Goal: Task Accomplishment & Management: Complete application form

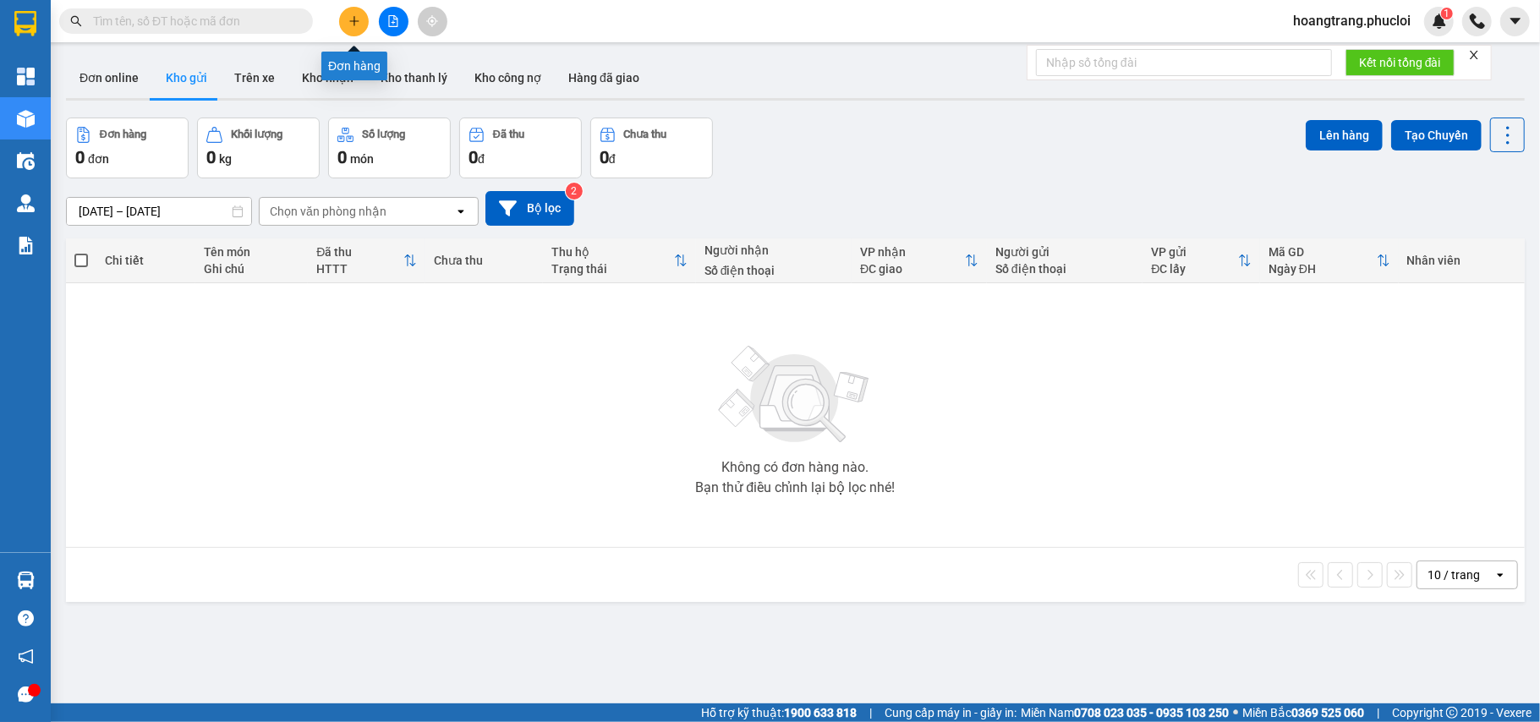
click at [343, 21] on button at bounding box center [354, 22] width 30 height 30
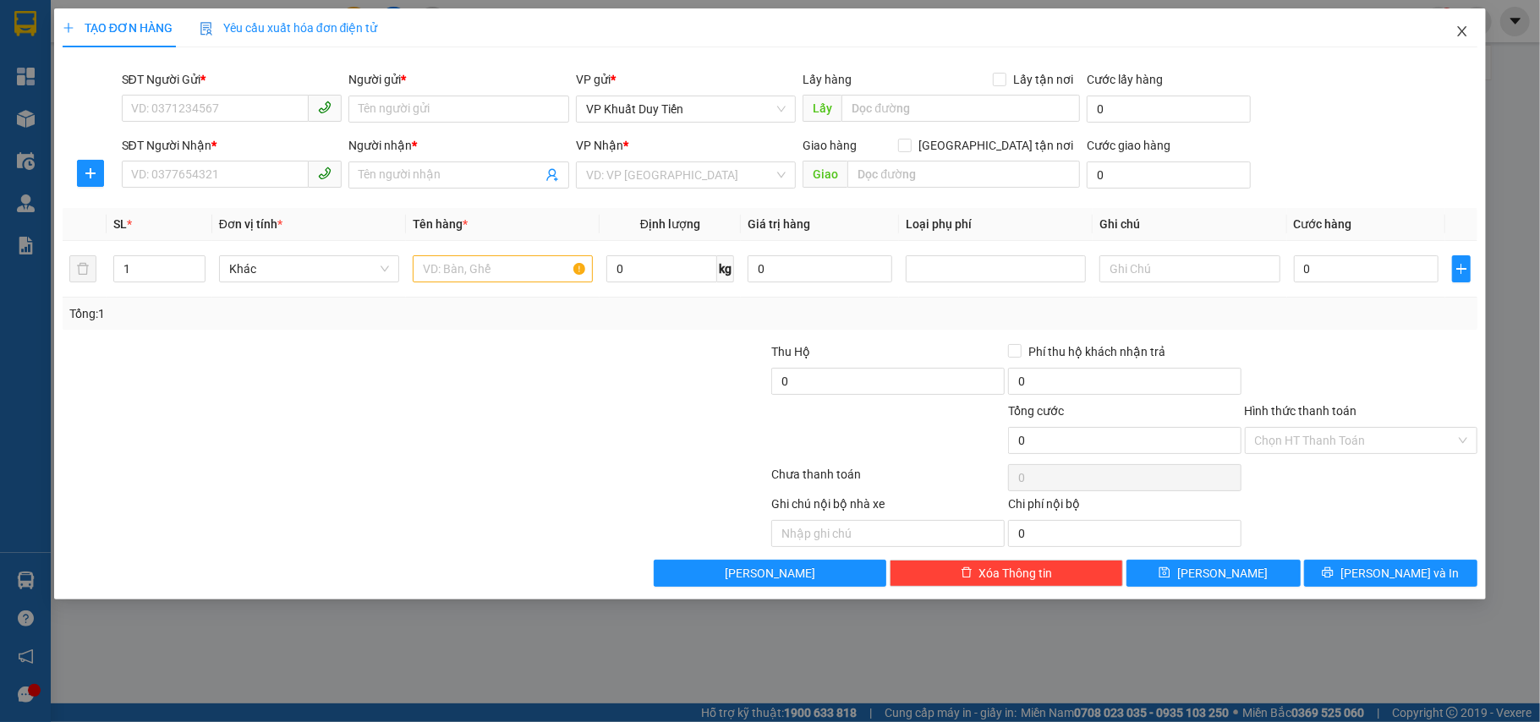
click at [1463, 44] on span "Close" at bounding box center [1461, 31] width 47 height 47
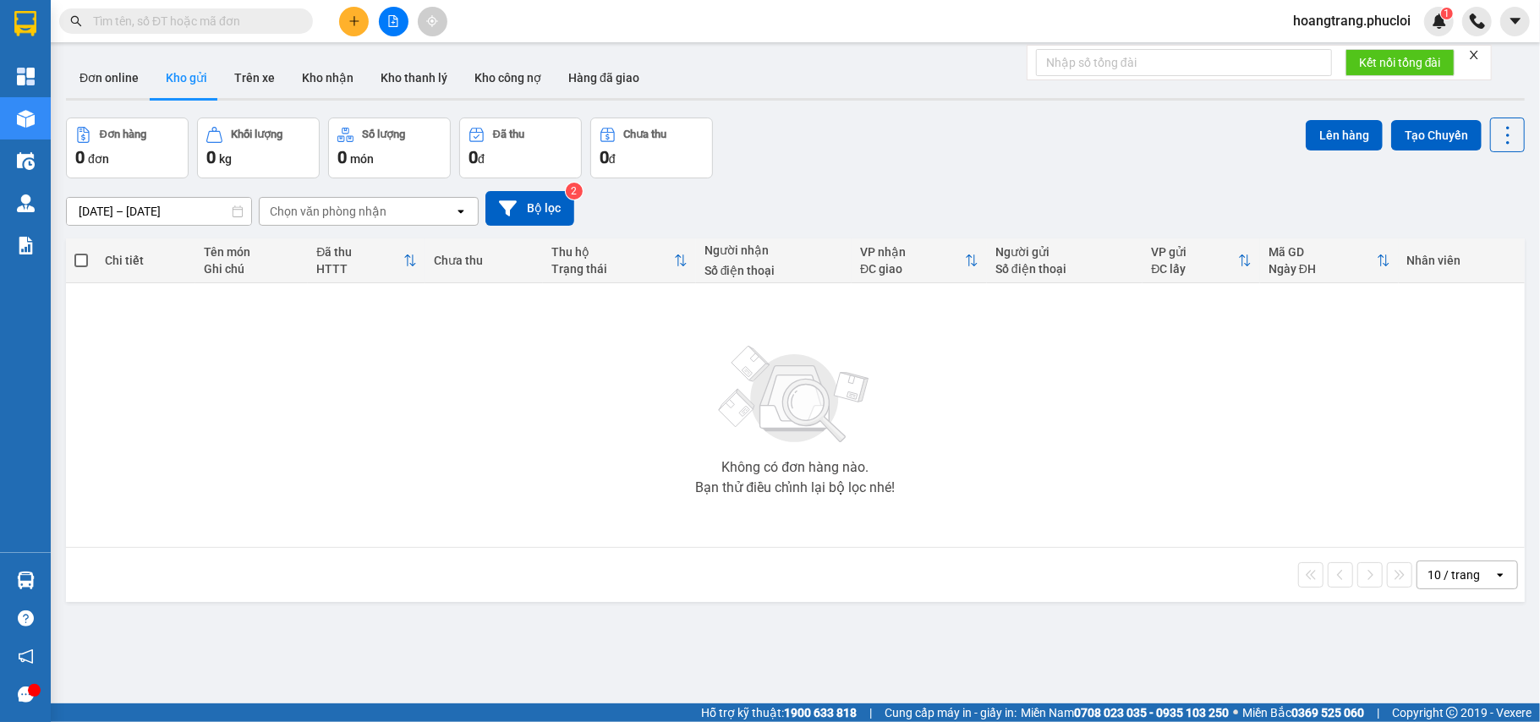
click at [225, 25] on input "text" at bounding box center [193, 21] width 200 height 19
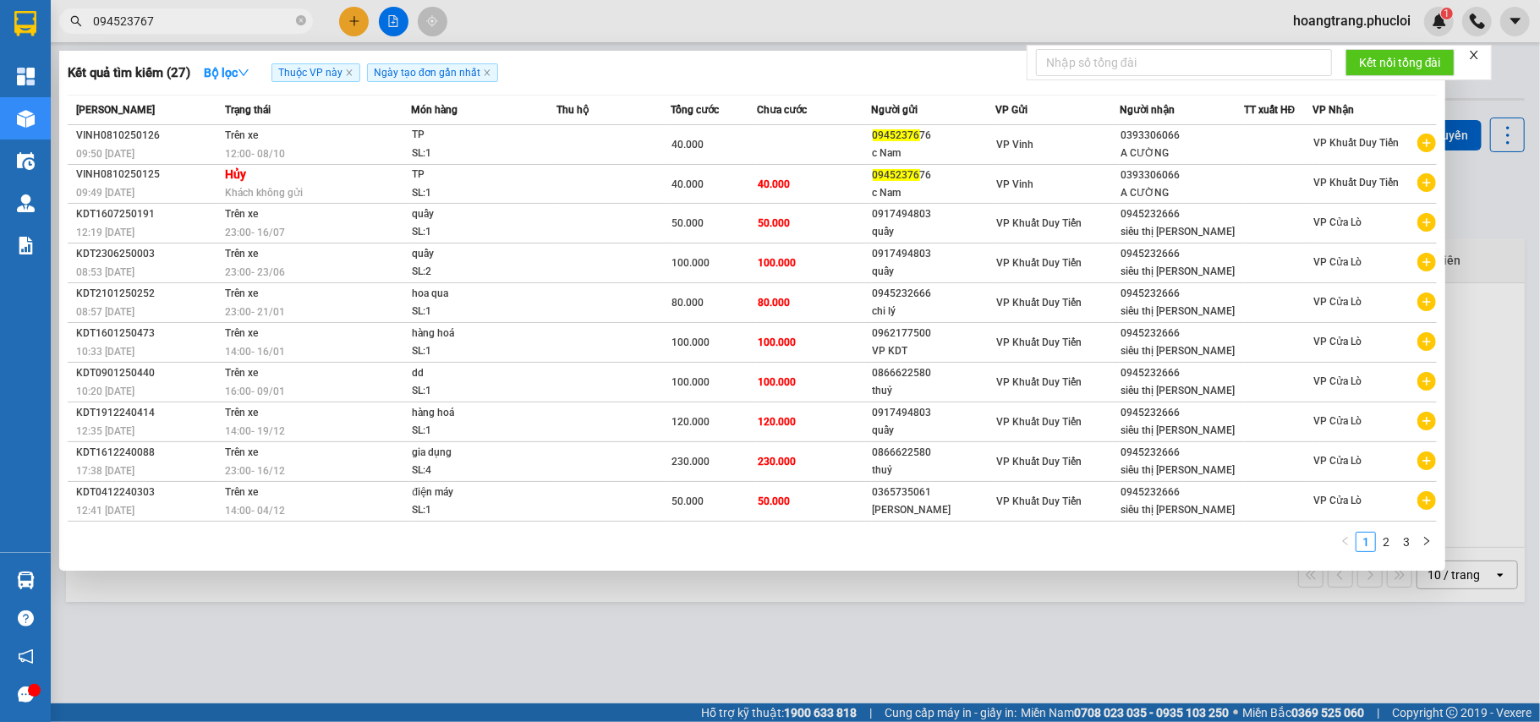
type input "0945237676"
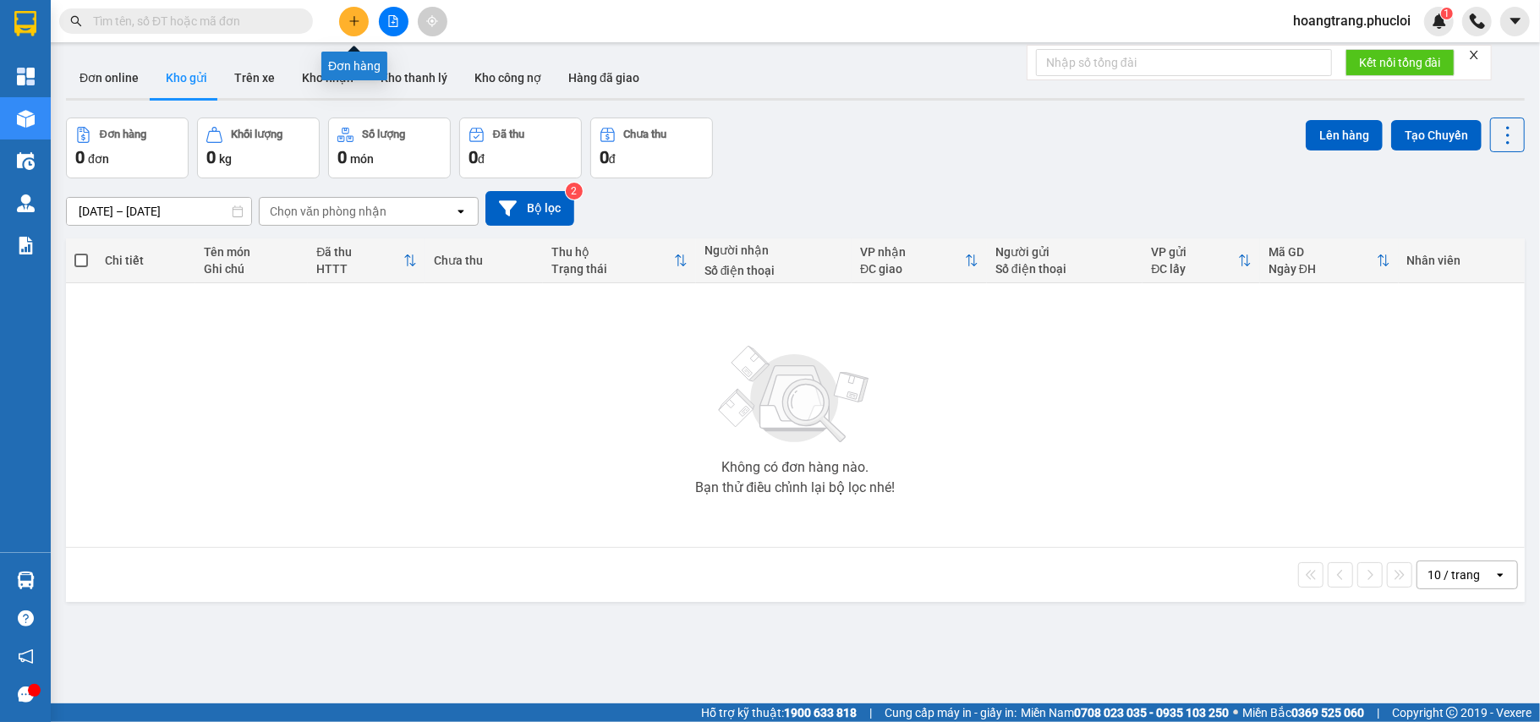
click at [350, 18] on icon "plus" at bounding box center [354, 21] width 12 height 12
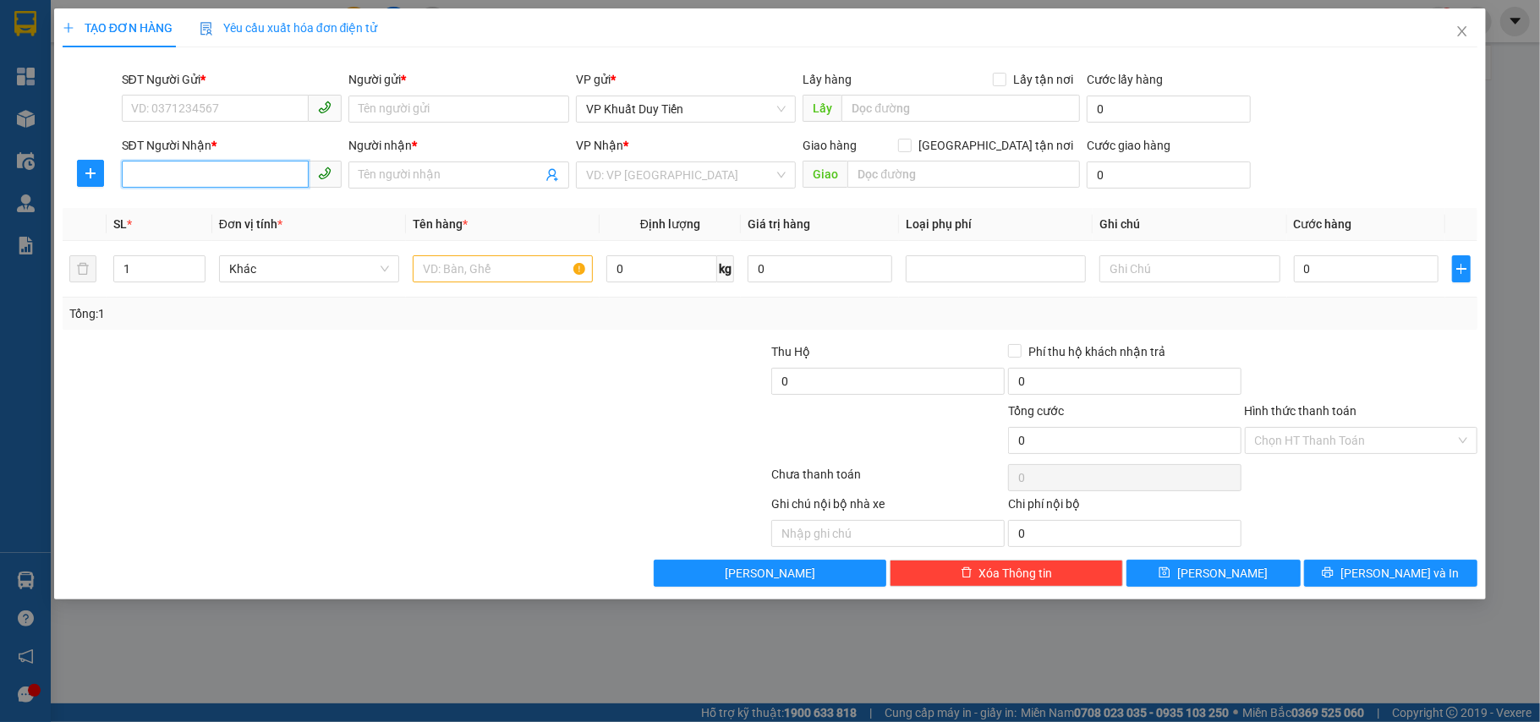
click at [206, 169] on input "SĐT Người Nhận *" at bounding box center [216, 174] width 188 height 27
paste input "0945237676"
type input "0945237676"
click at [211, 112] on input "SĐT Người Gửi *" at bounding box center [216, 108] width 188 height 27
click at [214, 180] on input "0945237676" at bounding box center [216, 174] width 188 height 27
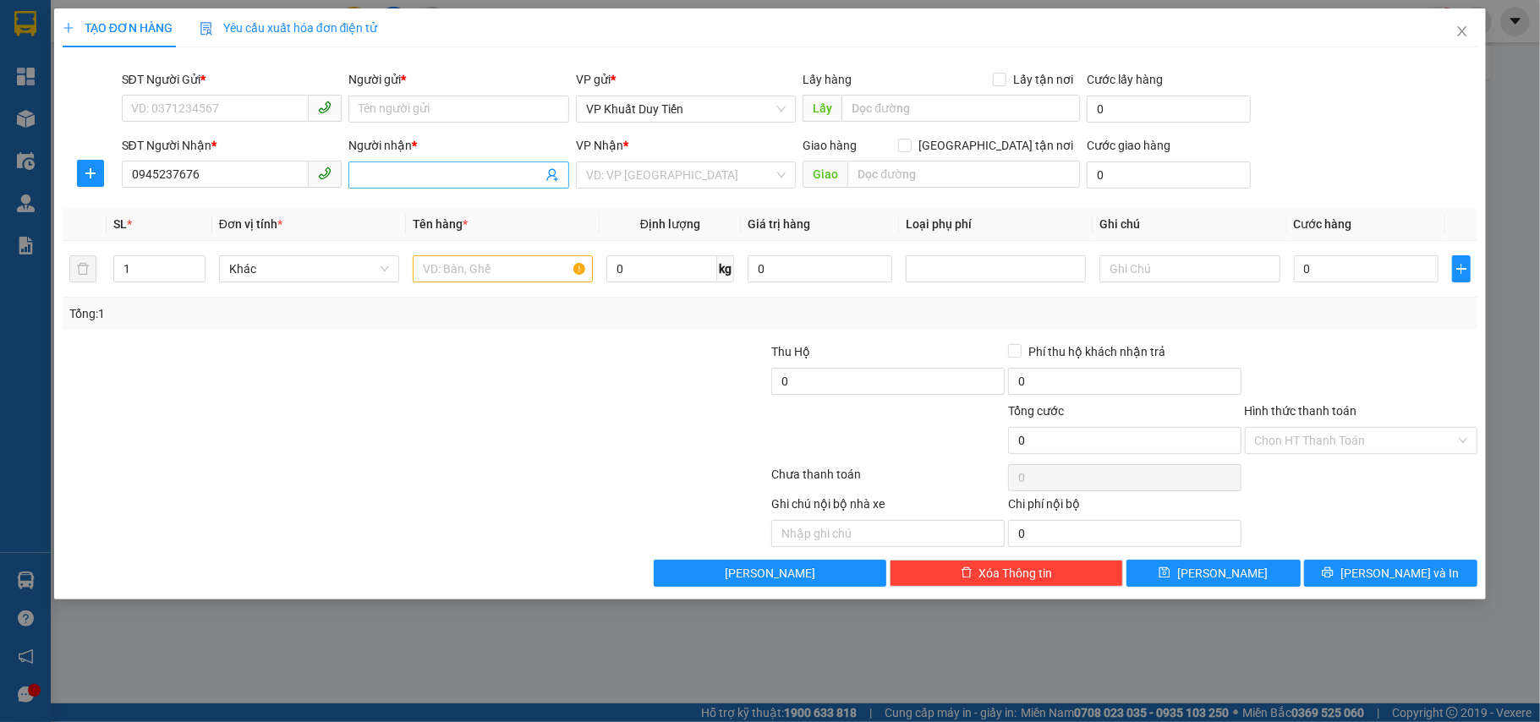
click at [397, 179] on input "Người nhận *" at bounding box center [450, 175] width 183 height 19
type input "Nam"
click at [258, 108] on input "SĐT Người Gửi *" at bounding box center [216, 108] width 188 height 27
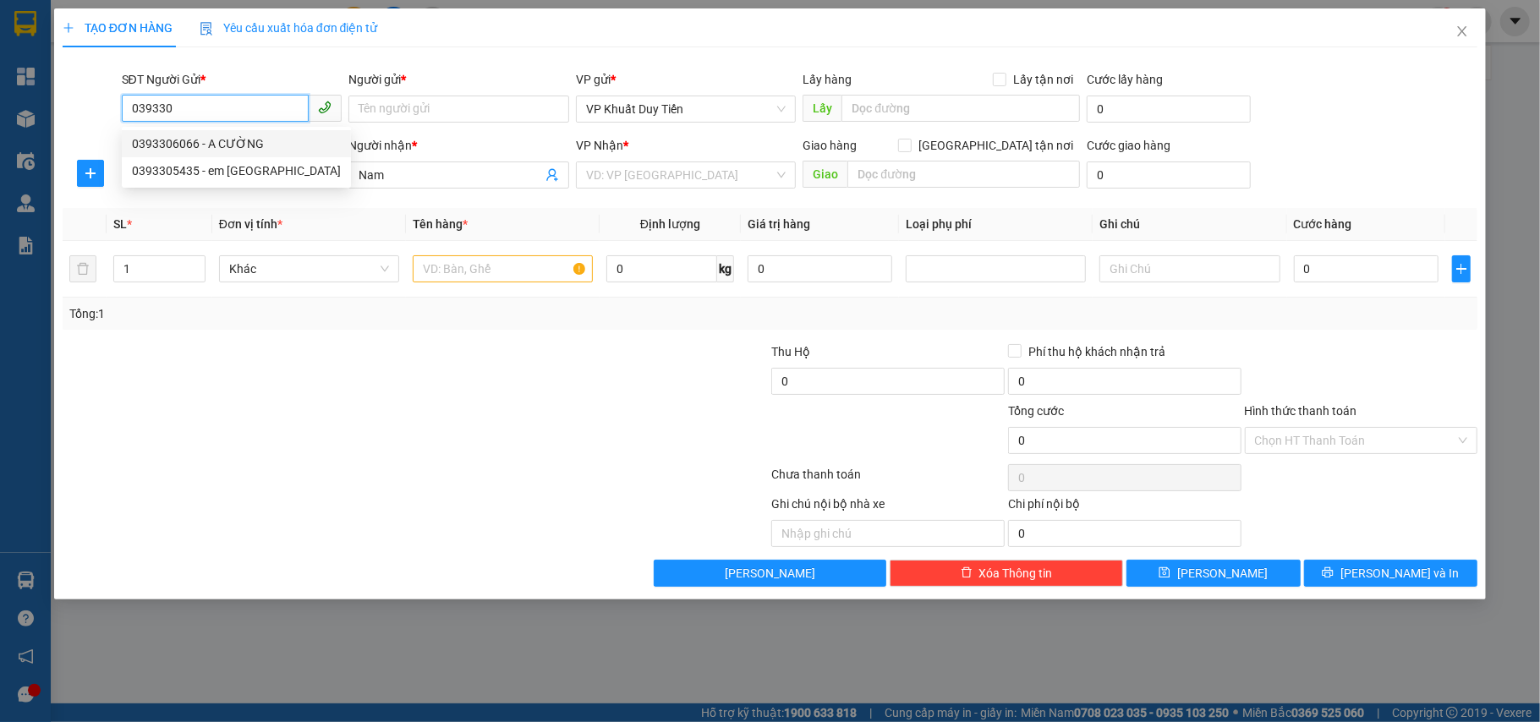
click at [205, 140] on div "0393306066 - A CƯỜNG" at bounding box center [236, 143] width 209 height 19
type input "0393306066"
type input "A CƯỜNG"
type input "0393306066"
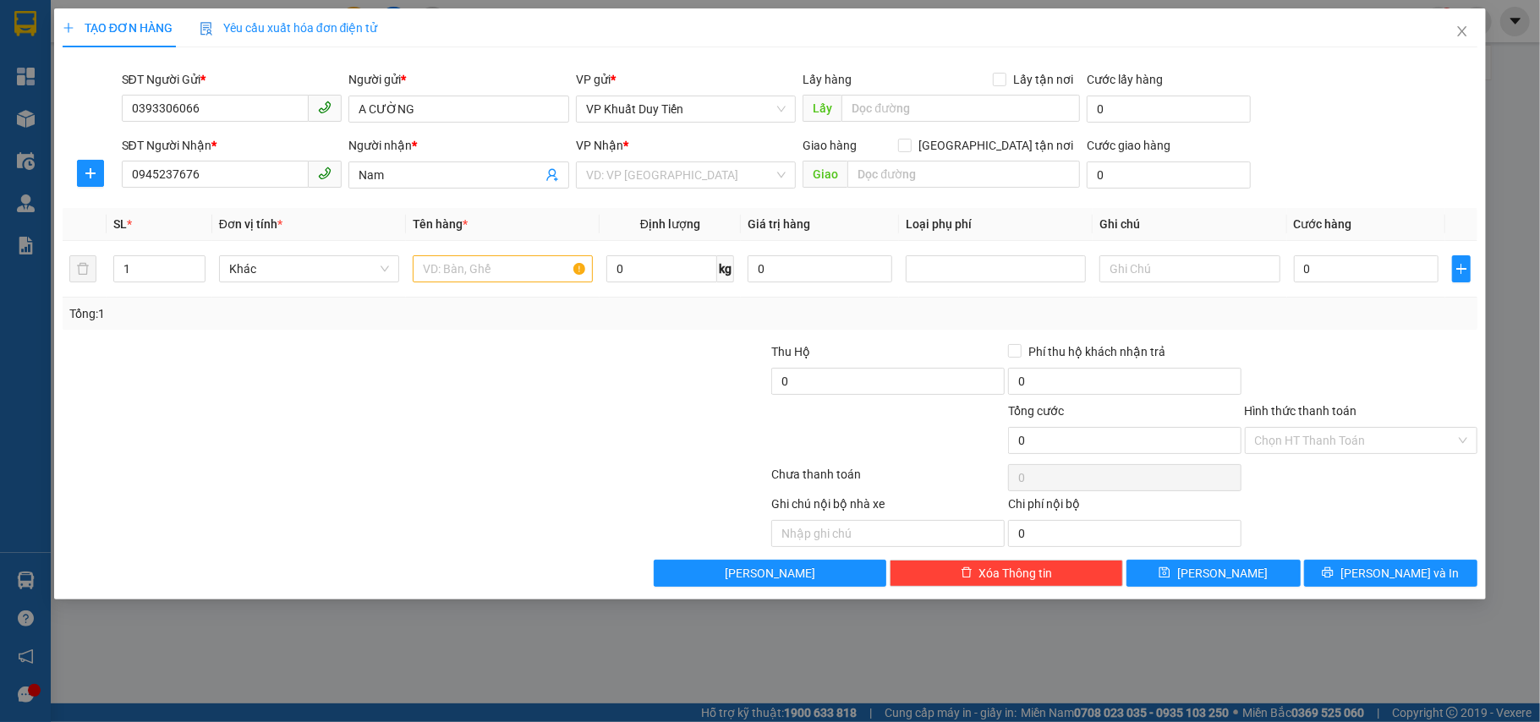
click at [335, 525] on div at bounding box center [268, 521] width 414 height 52
click at [518, 272] on input "text" at bounding box center [503, 268] width 180 height 27
type input "thiệp"
click at [1015, 139] on span "[GEOGRAPHIC_DATA] tận nơi" at bounding box center [996, 145] width 168 height 19
click at [910, 139] on input "[GEOGRAPHIC_DATA] tận nơi" at bounding box center [904, 145] width 12 height 12
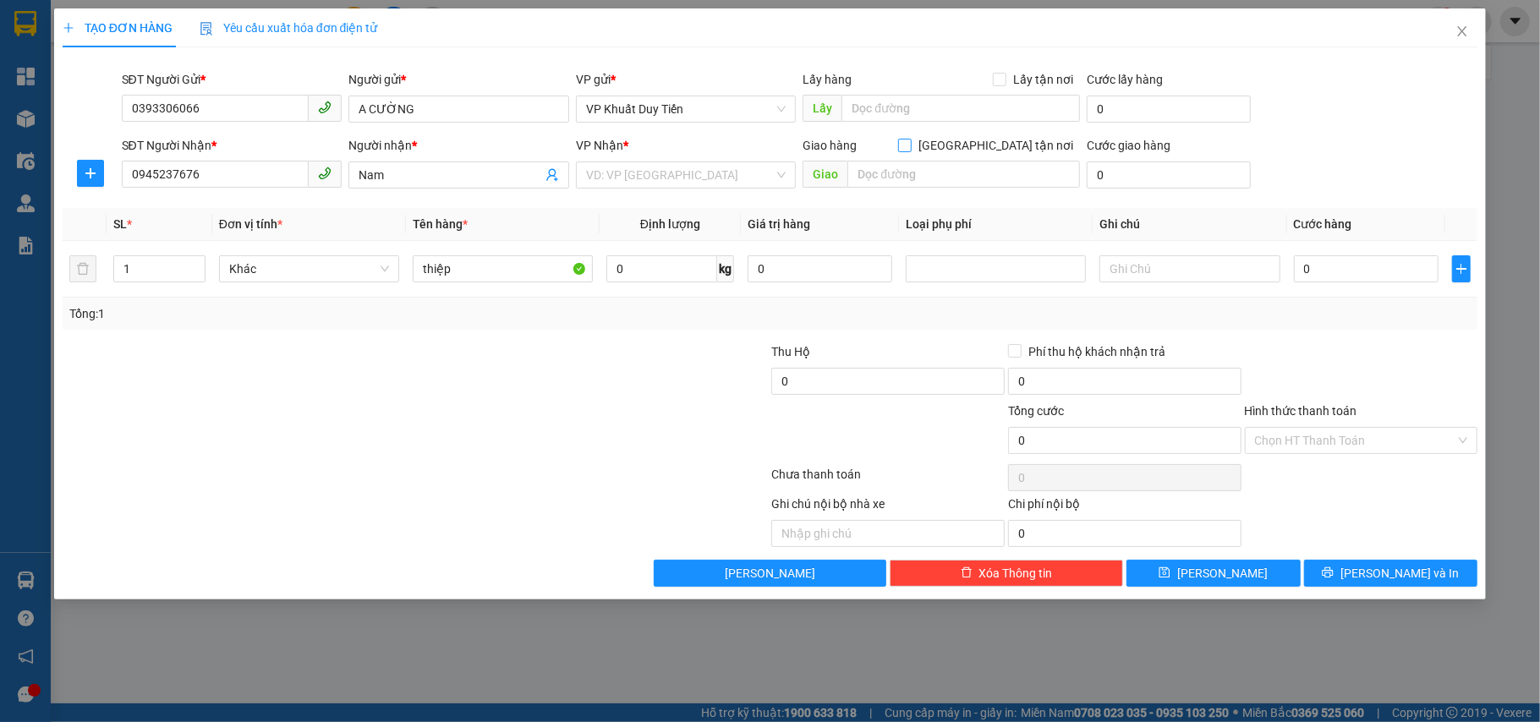
checkbox input "true"
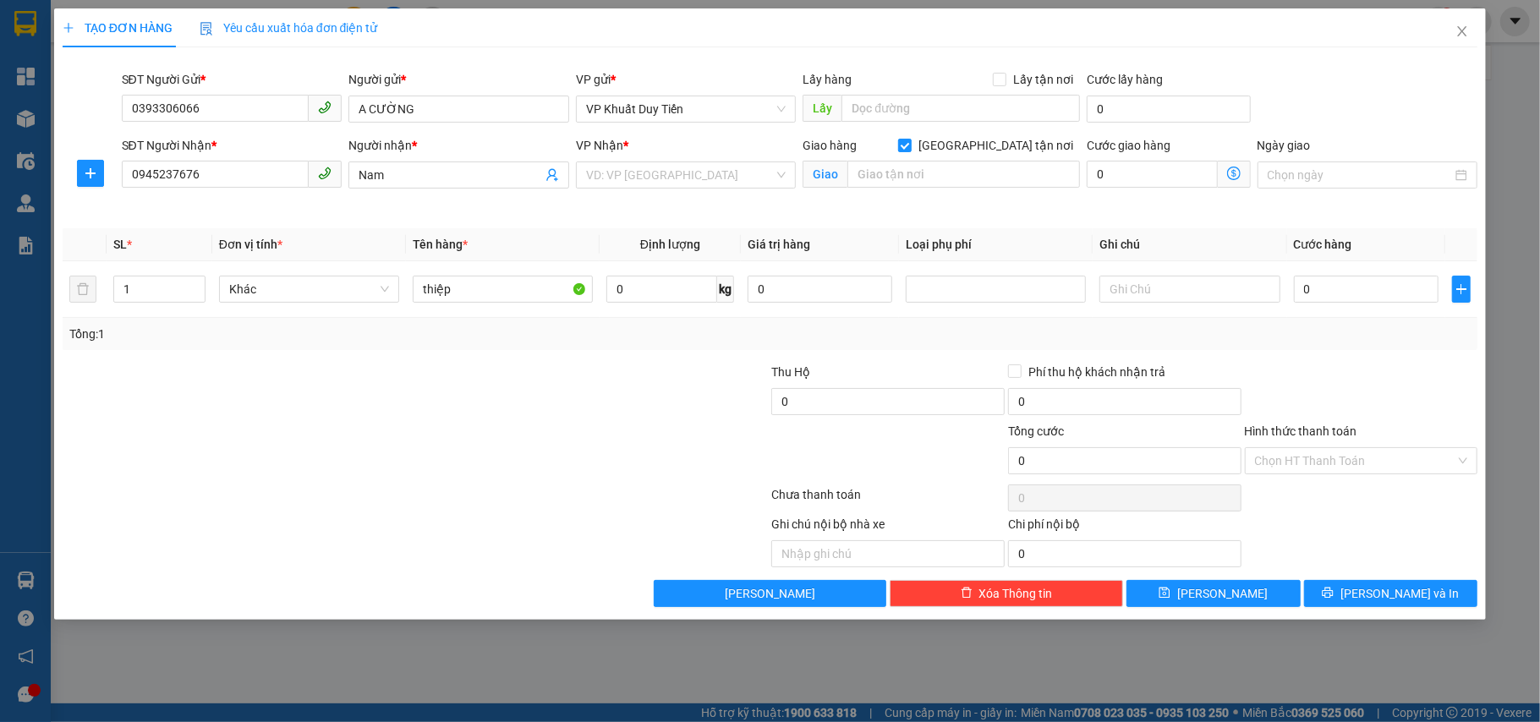
click at [1020, 160] on div "Giao hàng [GEOGRAPHIC_DATA] tận nơi" at bounding box center [940, 148] width 277 height 25
click at [1003, 183] on input "text" at bounding box center [963, 174] width 233 height 27
type input "toà B2 chung cư [GEOGRAPHIC_DATA], sau khách sạn [GEOGRAPHIC_DATA]"
click at [1320, 294] on input "0" at bounding box center [1366, 289] width 145 height 27
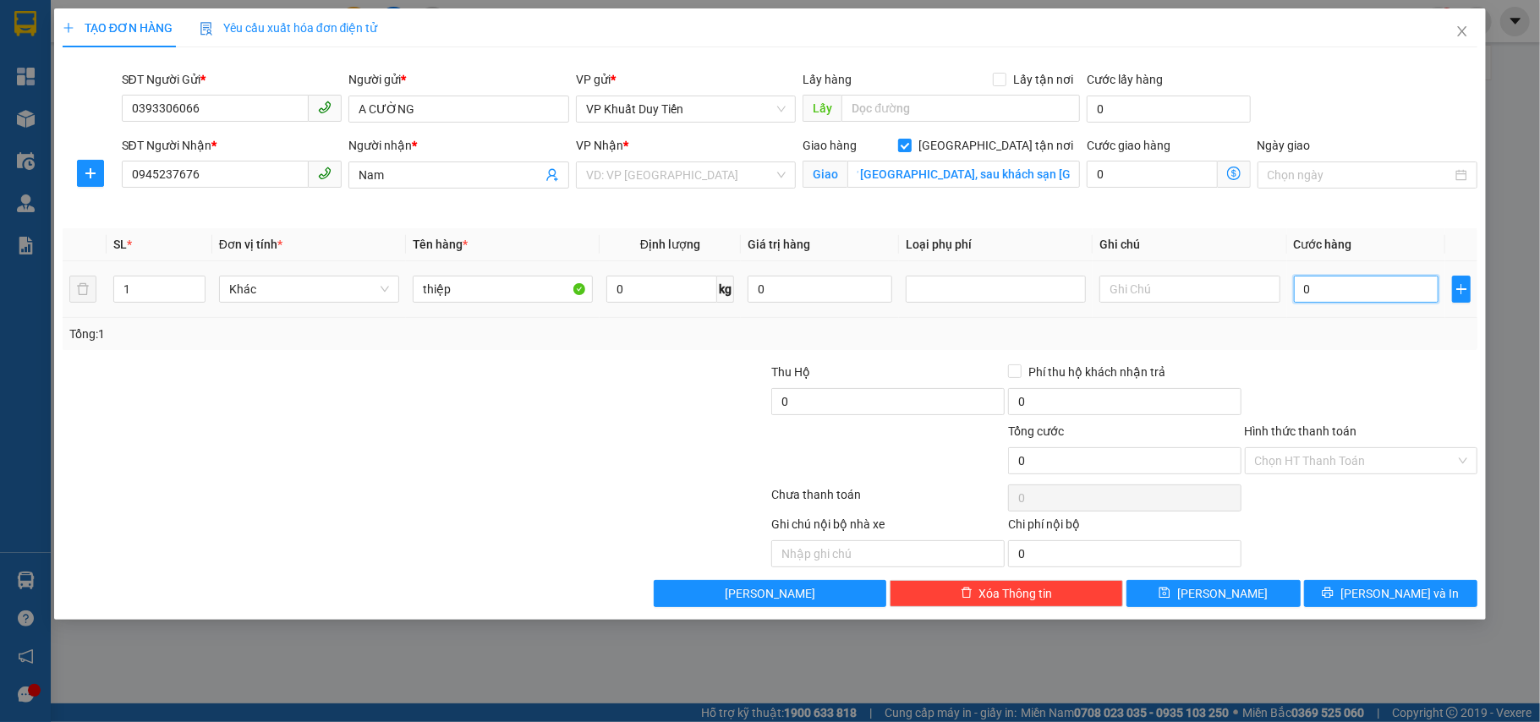
scroll to position [0, 0]
type input "4"
type input "40"
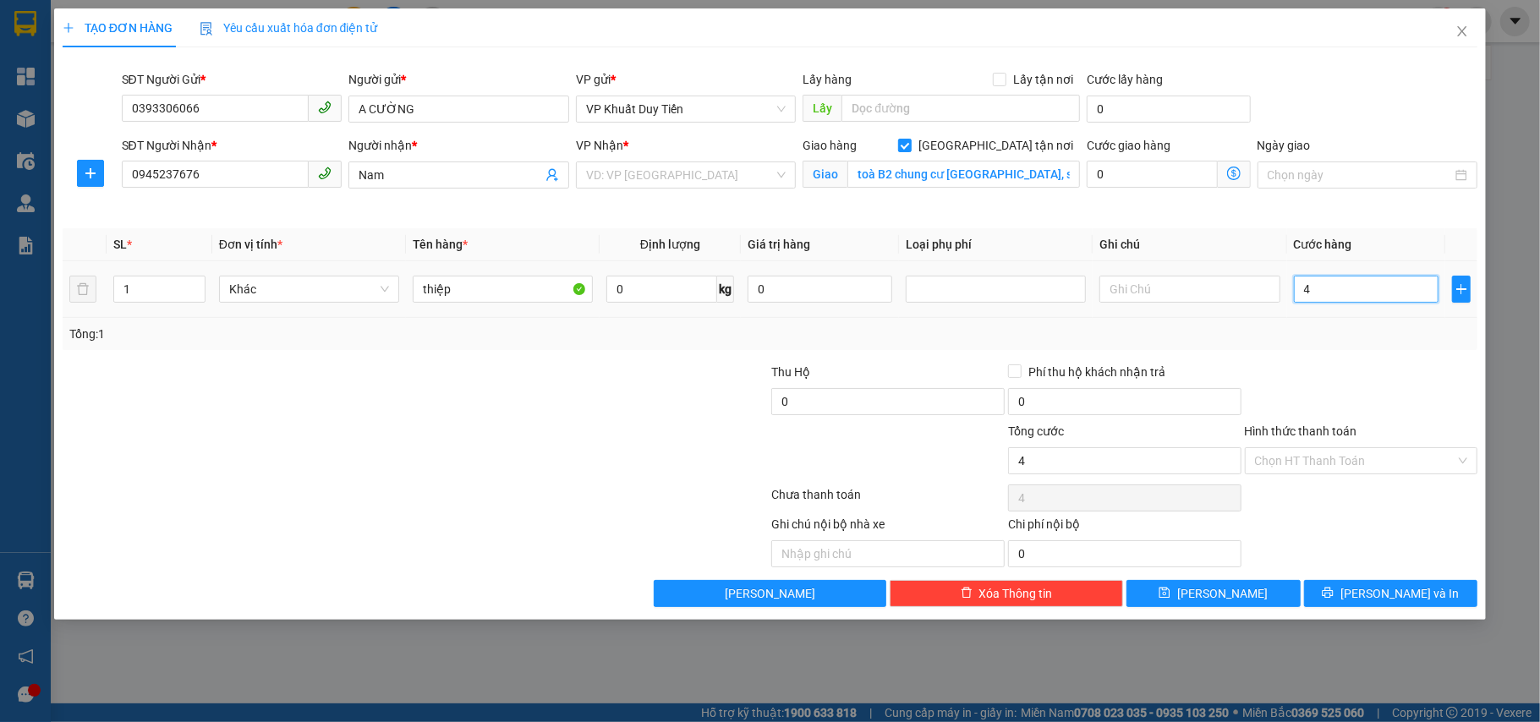
type input "40"
type input "40.000"
click at [1328, 349] on div "Tổng: 1" at bounding box center [771, 334] width 1416 height 32
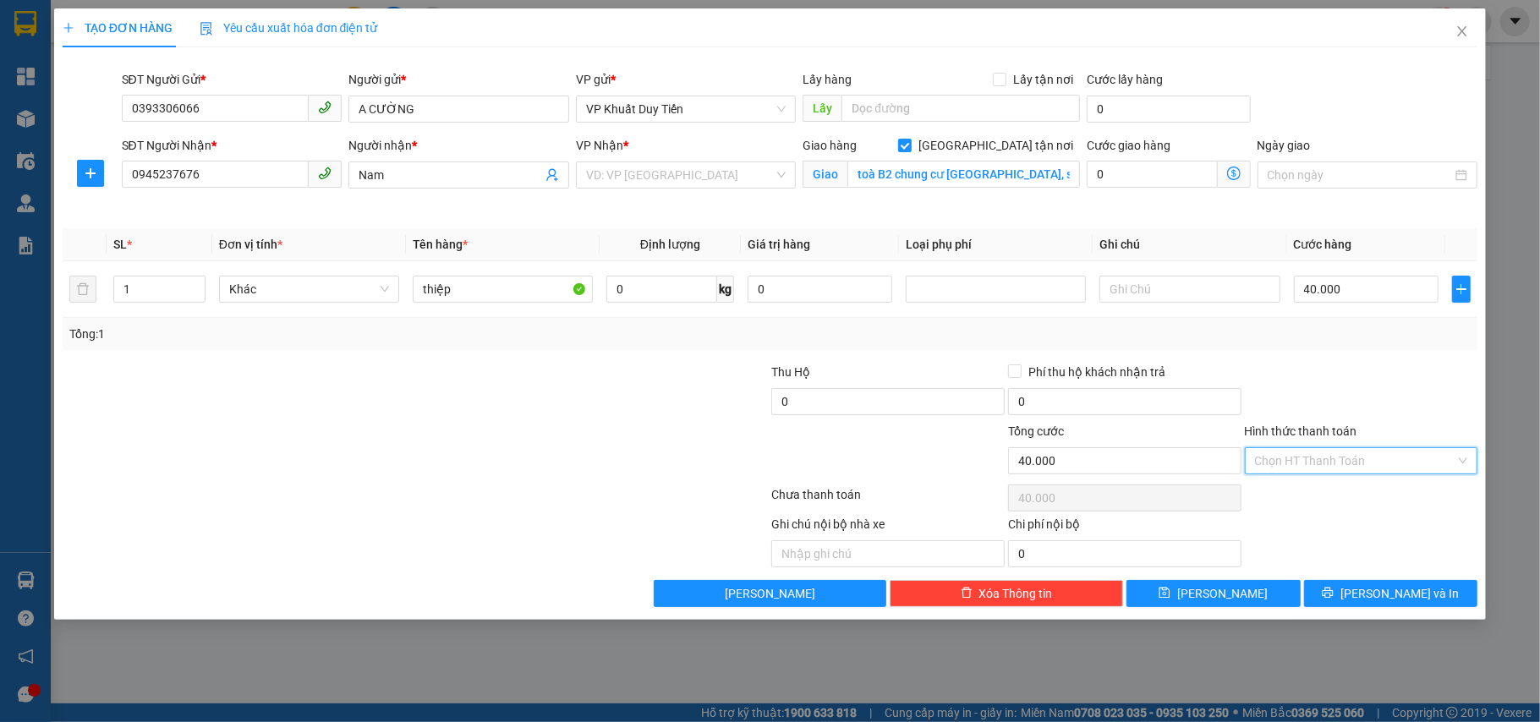
click at [1345, 454] on input "Hình thức thanh toán" at bounding box center [1355, 460] width 201 height 25
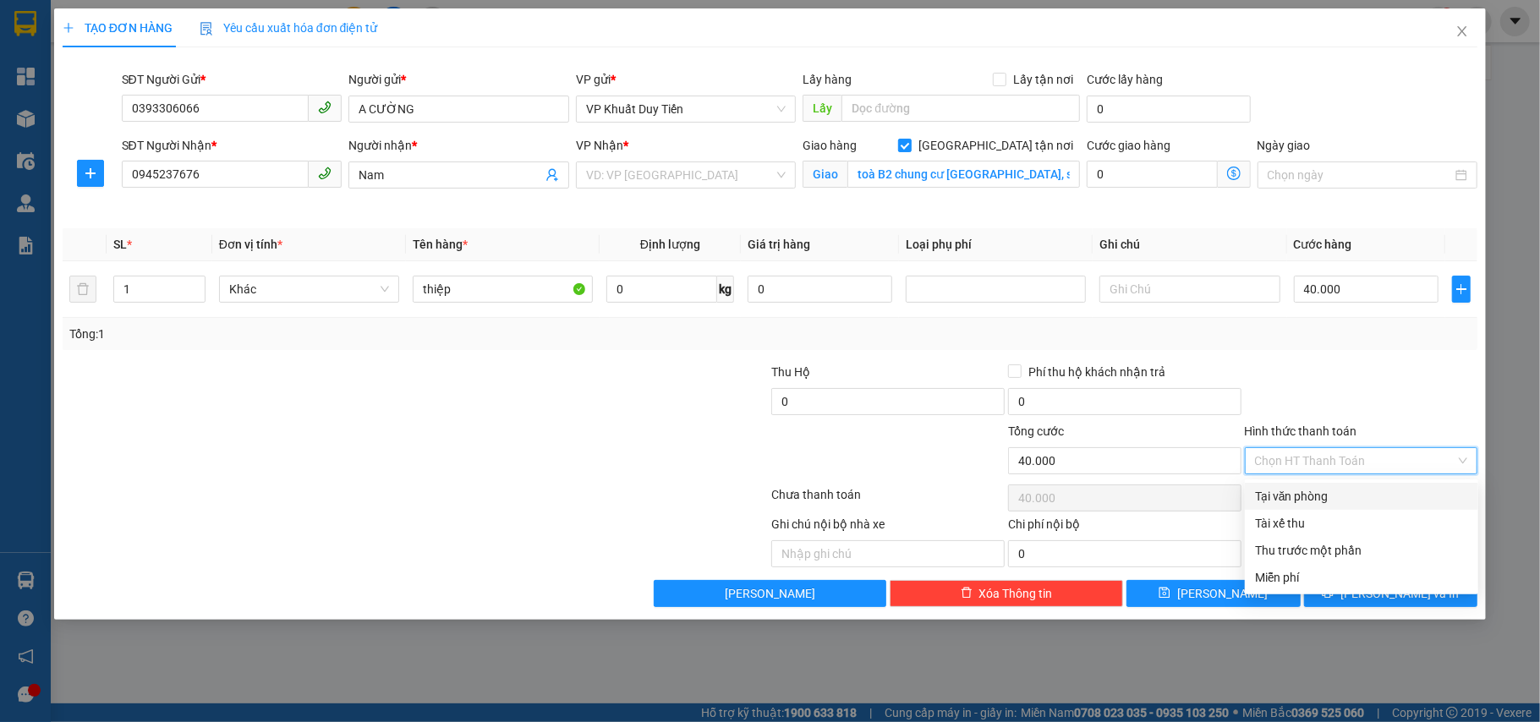
click at [1343, 497] on div "Tại văn phòng" at bounding box center [1361, 496] width 213 height 19
type input "0"
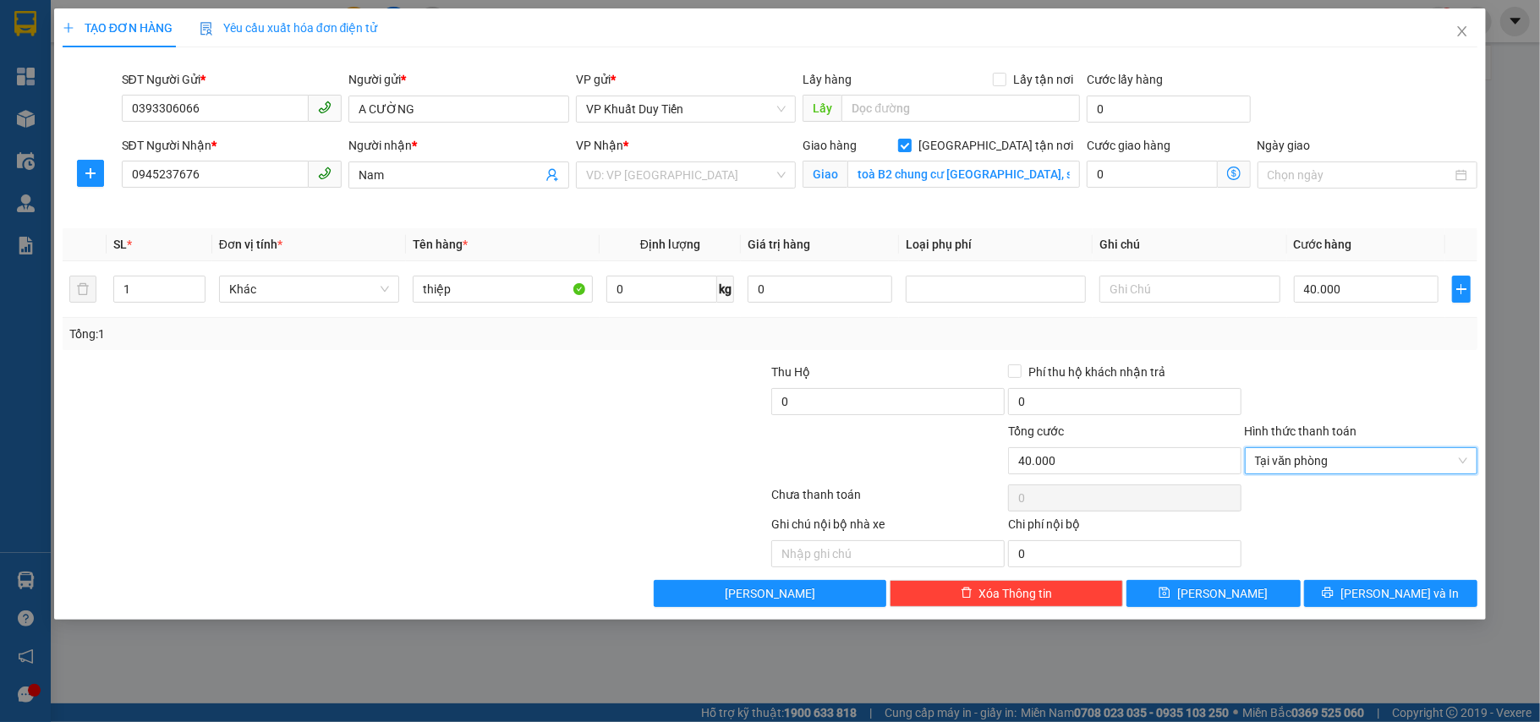
click at [1314, 396] on div at bounding box center [1361, 392] width 237 height 59
click at [1356, 600] on button "[PERSON_NAME] và In" at bounding box center [1391, 593] width 174 height 27
click at [660, 183] on input "search" at bounding box center [680, 174] width 189 height 25
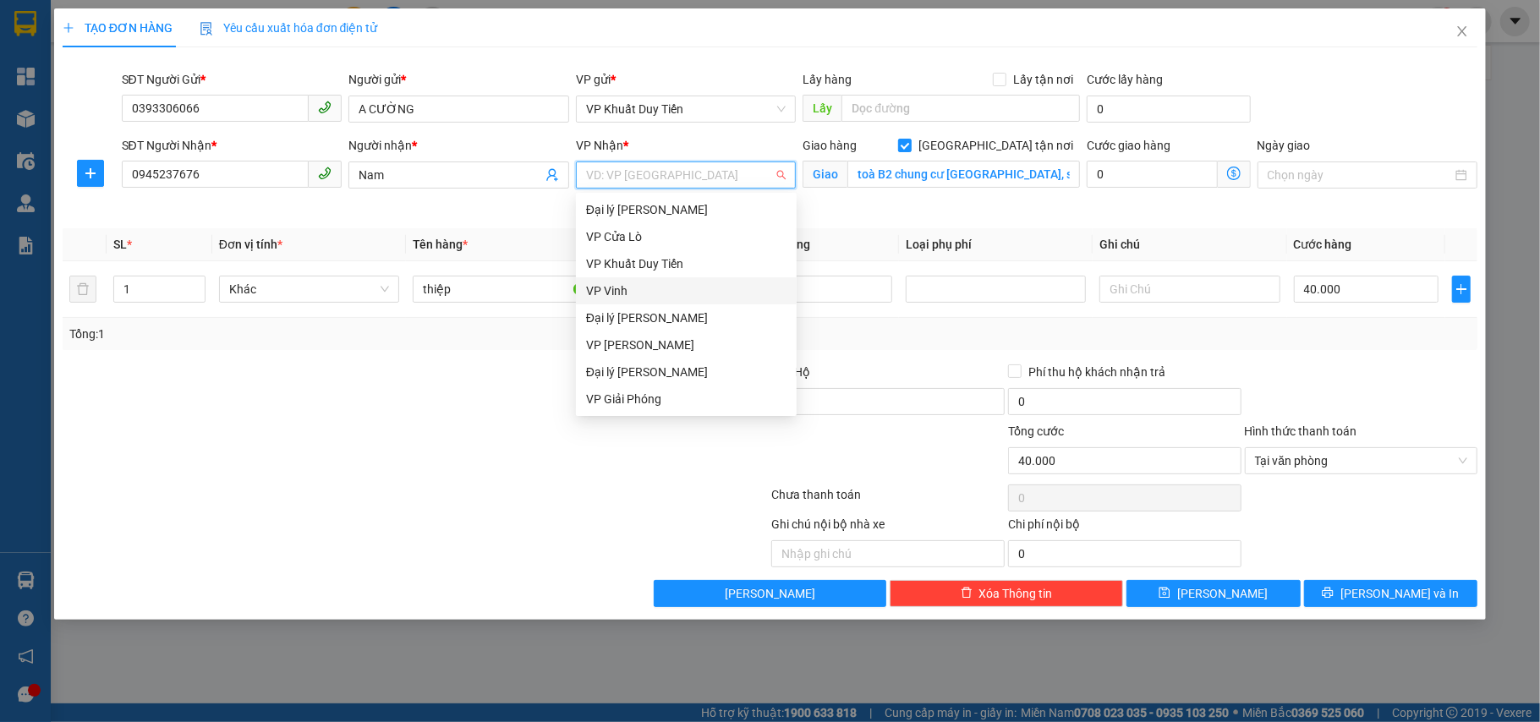
click at [684, 295] on div "VP Vinh" at bounding box center [686, 291] width 200 height 19
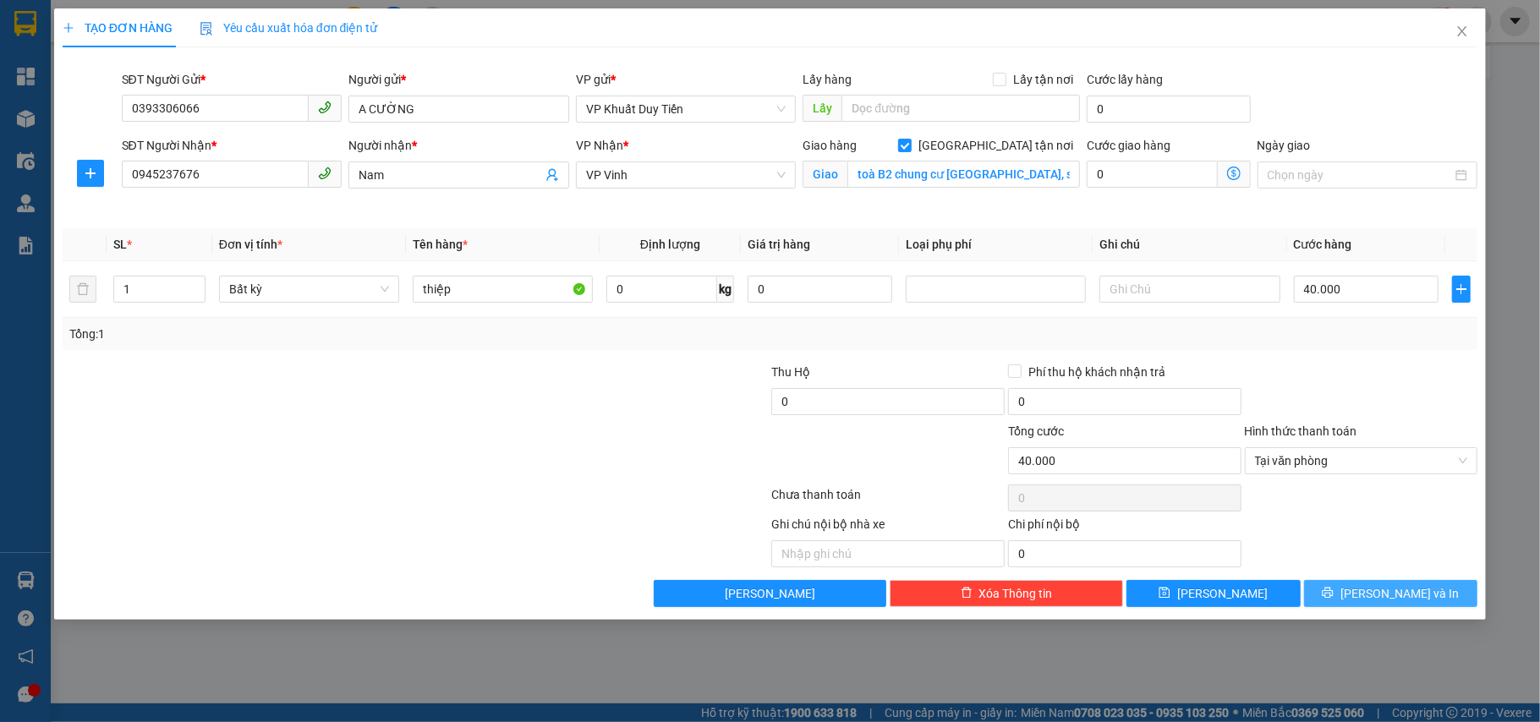
click at [1319, 594] on button "[PERSON_NAME] và In" at bounding box center [1391, 593] width 174 height 27
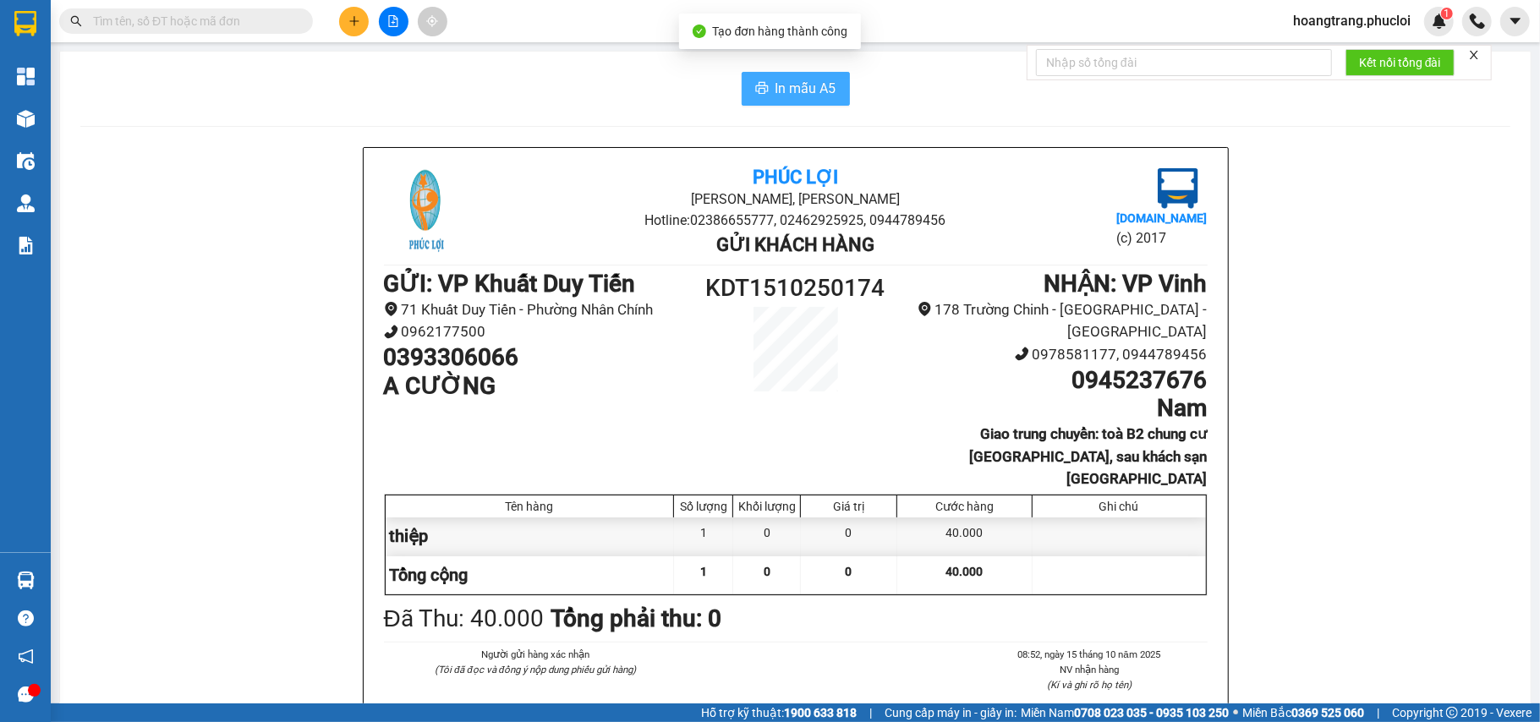
click at [823, 99] on span "In mẫu A5" at bounding box center [805, 88] width 61 height 21
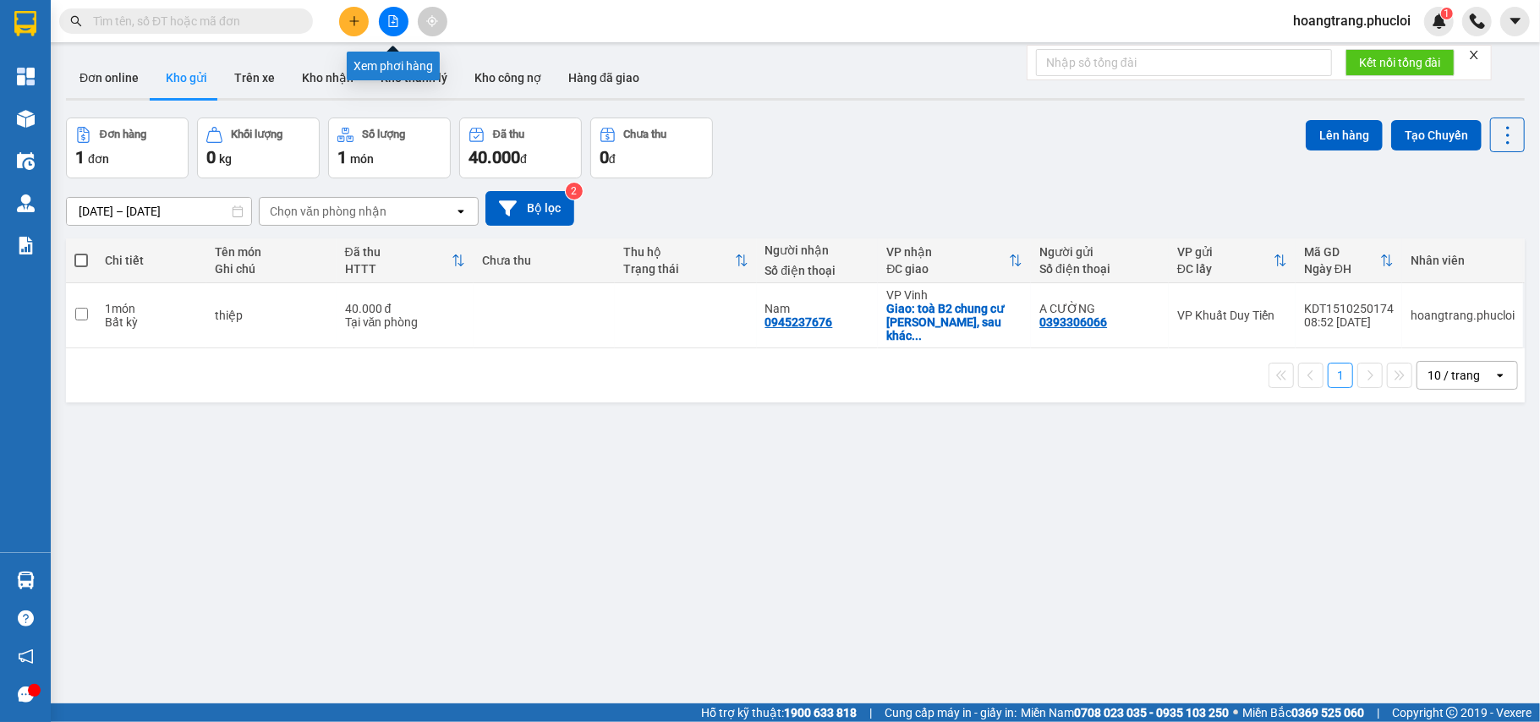
click at [387, 25] on icon "file-add" at bounding box center [393, 21] width 12 height 12
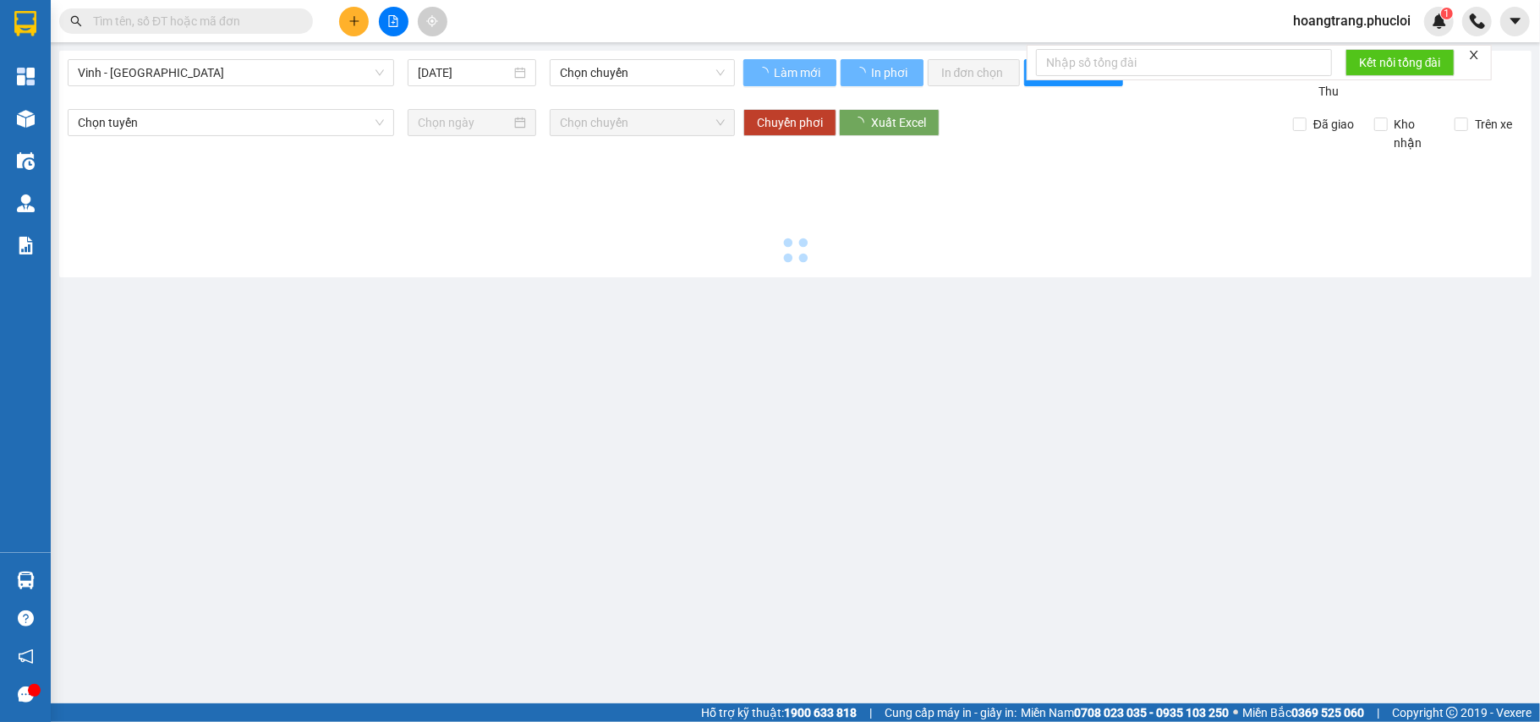
click at [250, 98] on div "Vinh - [GEOGRAPHIC_DATA] [DATE] Chọn chuyến" at bounding box center [401, 79] width 667 height 41
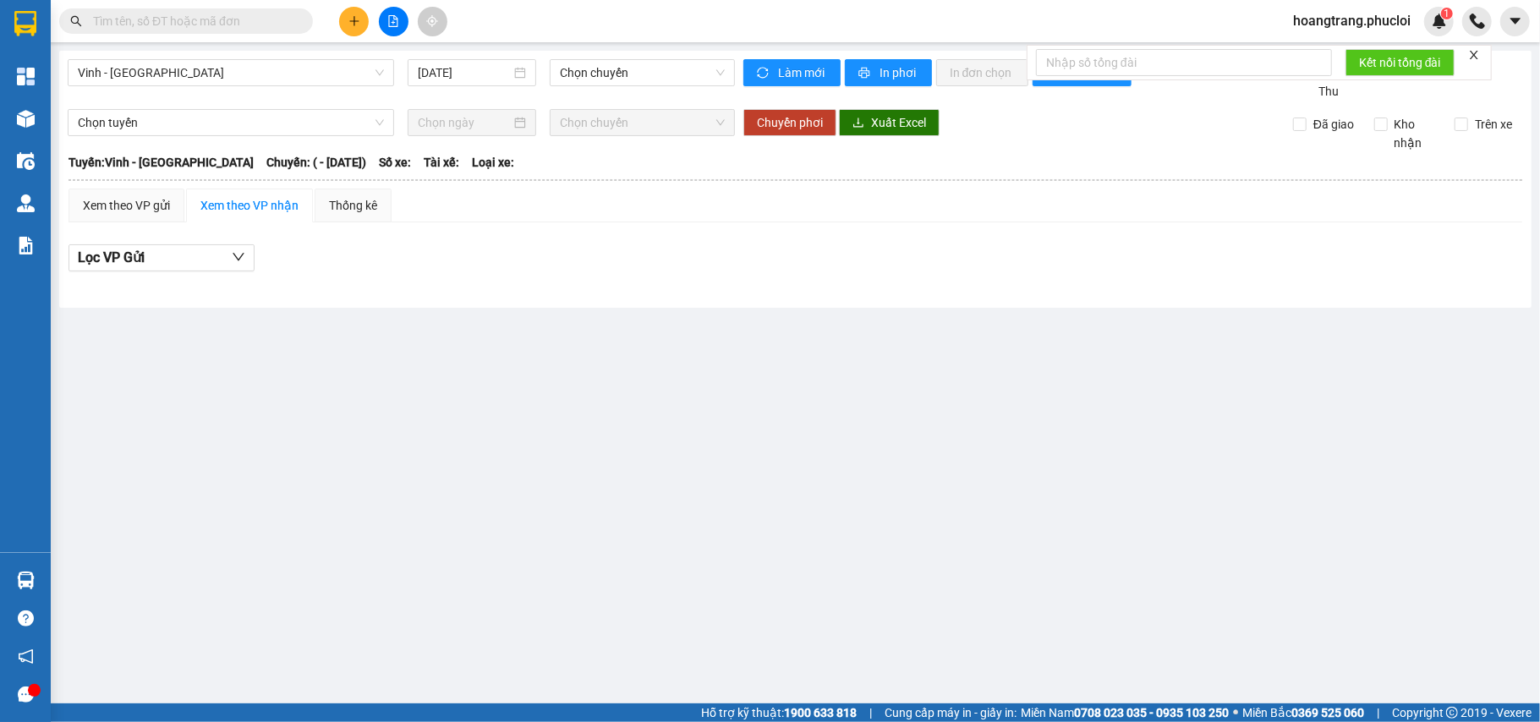
click at [250, 89] on div "Vinh - [GEOGRAPHIC_DATA] [DATE] Chọn chuyến" at bounding box center [401, 79] width 667 height 41
click at [249, 95] on div "Vinh - [GEOGRAPHIC_DATA] [DATE] Chọn chuyến" at bounding box center [401, 79] width 667 height 41
click at [249, 72] on span "Vinh - [GEOGRAPHIC_DATA]" at bounding box center [231, 72] width 306 height 25
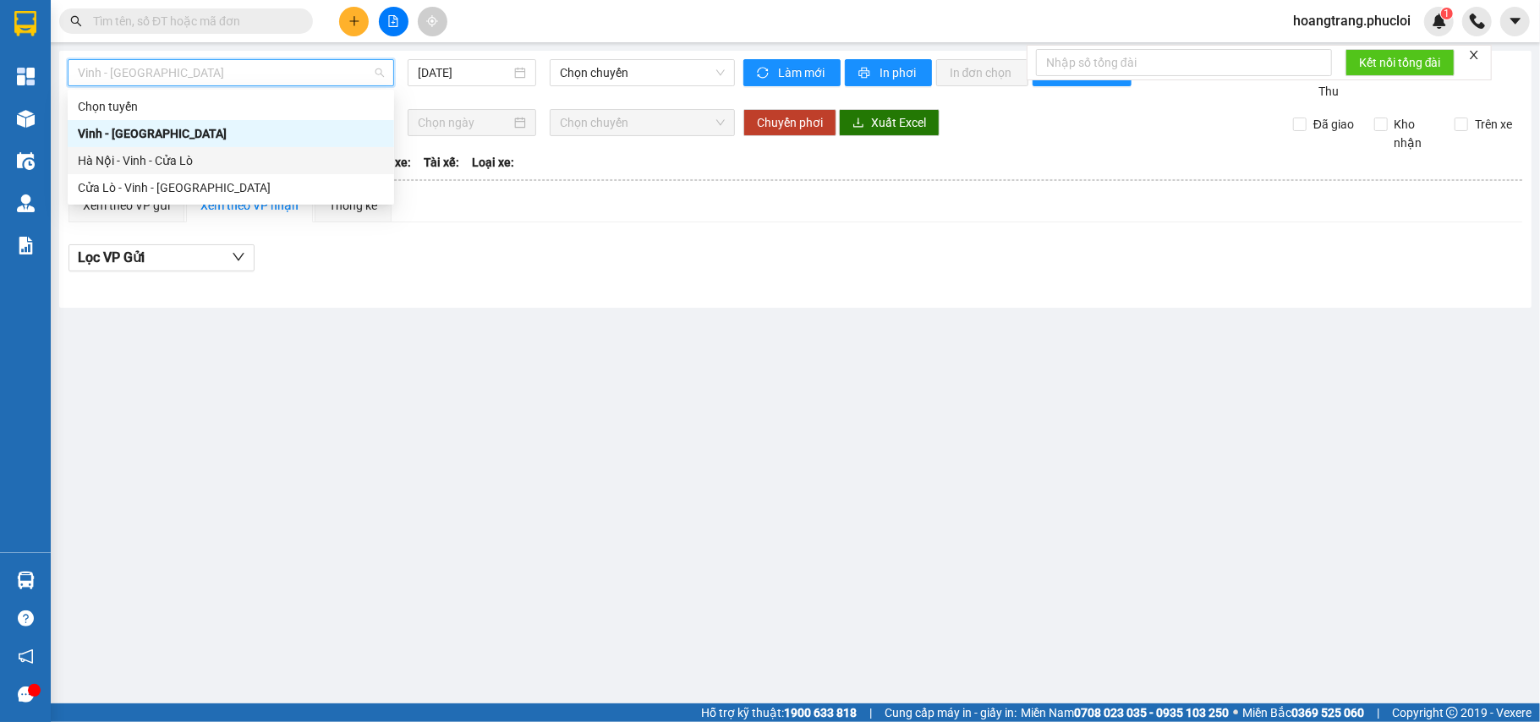
click at [245, 161] on div "Hà Nội - Vinh - Cửa Lò" at bounding box center [231, 160] width 306 height 19
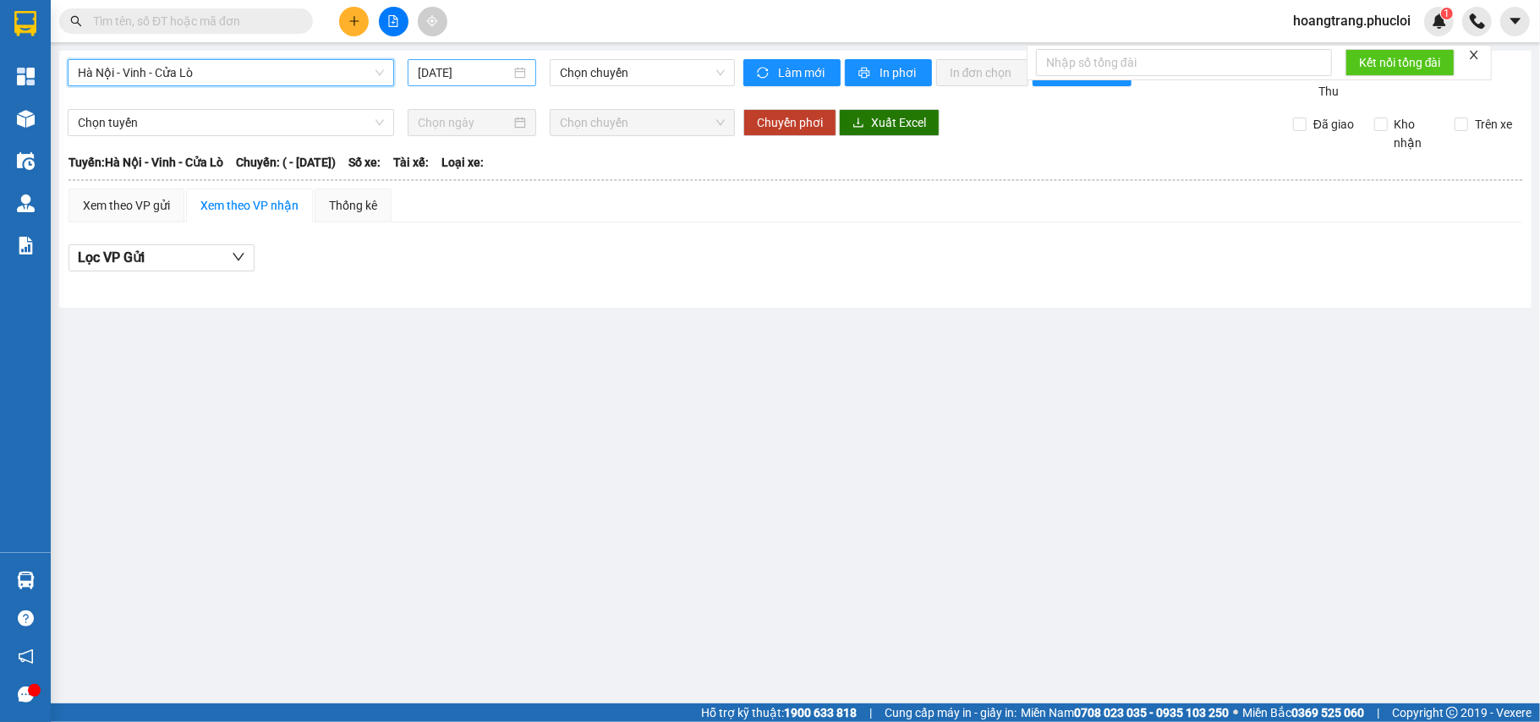
click at [492, 69] on input "[DATE]" at bounding box center [464, 72] width 93 height 19
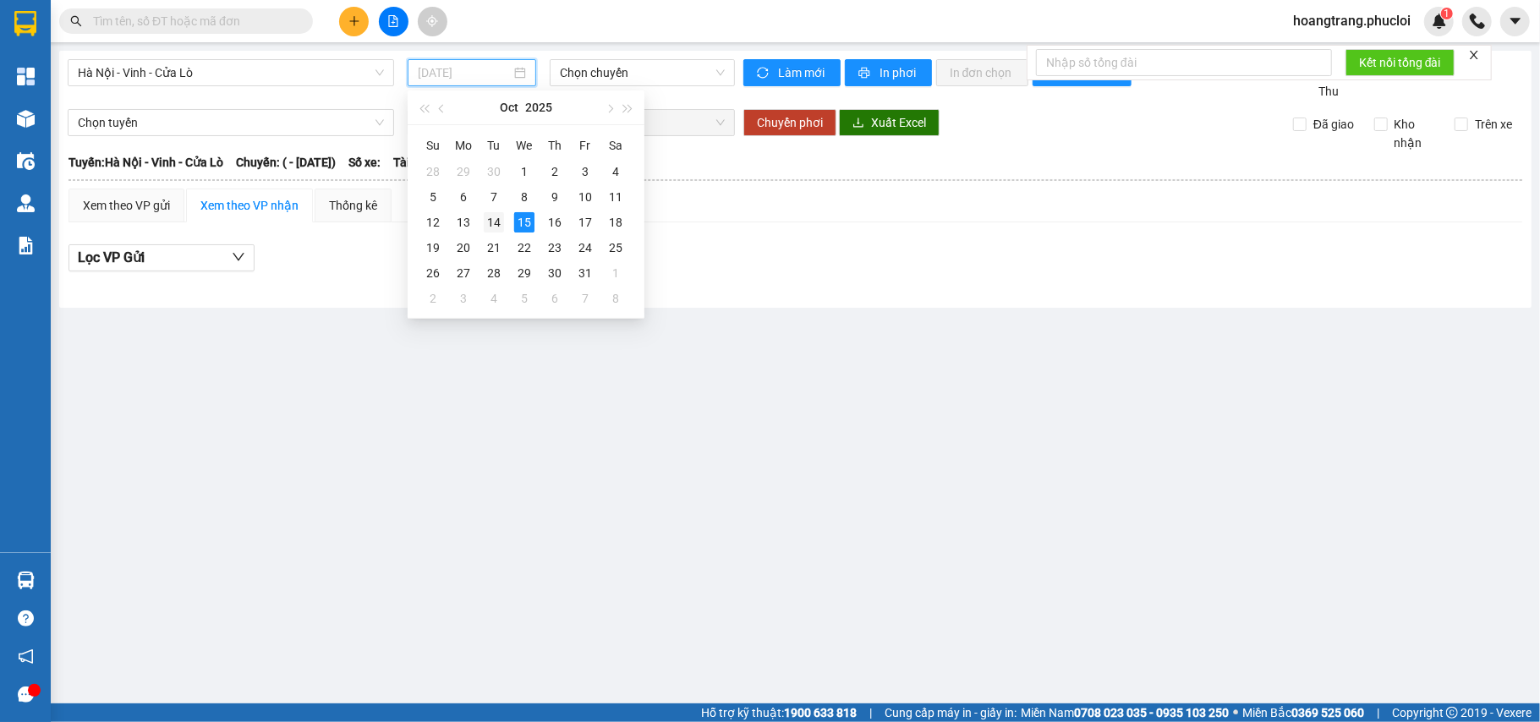
click at [494, 217] on div "14" at bounding box center [494, 222] width 20 height 20
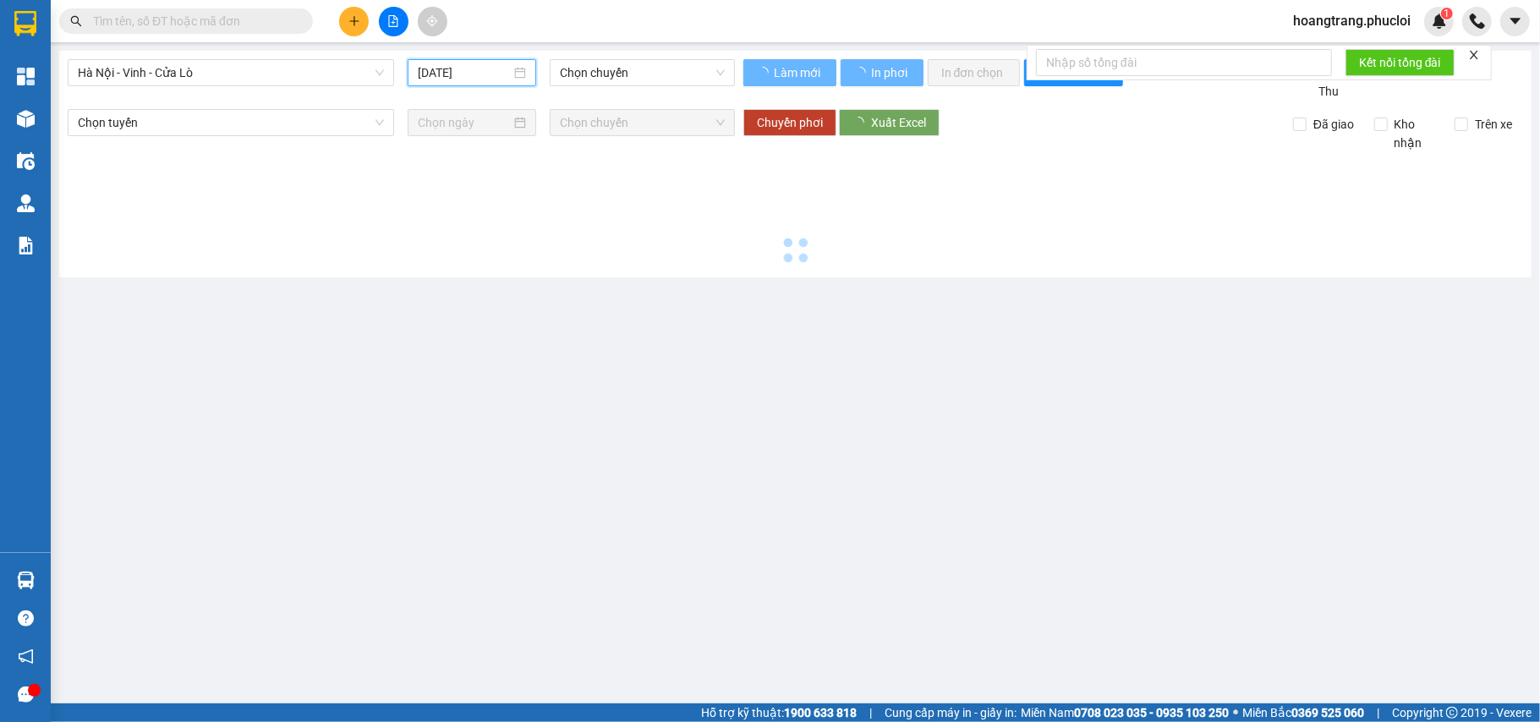
type input "[DATE]"
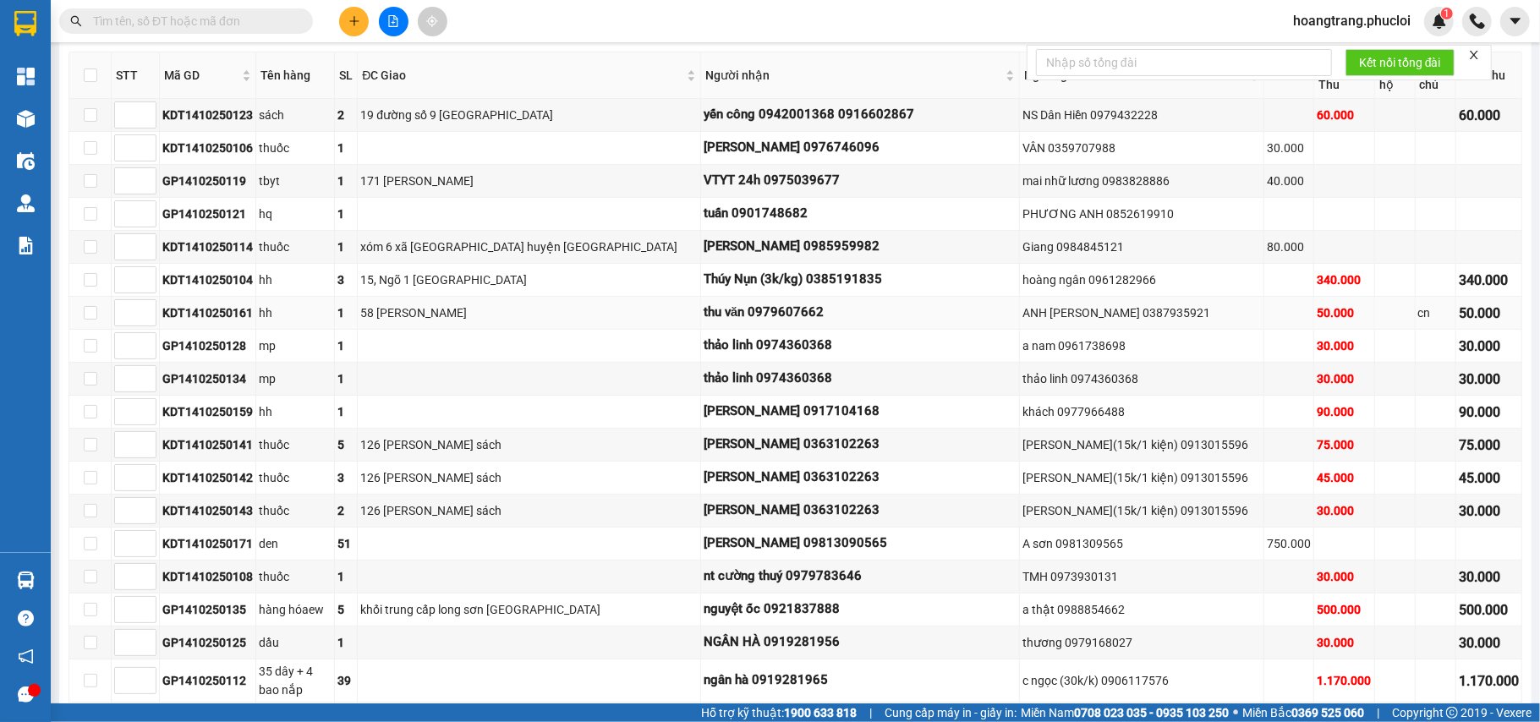
scroll to position [189, 0]
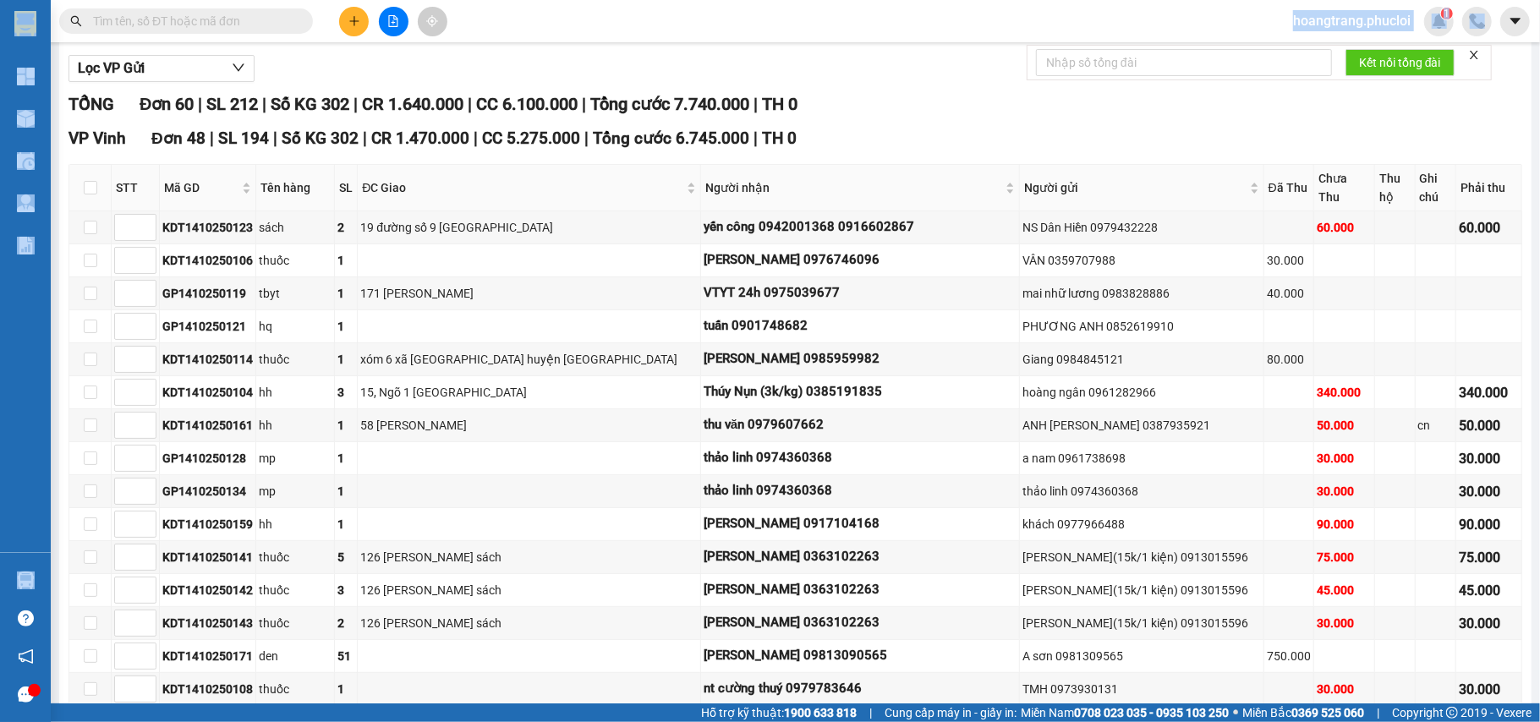
click at [284, 52] on section "Kết quả tìm kiếm ( 2 ) Bộ lọc Thuộc VP này Ngày tạo đơn gần nhất Mã ĐH Trạng th…" at bounding box center [770, 361] width 1540 height 722
click at [272, 24] on input "text" at bounding box center [193, 21] width 200 height 19
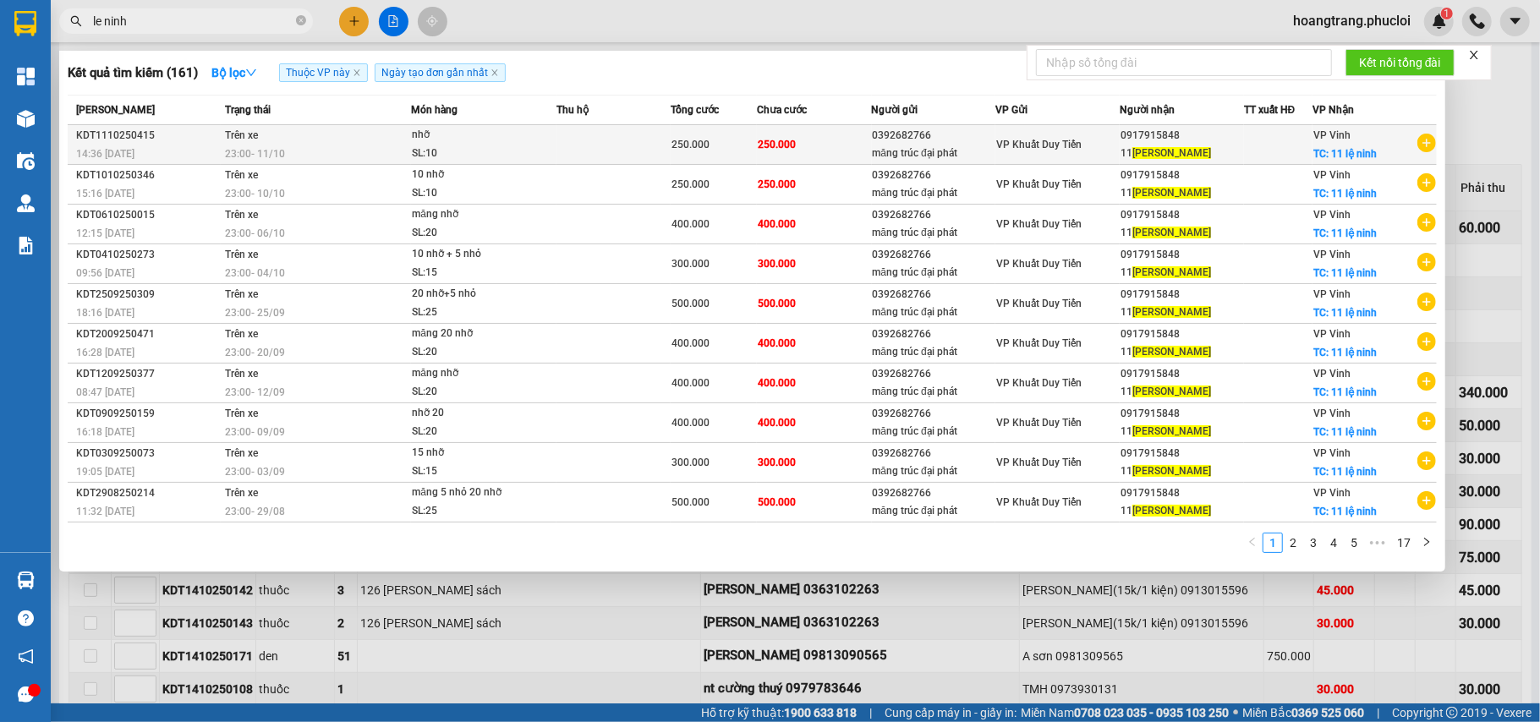
type input "le ninh"
click at [1422, 143] on icon "plus-circle" at bounding box center [1426, 143] width 19 height 19
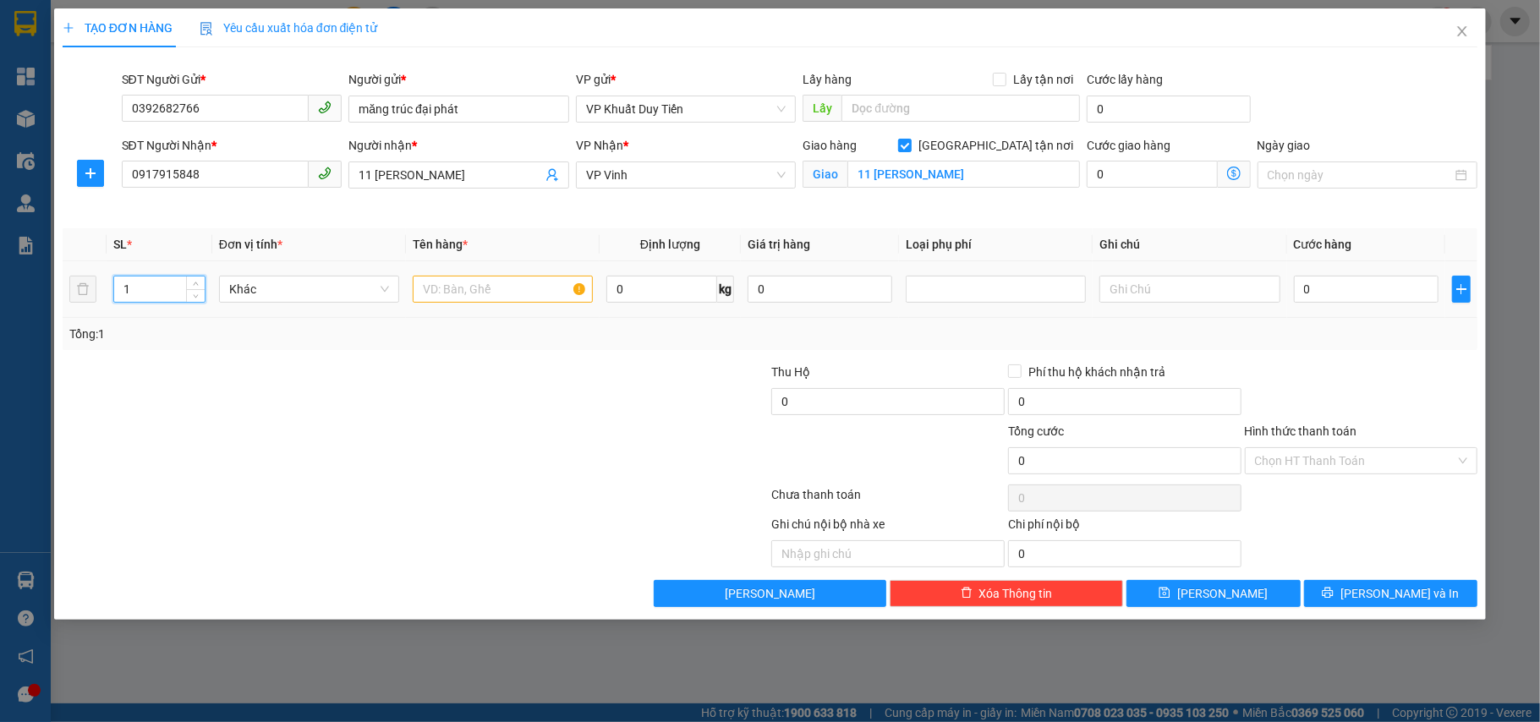
drag, startPoint x: 167, startPoint y: 285, endPoint x: 117, endPoint y: 288, distance: 50.8
click at [119, 288] on input "1" at bounding box center [159, 289] width 90 height 25
type input "25"
click at [1292, 268] on td "0" at bounding box center [1366, 289] width 158 height 57
click at [1306, 272] on div "0" at bounding box center [1366, 289] width 145 height 34
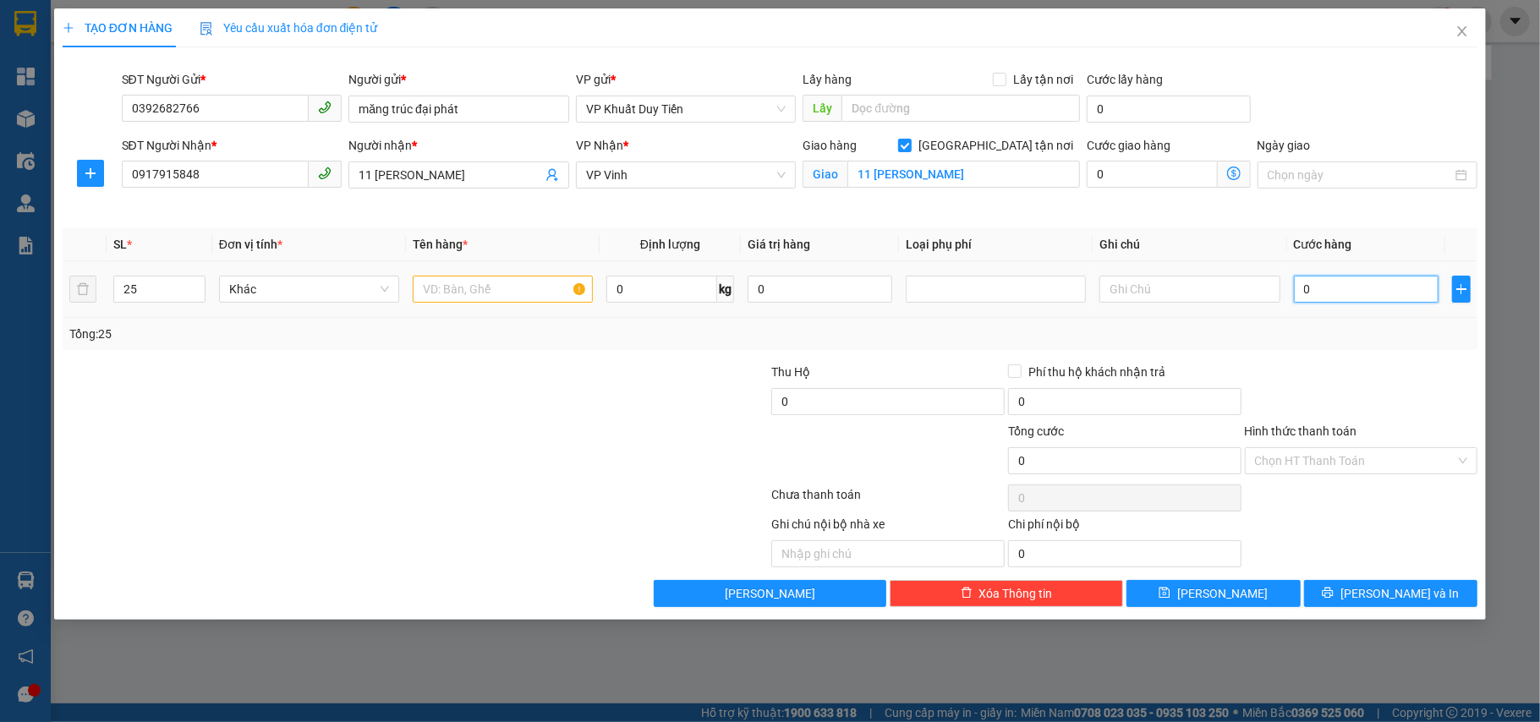
click at [1314, 282] on input "0" at bounding box center [1366, 289] width 145 height 27
type input "6"
type input "62"
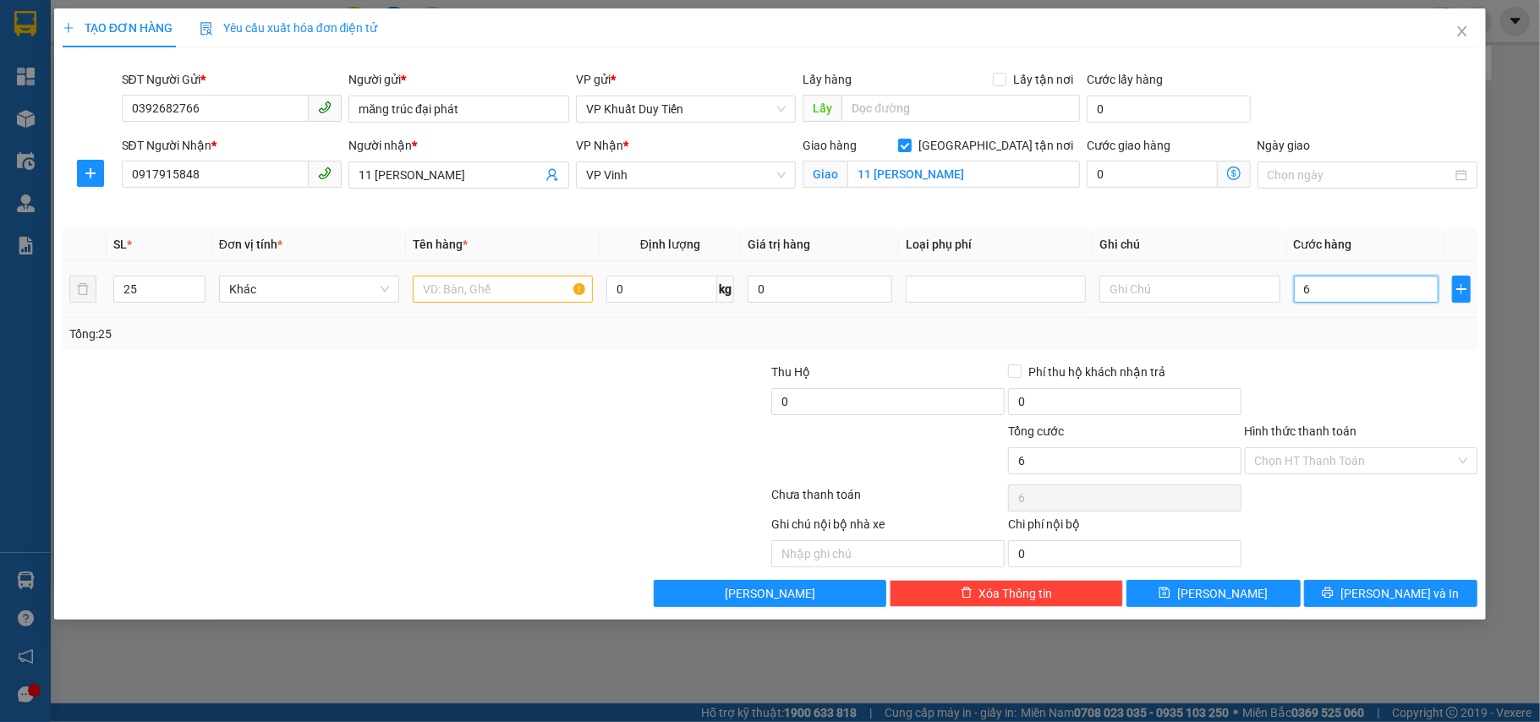
type input "62"
type input "625"
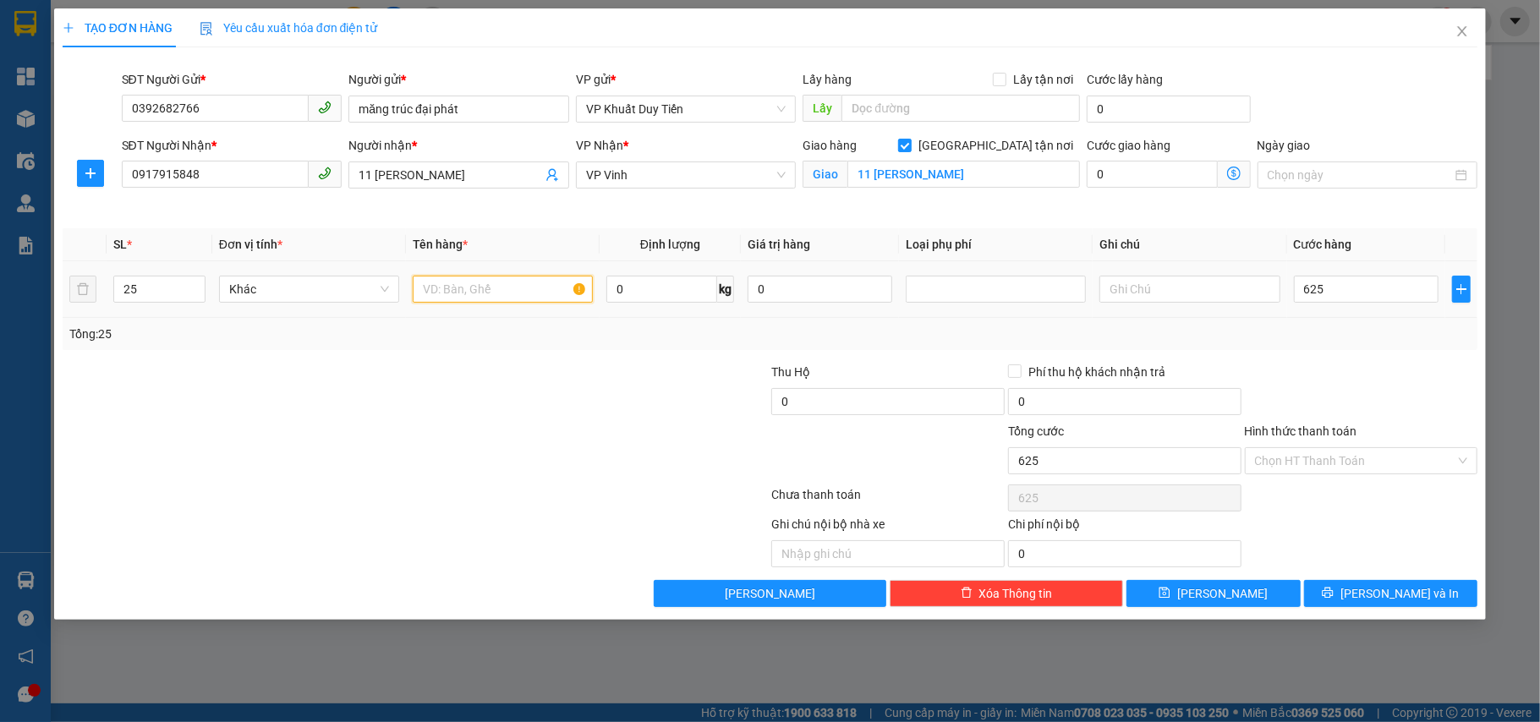
type input "625.000"
drag, startPoint x: 550, startPoint y: 288, endPoint x: 561, endPoint y: 288, distance: 11.9
click at [556, 293] on input "text" at bounding box center [503, 289] width 180 height 27
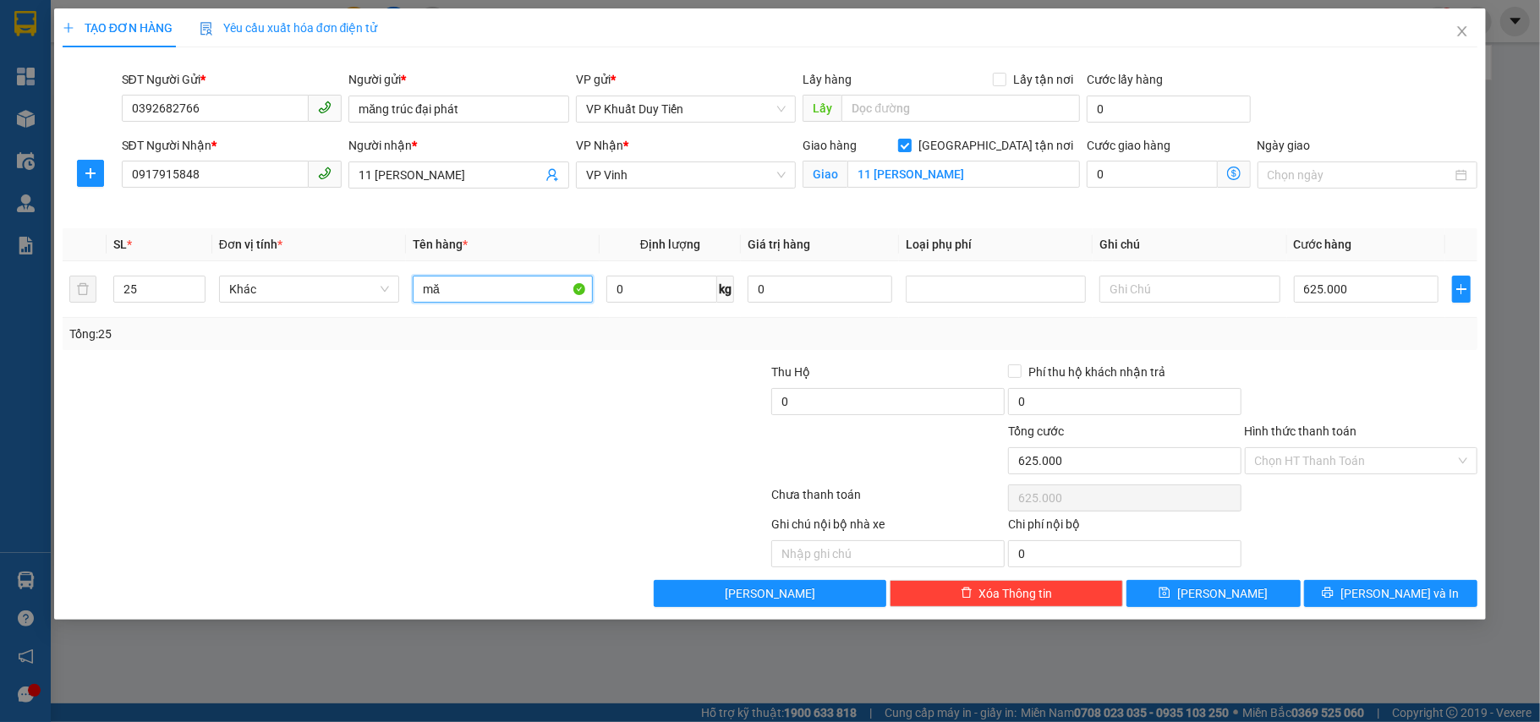
type input "m"
type input "20 nhỡ + 5 nhỏ"
click at [1412, 590] on span "[PERSON_NAME] và In" at bounding box center [1399, 593] width 118 height 19
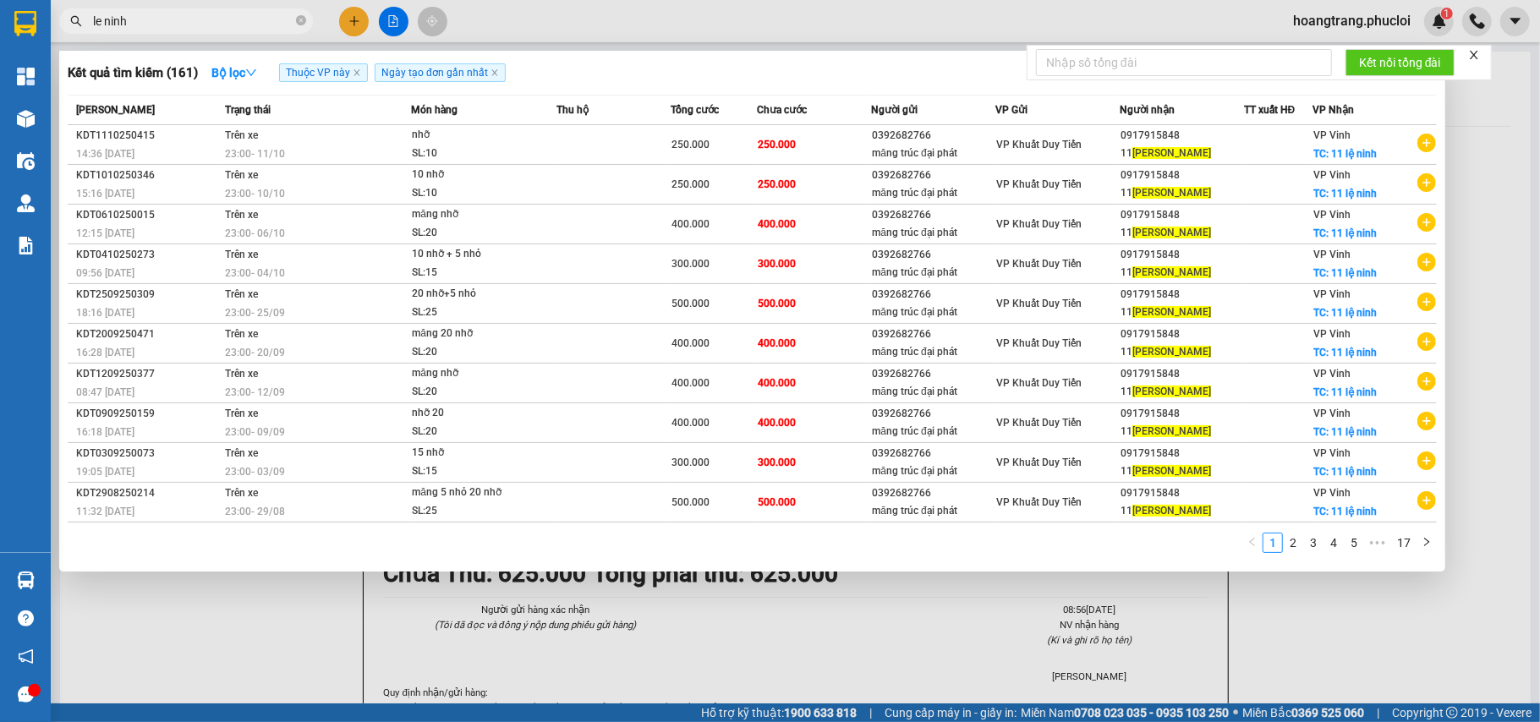
click at [1438, 633] on div at bounding box center [770, 361] width 1540 height 722
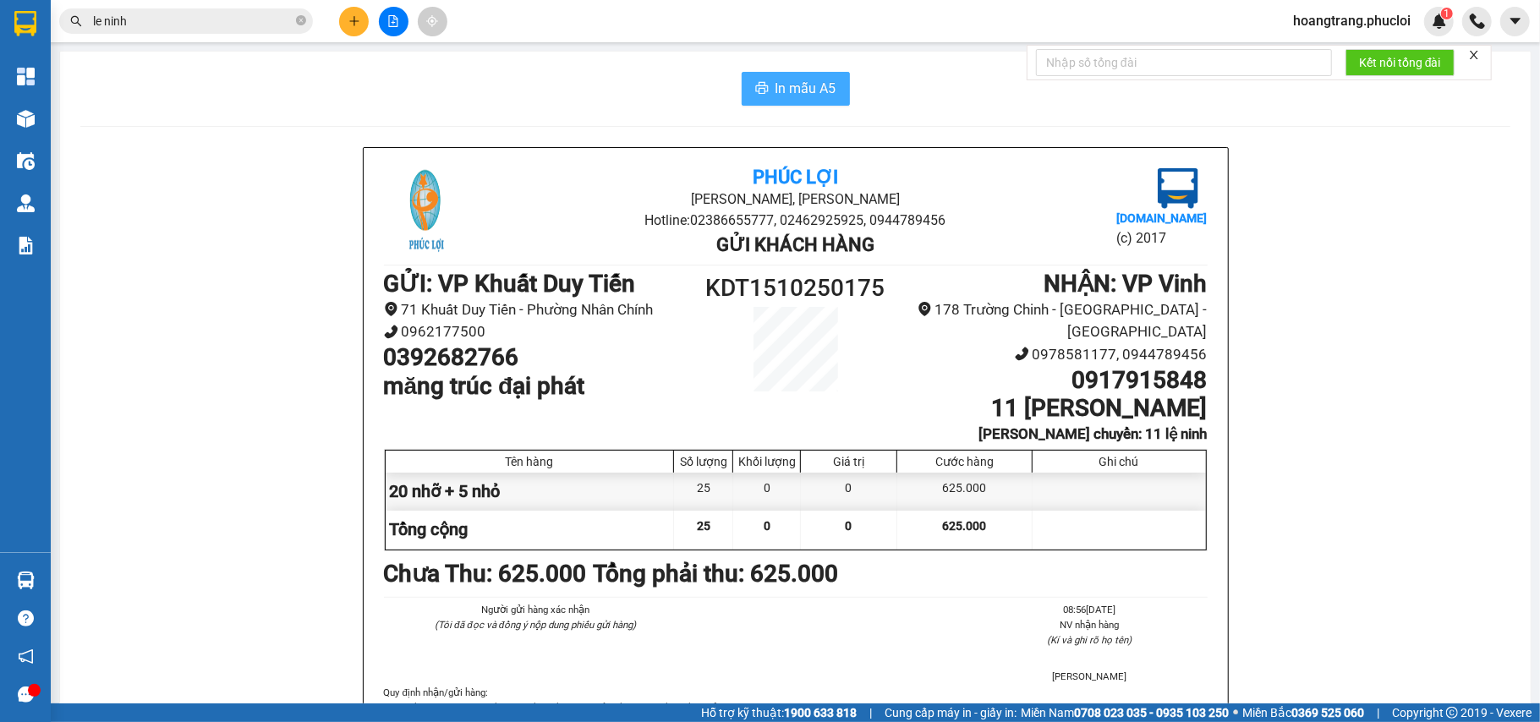
click at [803, 76] on button "In mẫu A5" at bounding box center [796, 89] width 108 height 34
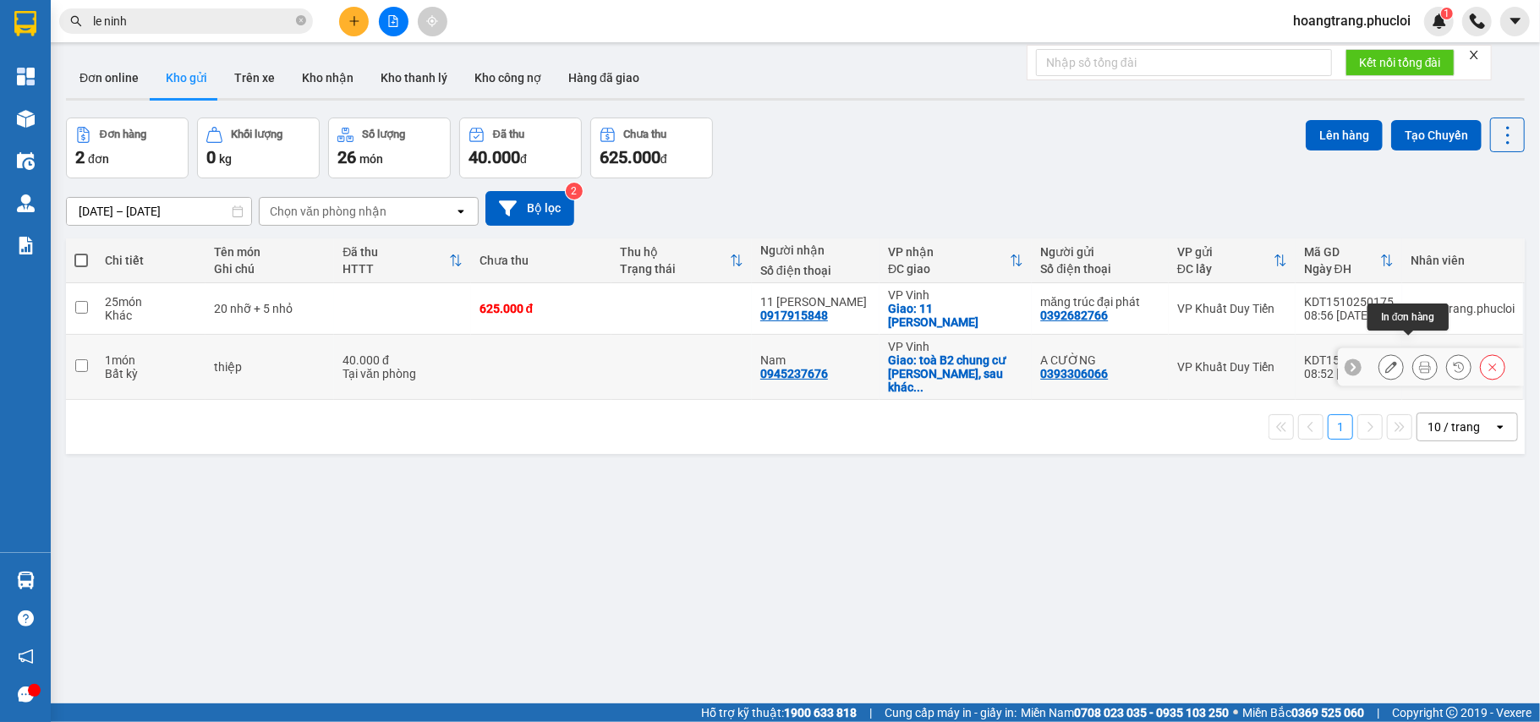
click at [1413, 353] on button at bounding box center [1425, 368] width 24 height 30
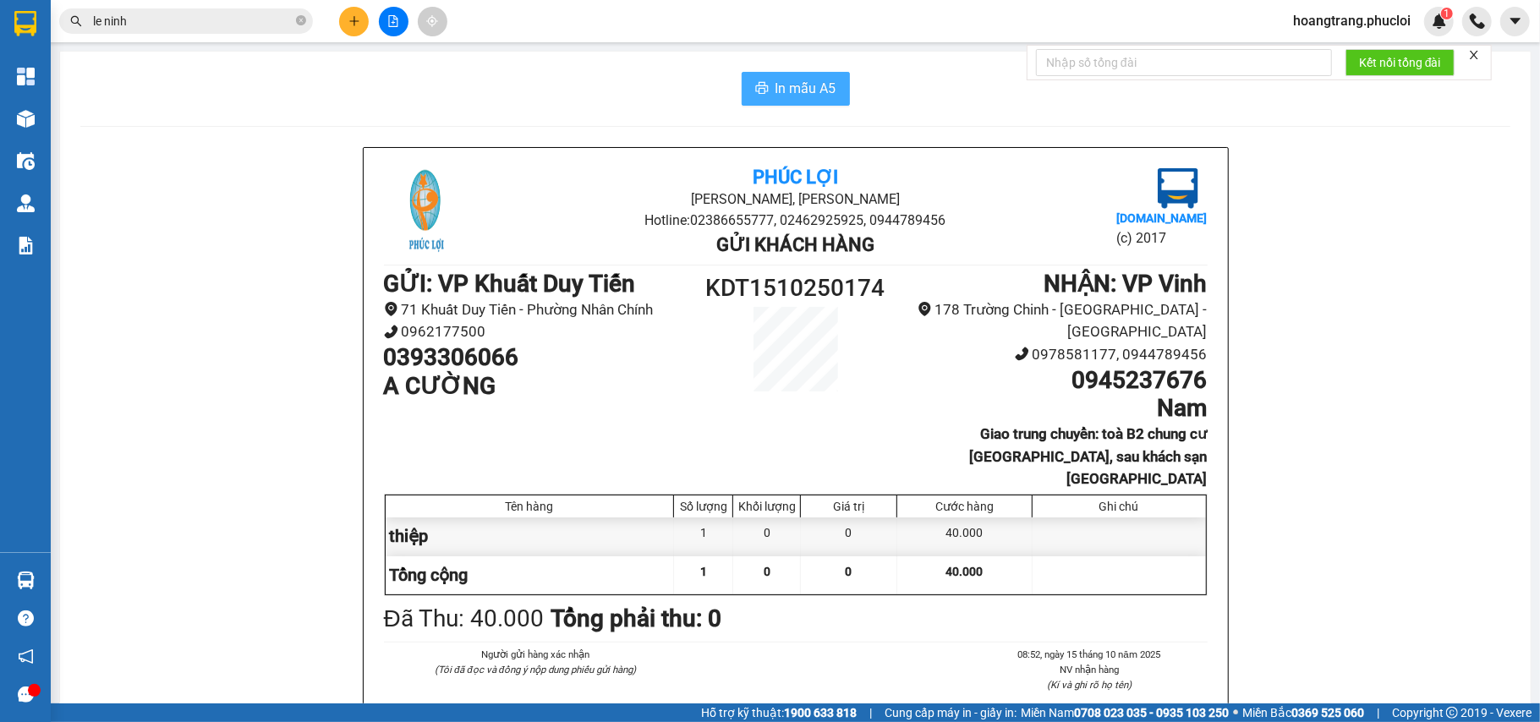
click at [802, 103] on button "In mẫu A5" at bounding box center [796, 89] width 108 height 34
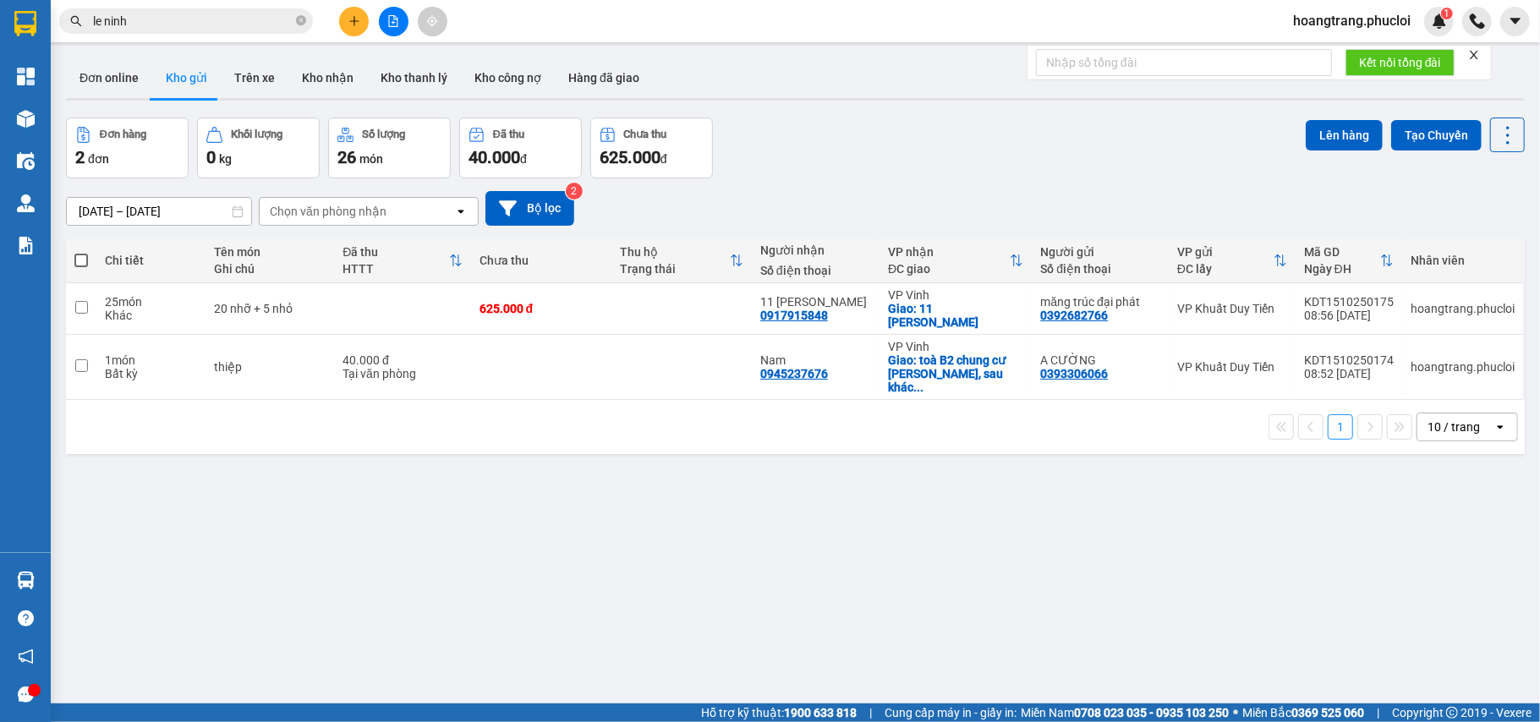
click at [162, 22] on input "le ninh" at bounding box center [193, 21] width 200 height 19
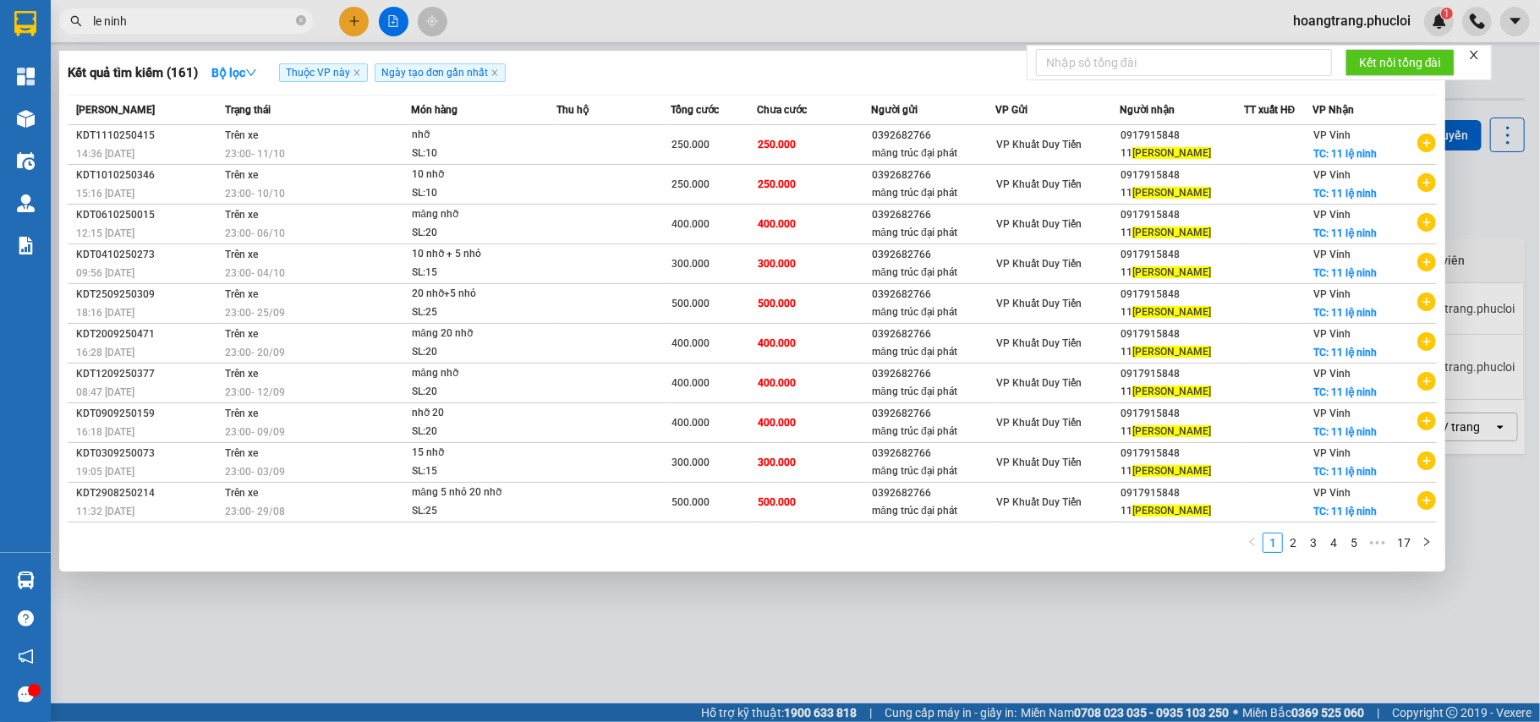
click at [162, 22] on input "le ninh" at bounding box center [193, 21] width 200 height 19
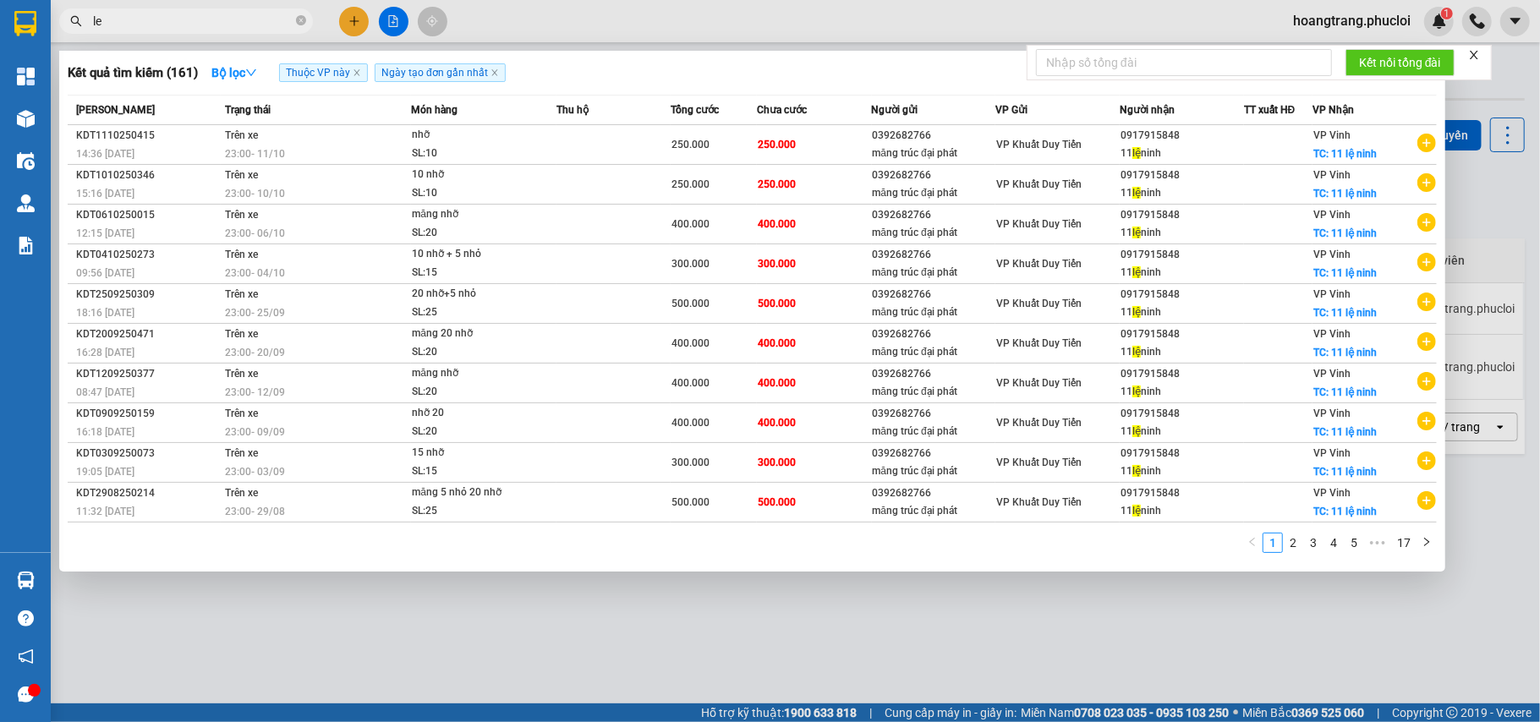
type input "l"
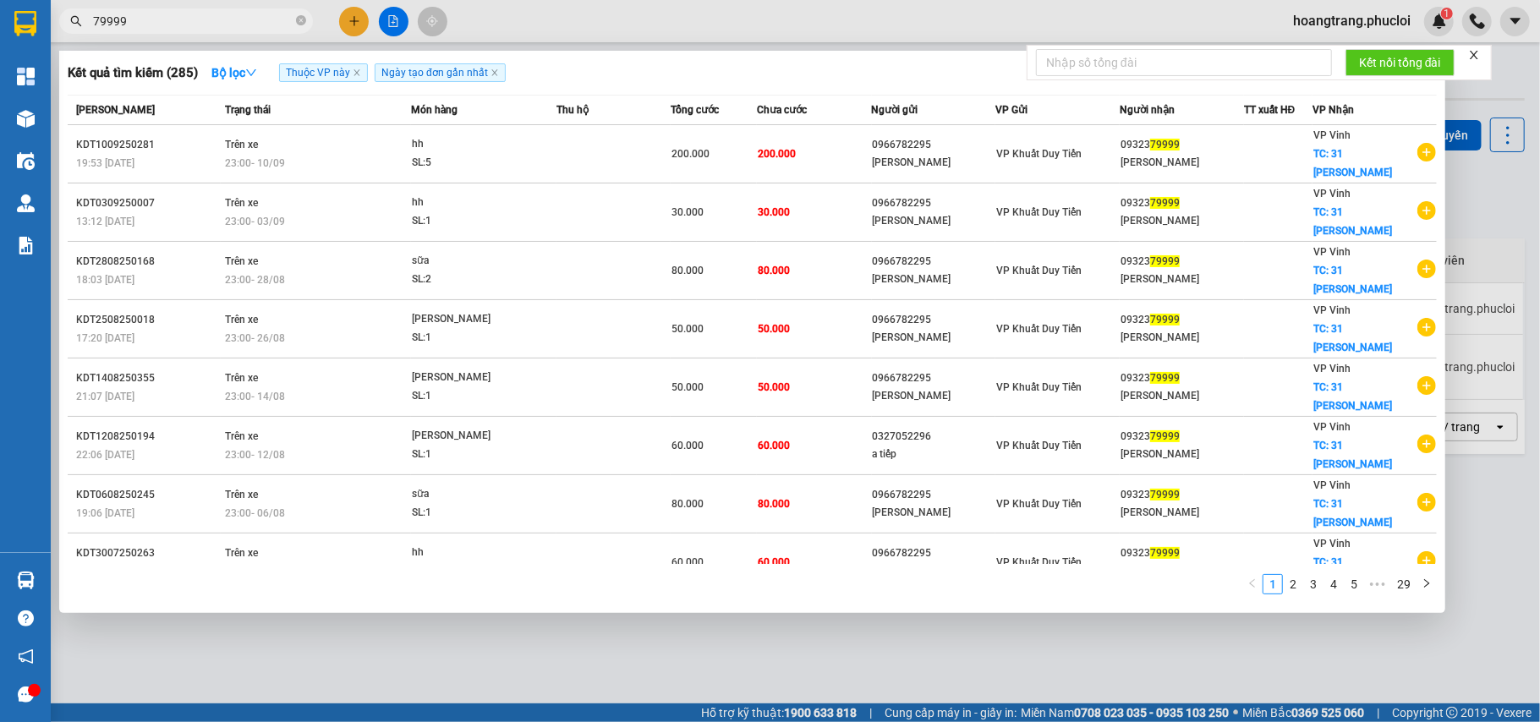
click at [357, 19] on div at bounding box center [770, 361] width 1540 height 722
click at [224, 17] on input "79999" at bounding box center [193, 21] width 200 height 19
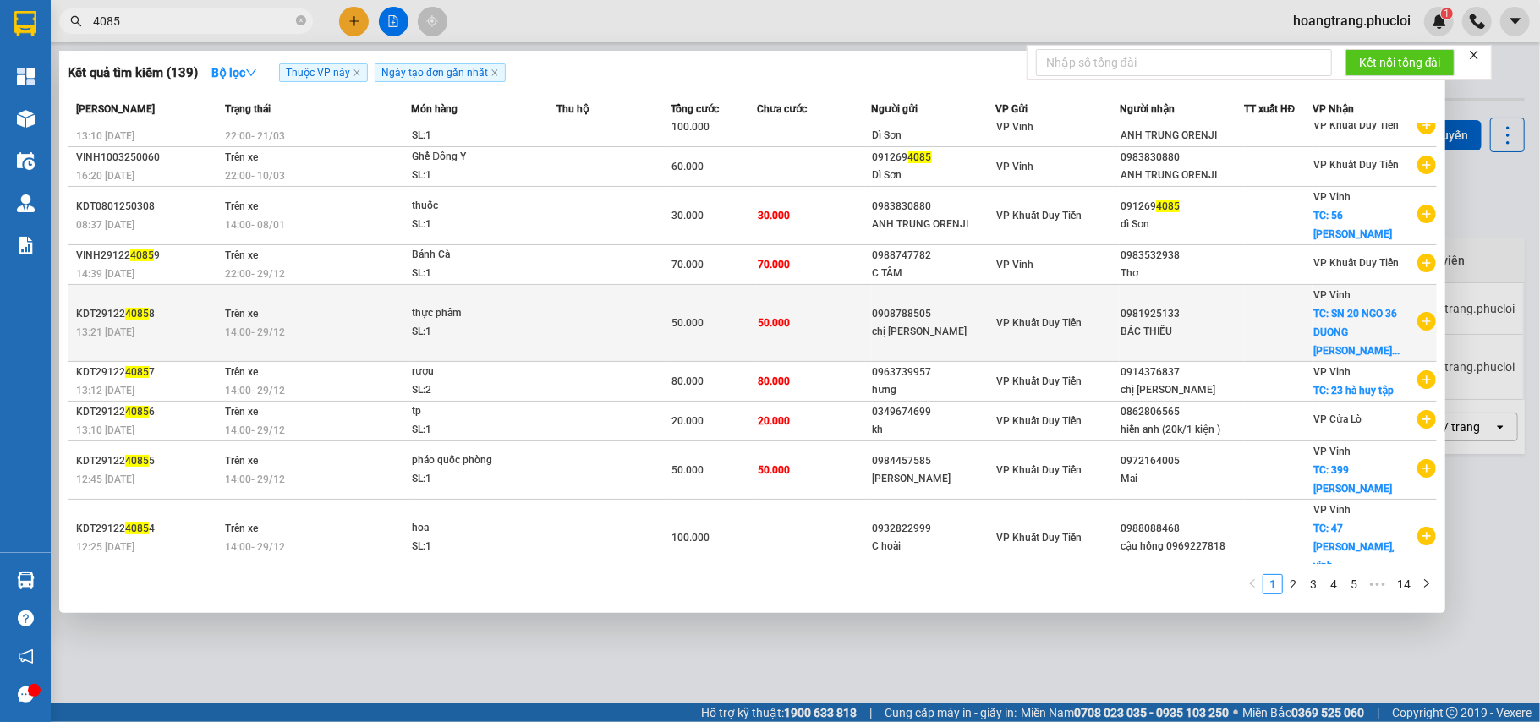
scroll to position [21, 0]
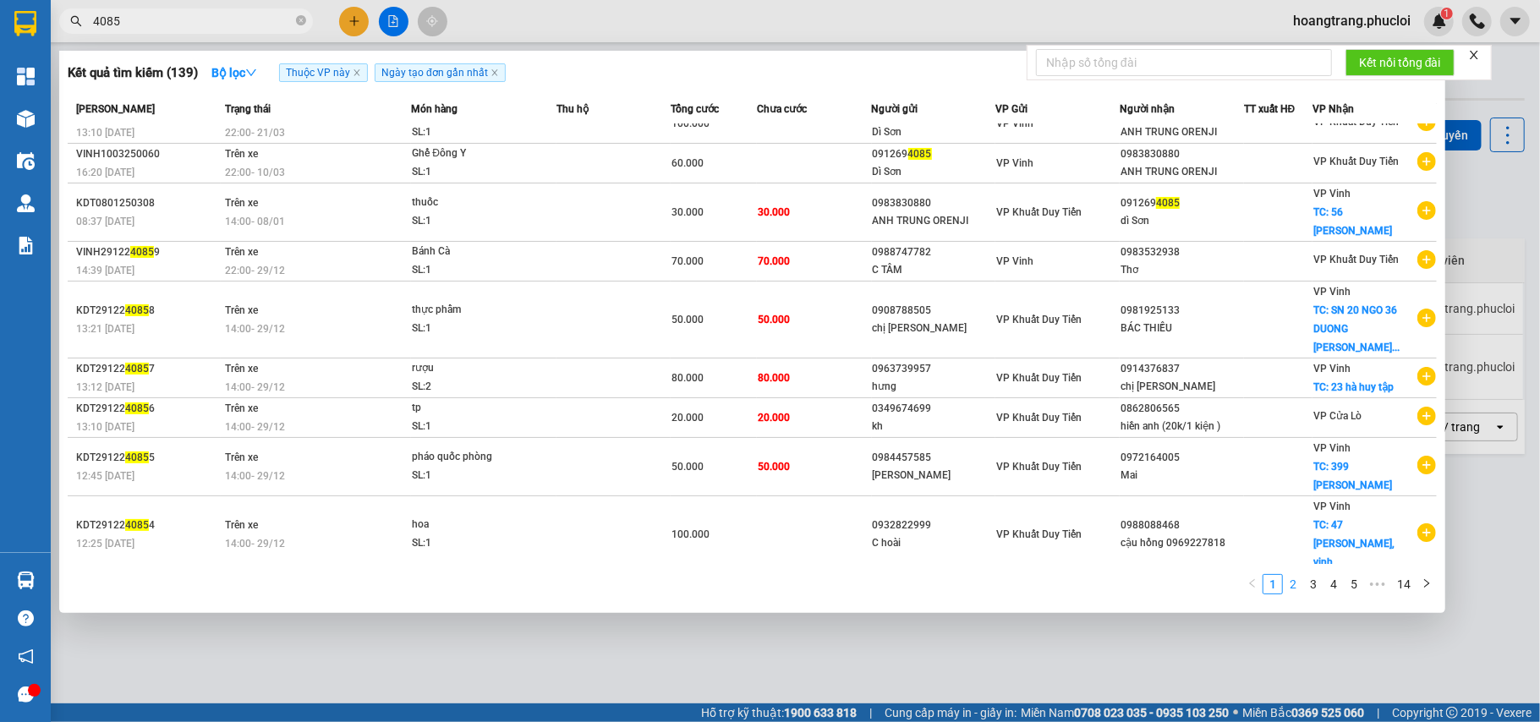
click at [1300, 592] on link "2" at bounding box center [1293, 584] width 19 height 19
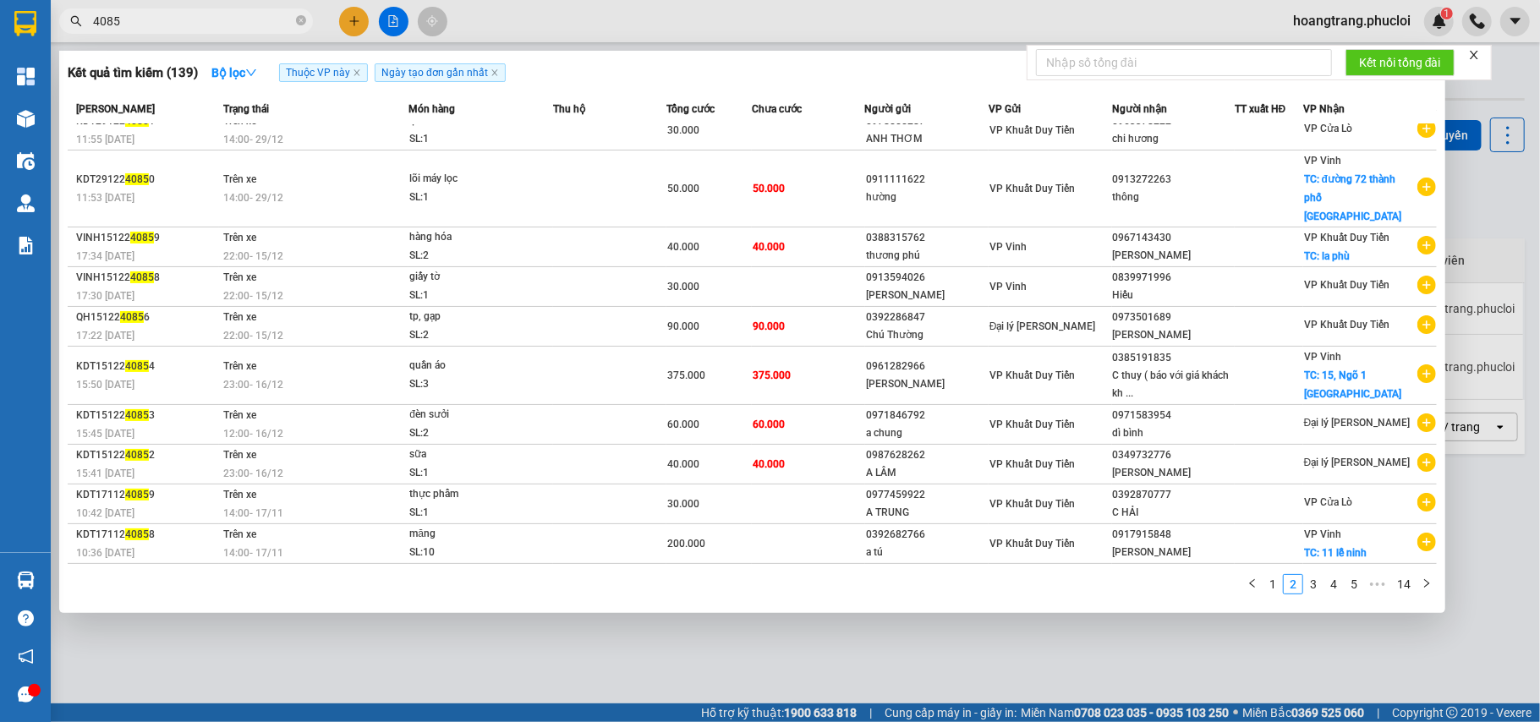
scroll to position [0, 0]
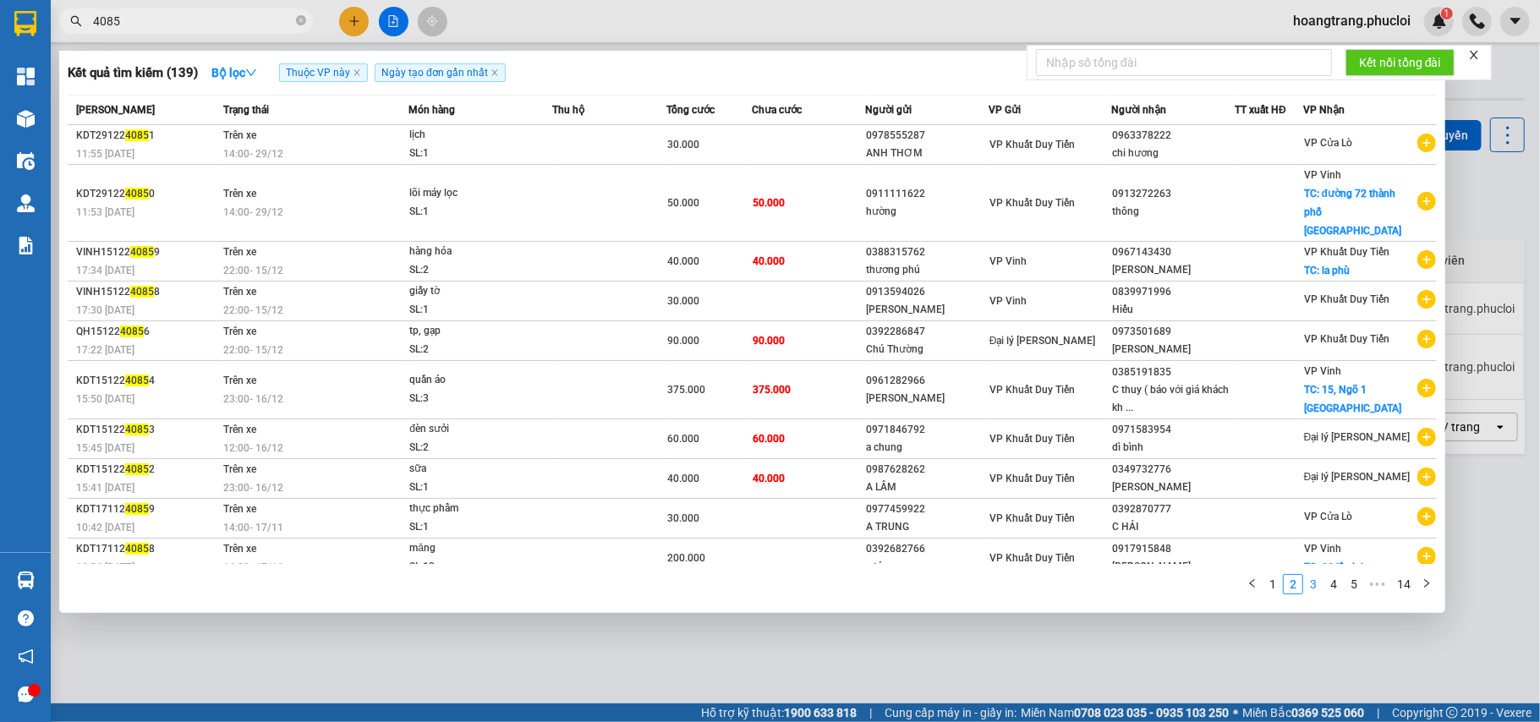
click at [1314, 576] on link "3" at bounding box center [1313, 584] width 19 height 19
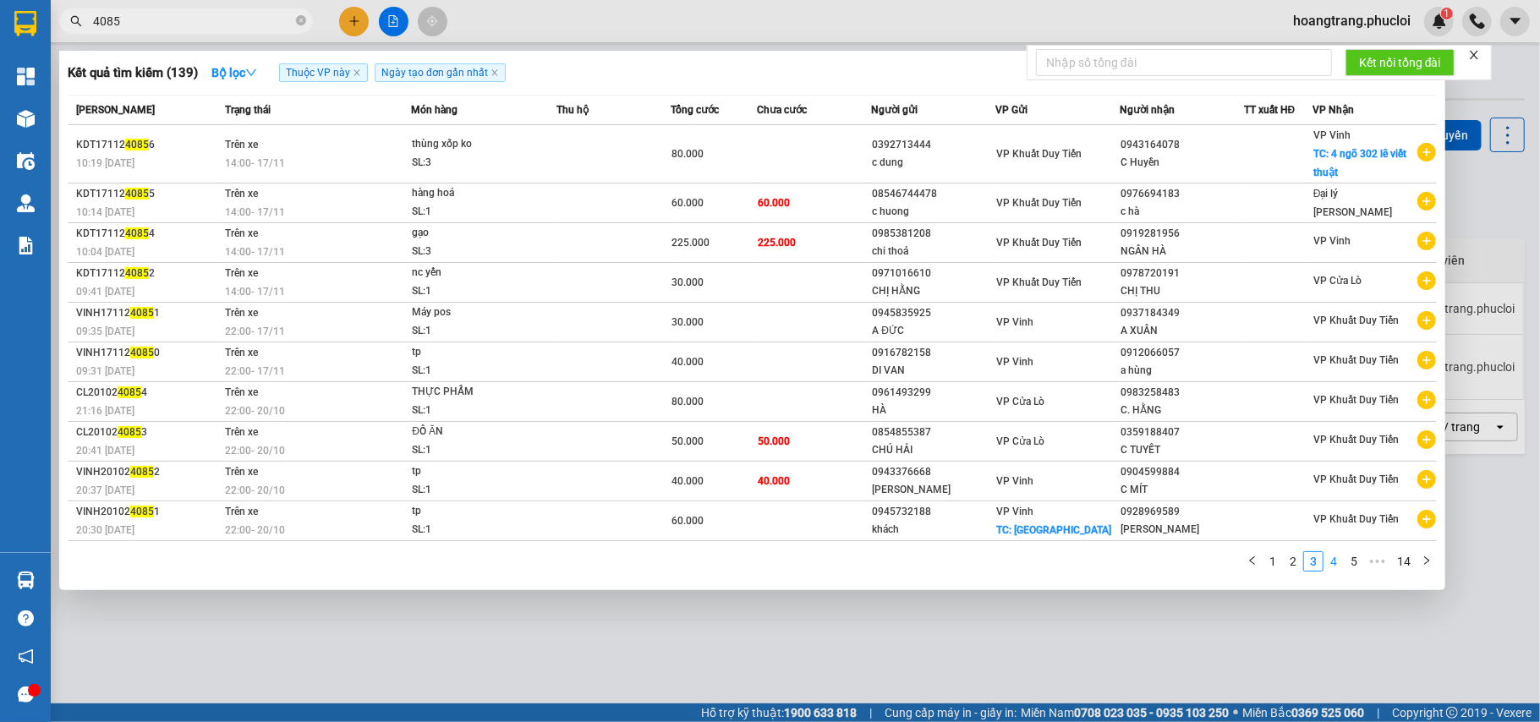
click at [1334, 559] on link "4" at bounding box center [1333, 561] width 19 height 19
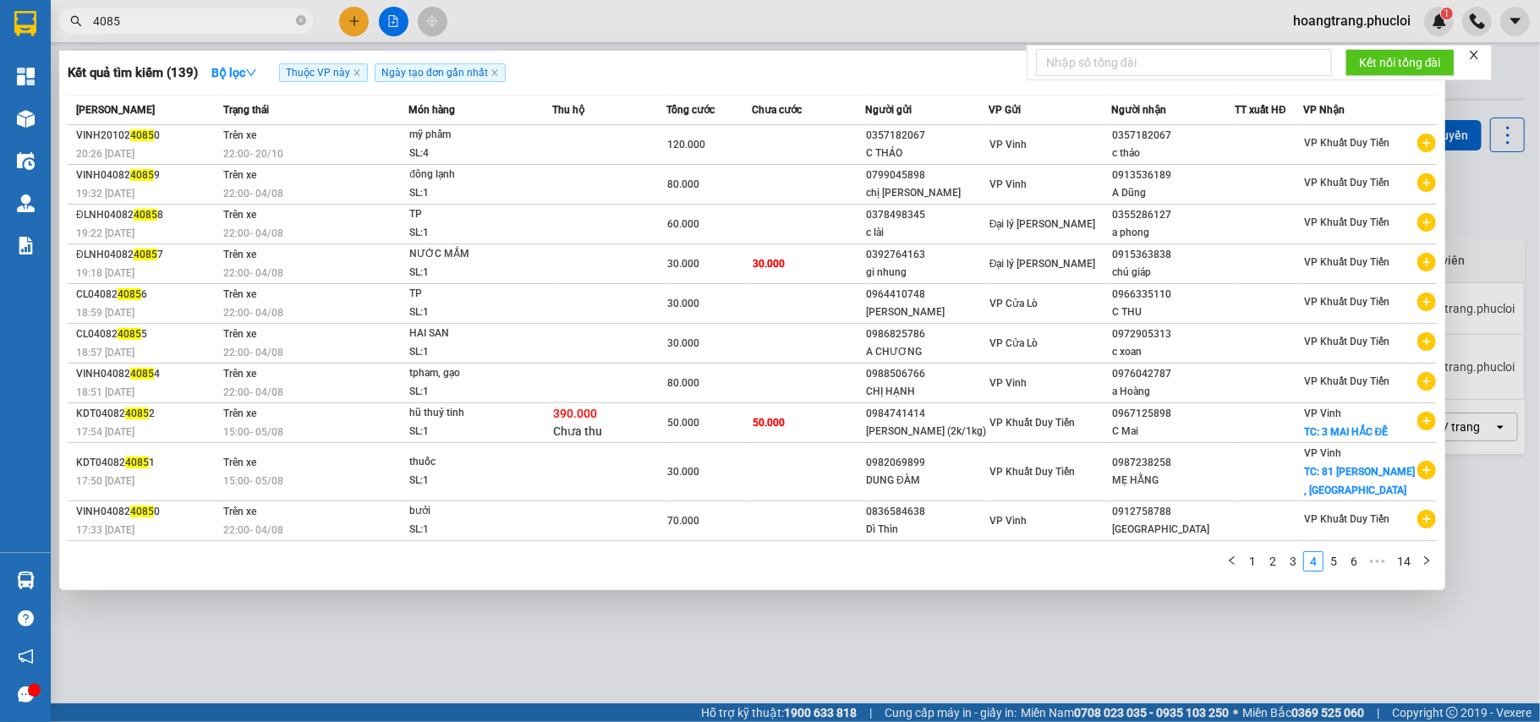
click at [197, 12] on input "4085" at bounding box center [193, 21] width 200 height 19
click at [196, 10] on span "4085" at bounding box center [186, 20] width 254 height 25
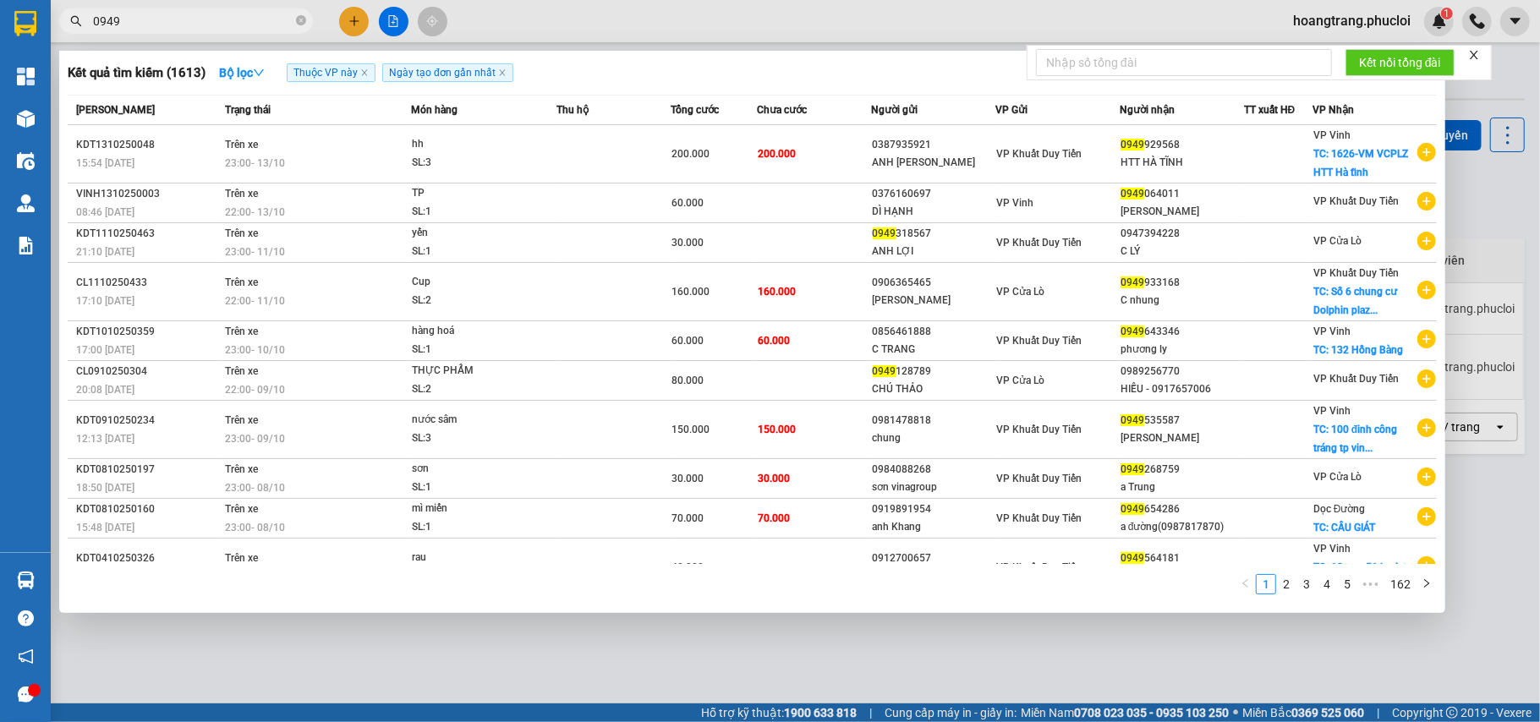
click at [167, 27] on input "0949" at bounding box center [193, 21] width 200 height 19
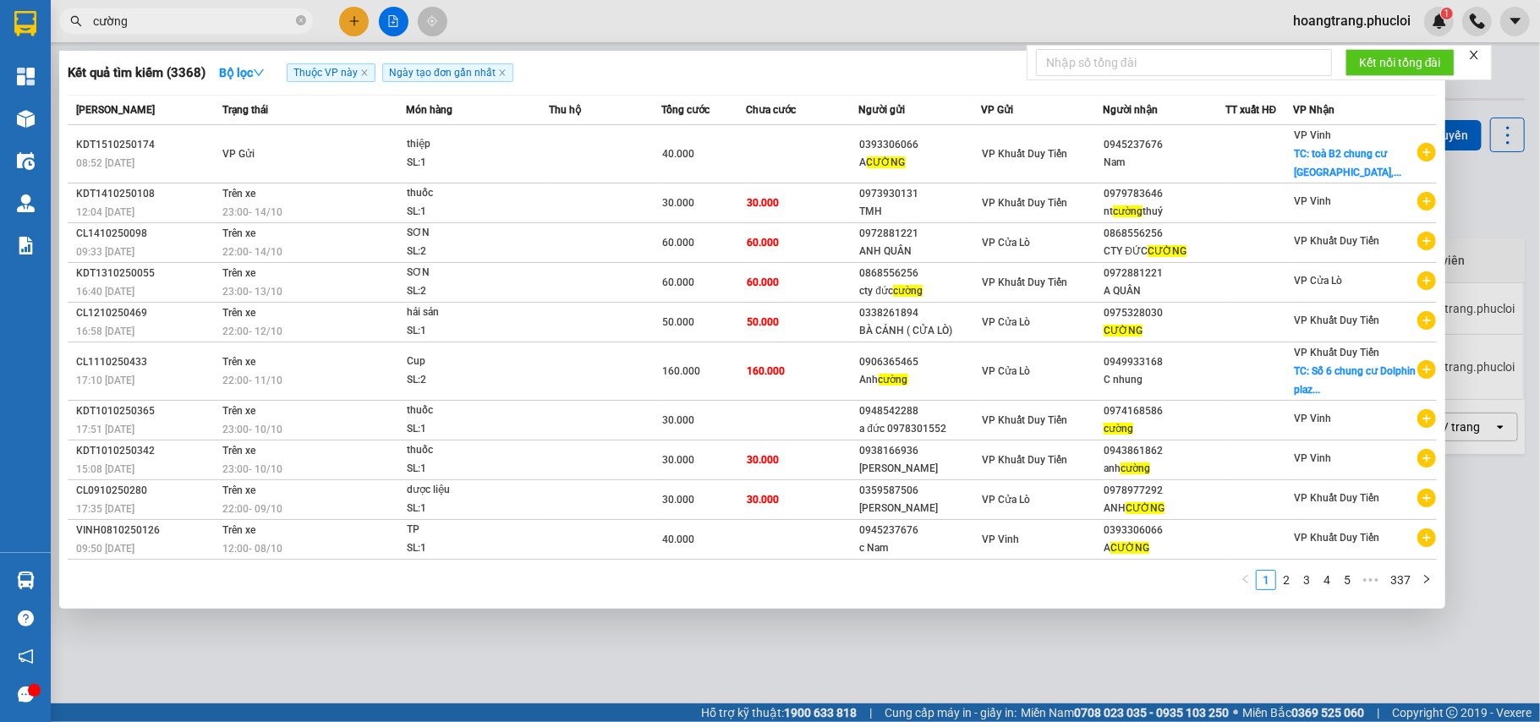
click at [154, 25] on input "cường" at bounding box center [193, 21] width 200 height 19
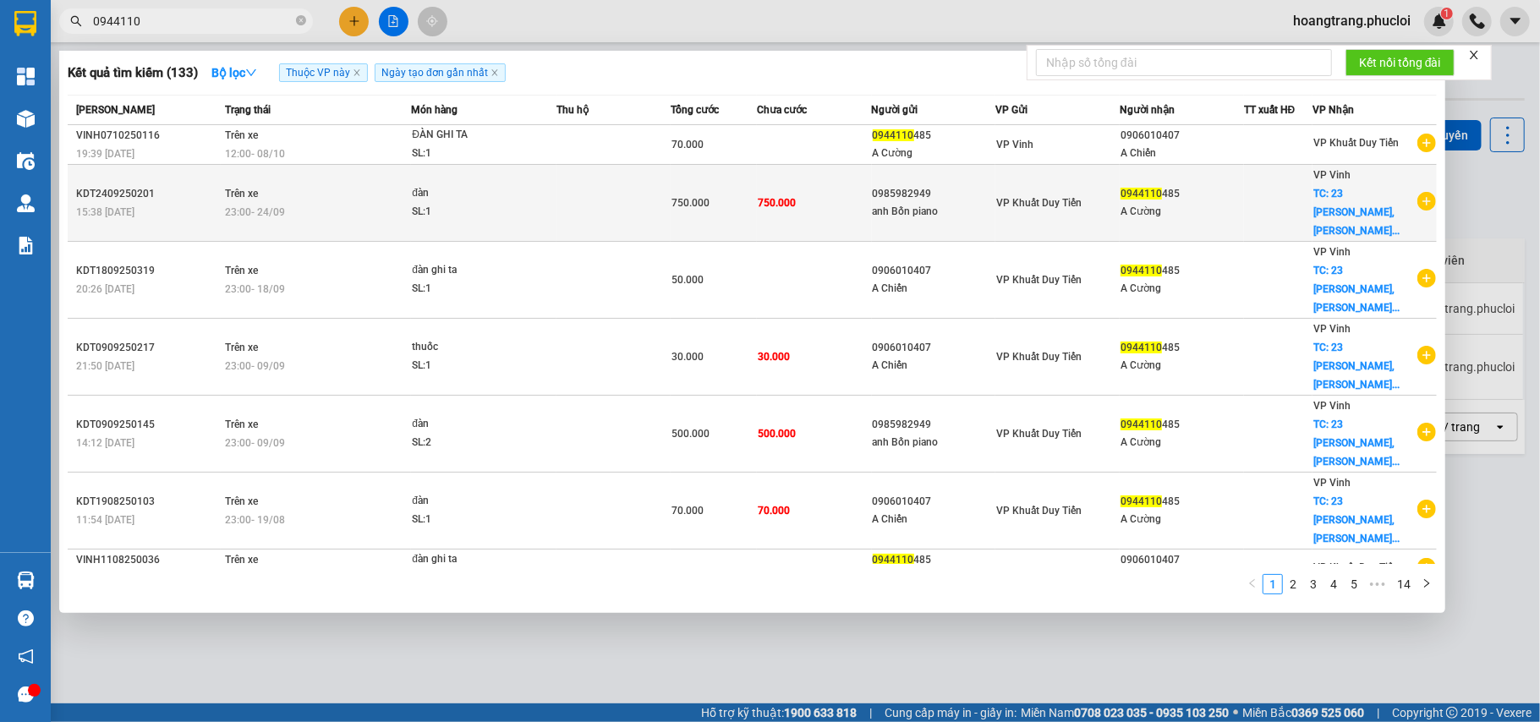
type input "0944110"
click at [1421, 192] on icon "plus-circle" at bounding box center [1426, 201] width 19 height 19
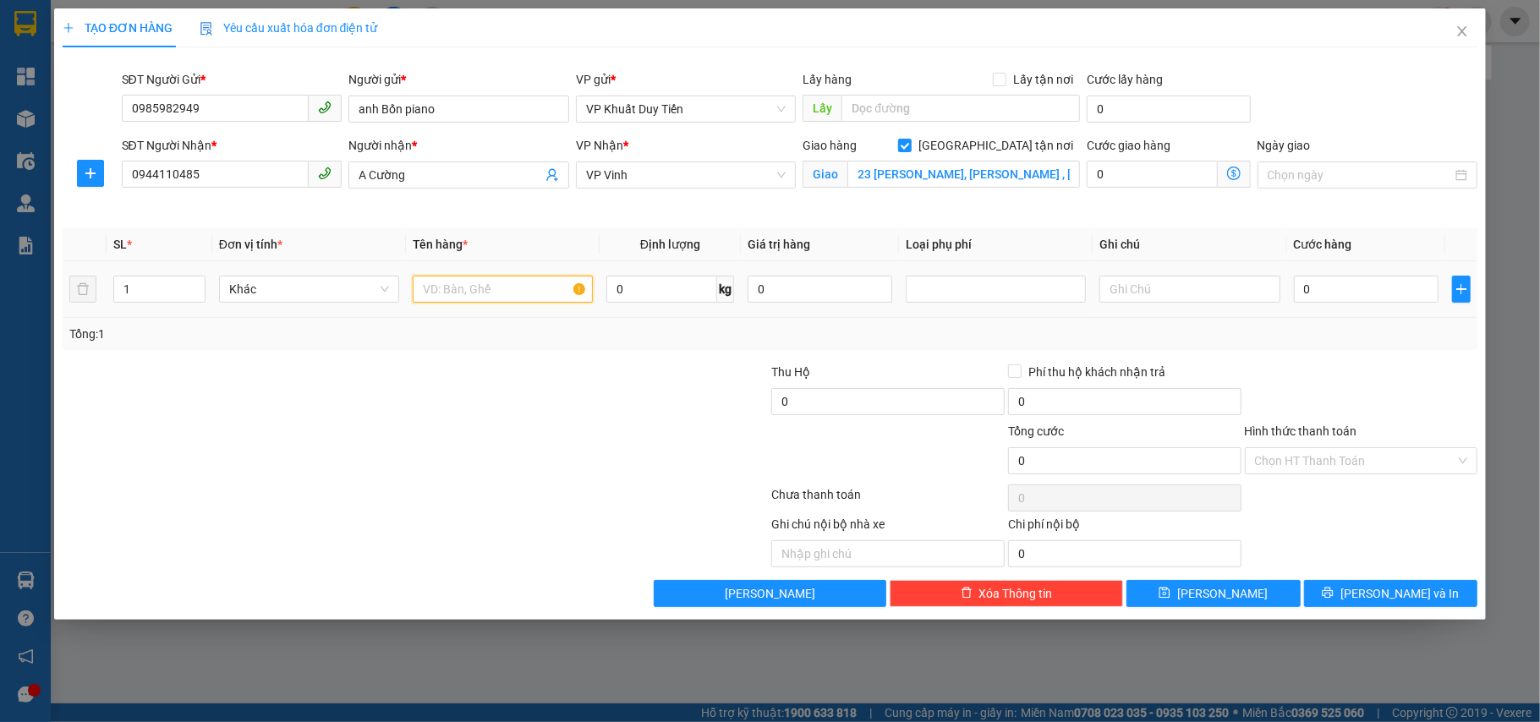
click at [461, 285] on input "text" at bounding box center [503, 289] width 180 height 27
type input "d"
type input "đàn"
click at [1312, 303] on input "0" at bounding box center [1366, 289] width 145 height 27
type input "7"
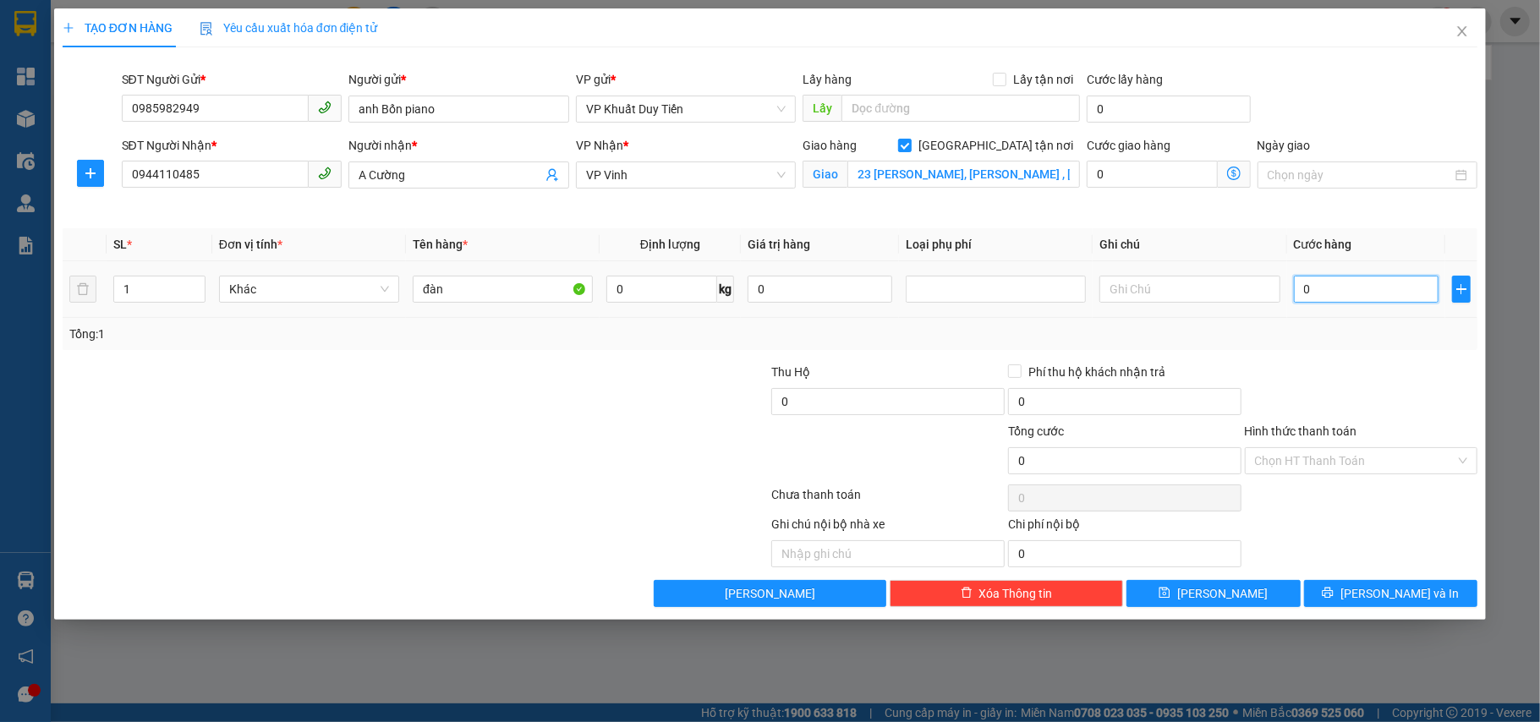
type input "7"
type input "75"
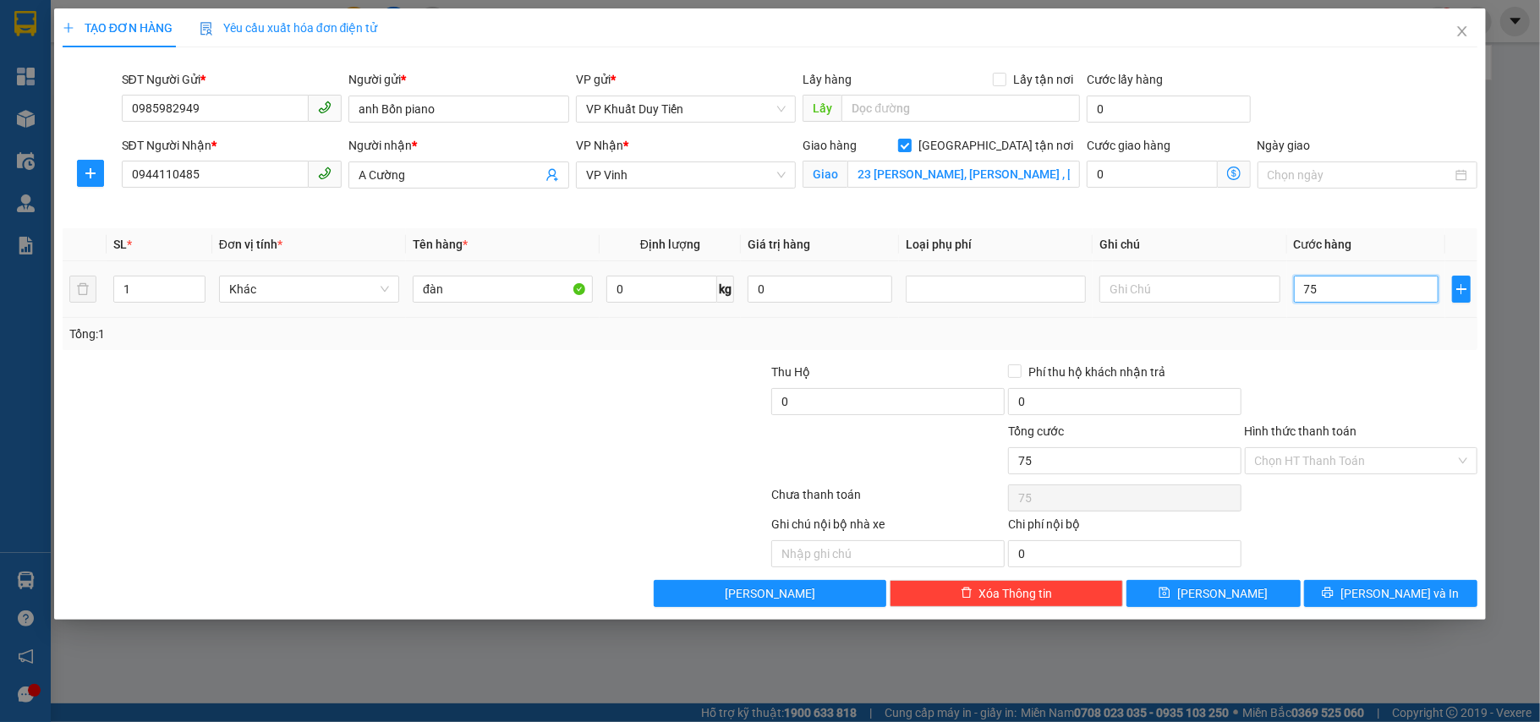
type input "750"
type input "750.000"
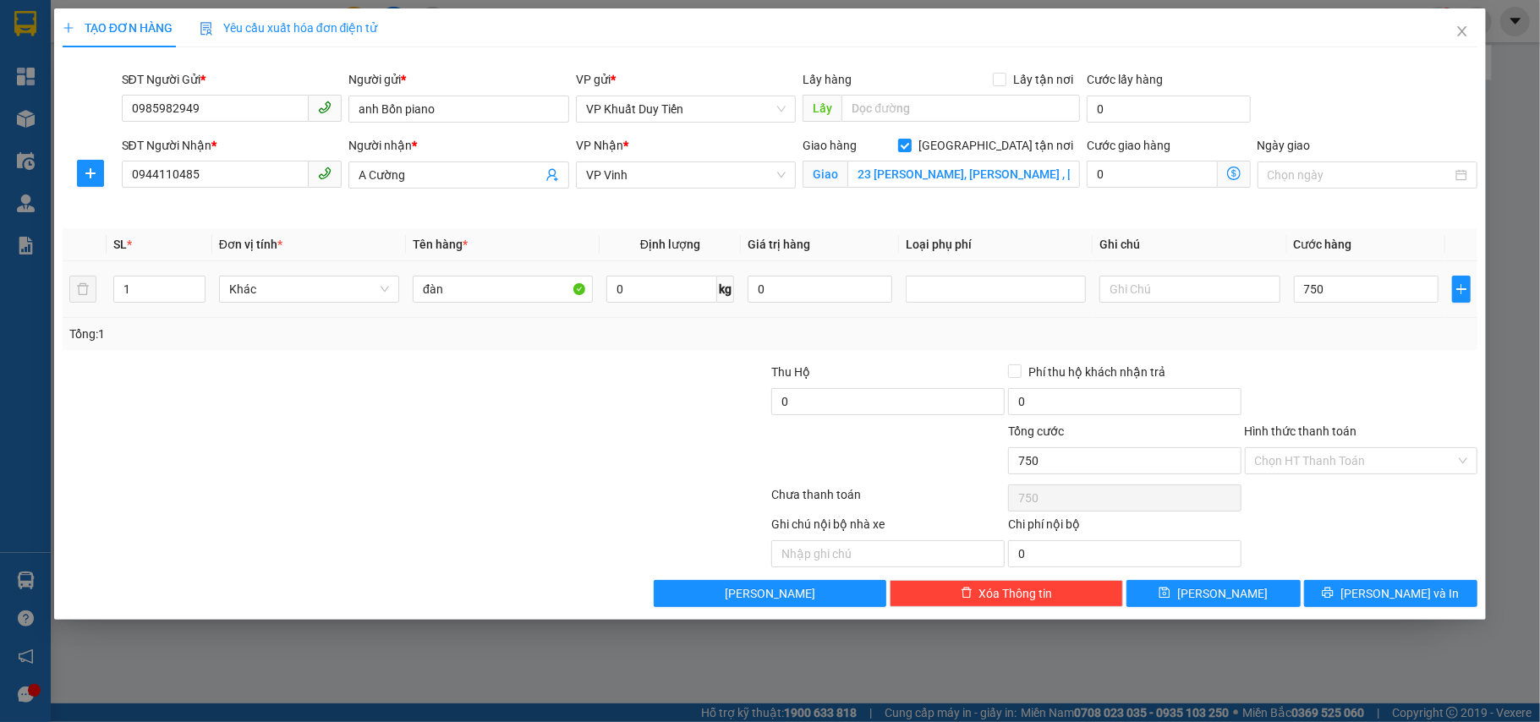
type input "750.000"
click at [1292, 369] on div at bounding box center [1361, 392] width 237 height 59
click at [1395, 582] on div "Transit Pickup Surcharge Ids Transit Deliver Surcharge Ids Transit Deliver Surc…" at bounding box center [771, 334] width 1416 height 546
click at [1400, 587] on span "[PERSON_NAME] và In" at bounding box center [1399, 593] width 118 height 19
click at [1434, 649] on div at bounding box center [770, 361] width 1540 height 722
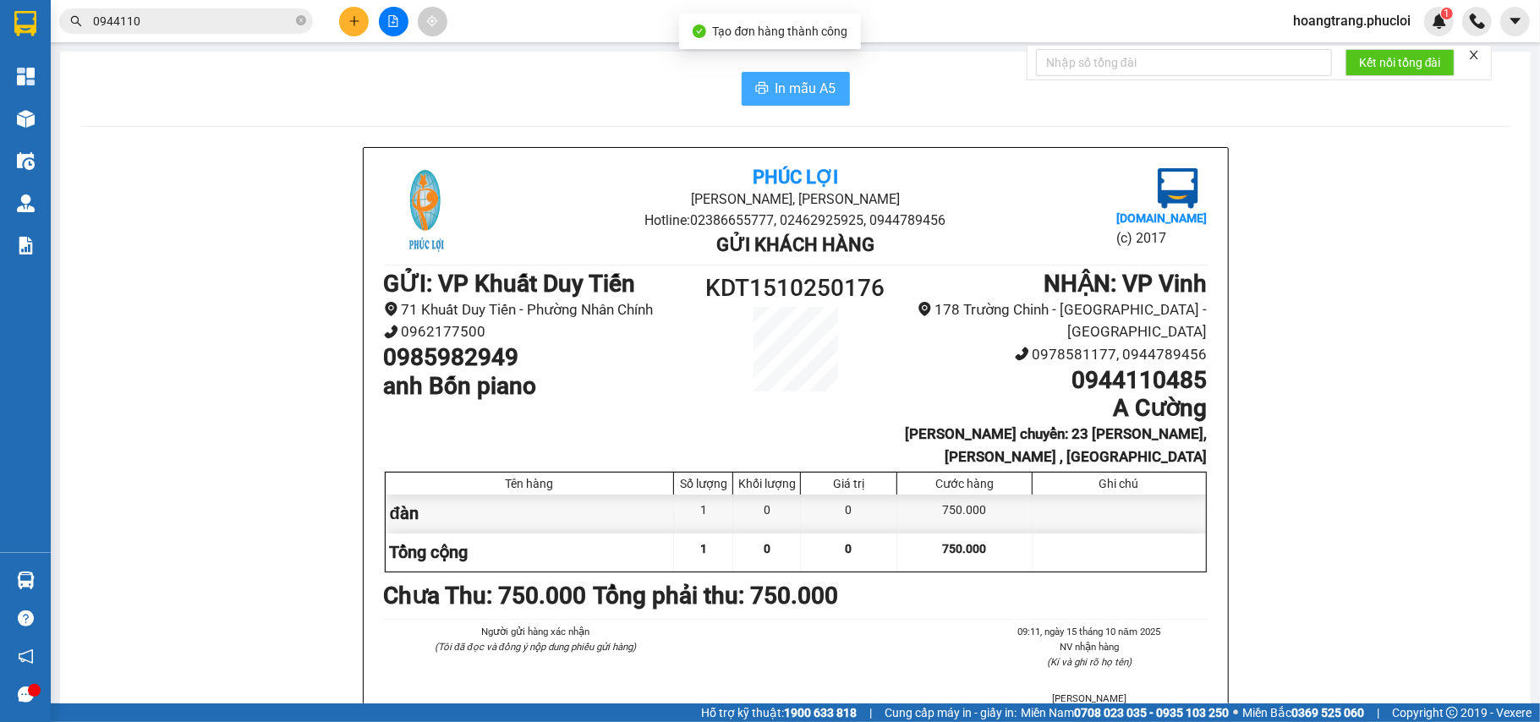
click at [827, 96] on button "In mẫu A5" at bounding box center [796, 89] width 108 height 34
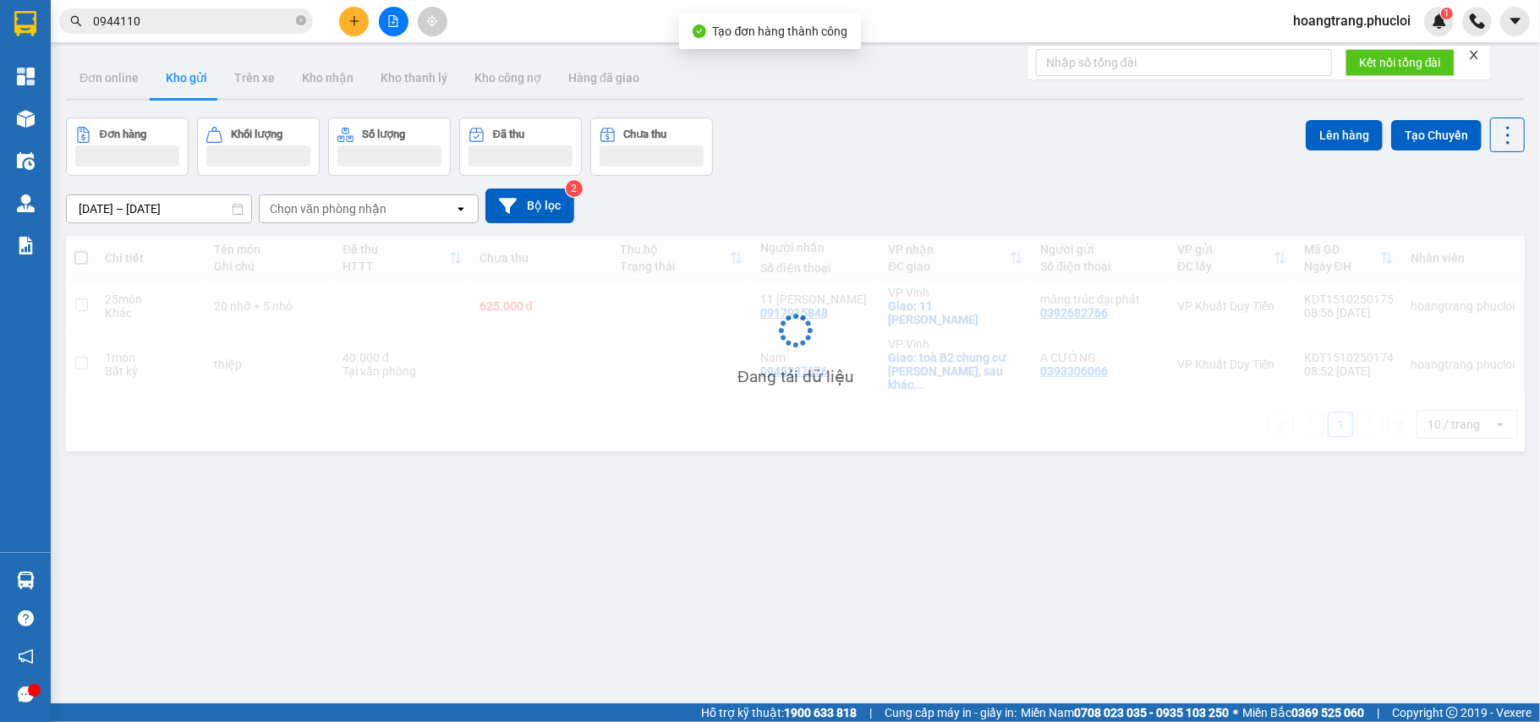
drag, startPoint x: 1028, startPoint y: 237, endPoint x: 1382, endPoint y: 474, distance: 425.4
click at [1466, 490] on div "ver 1.8.147 Đơn online Kho gửi Trên xe Kho nhận Kho thanh lý Kho công nợ Hàng đ…" at bounding box center [795, 412] width 1472 height 722
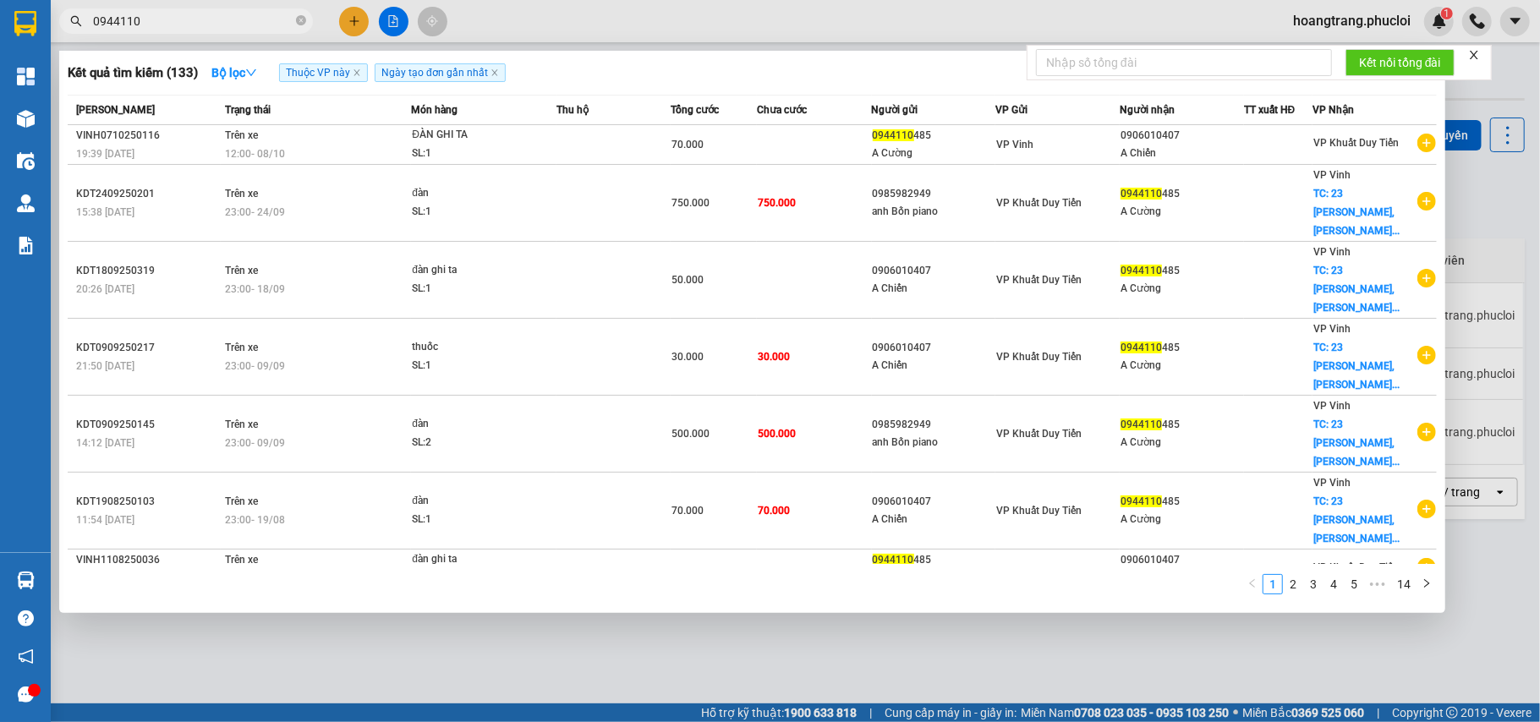
click at [218, 21] on input "0944110" at bounding box center [193, 21] width 200 height 19
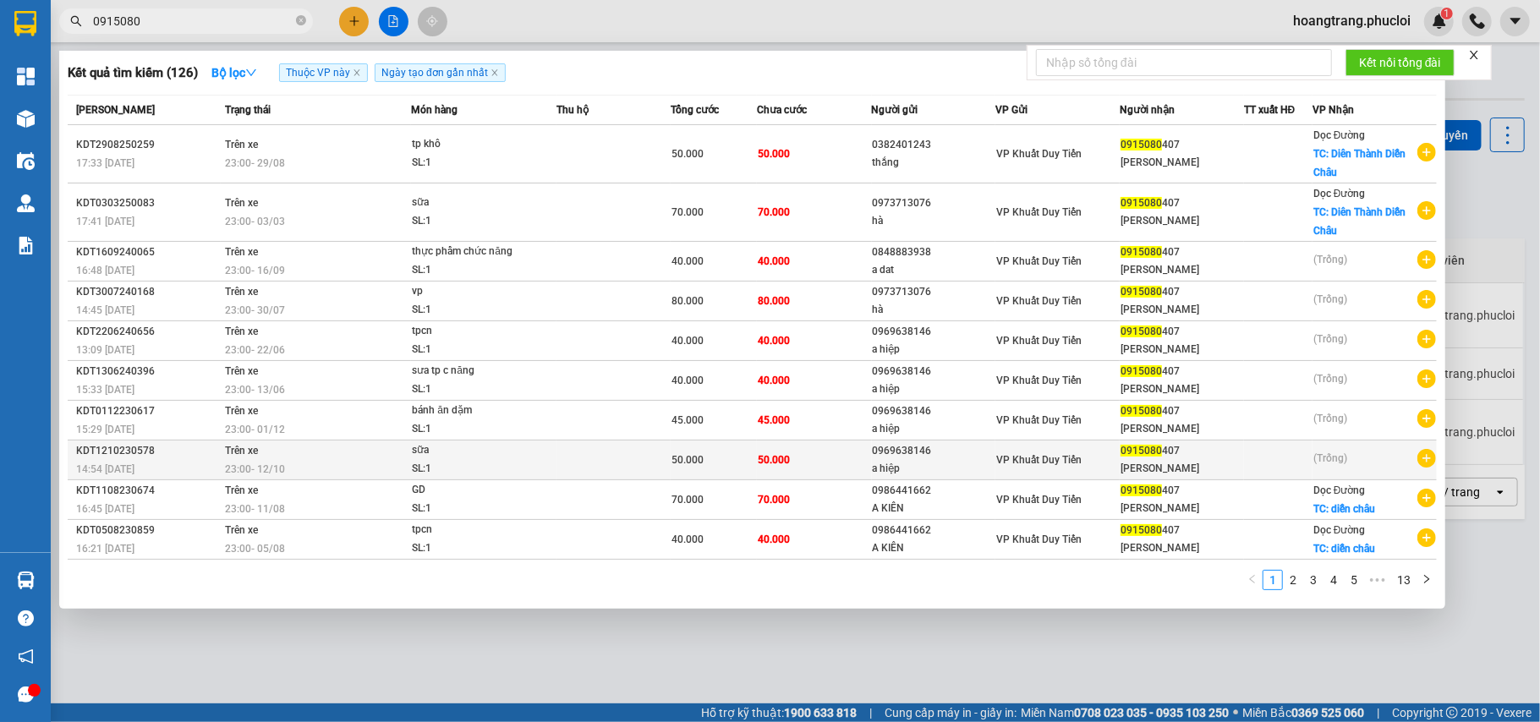
type input "0915080"
click at [1432, 452] on icon "plus-circle" at bounding box center [1426, 458] width 19 height 19
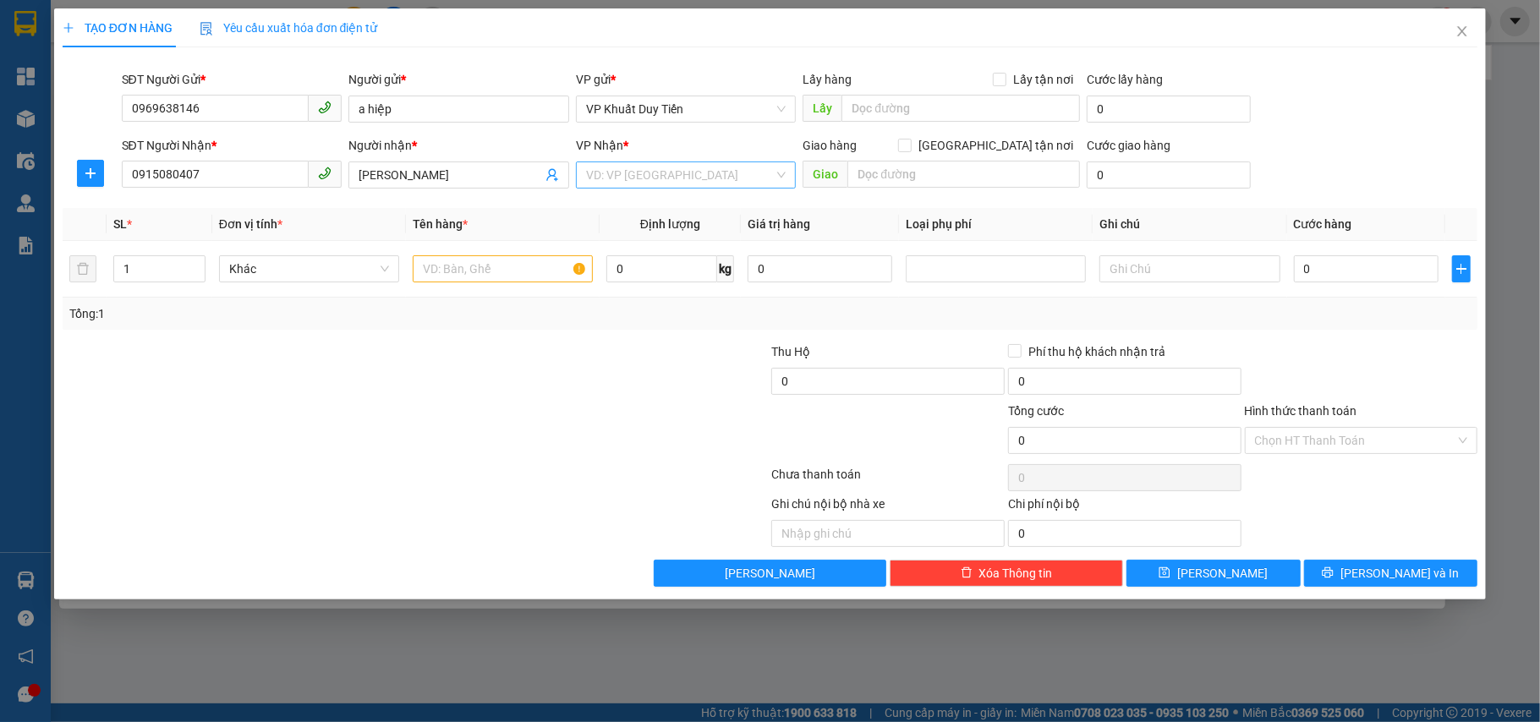
click at [734, 183] on input "search" at bounding box center [680, 174] width 189 height 25
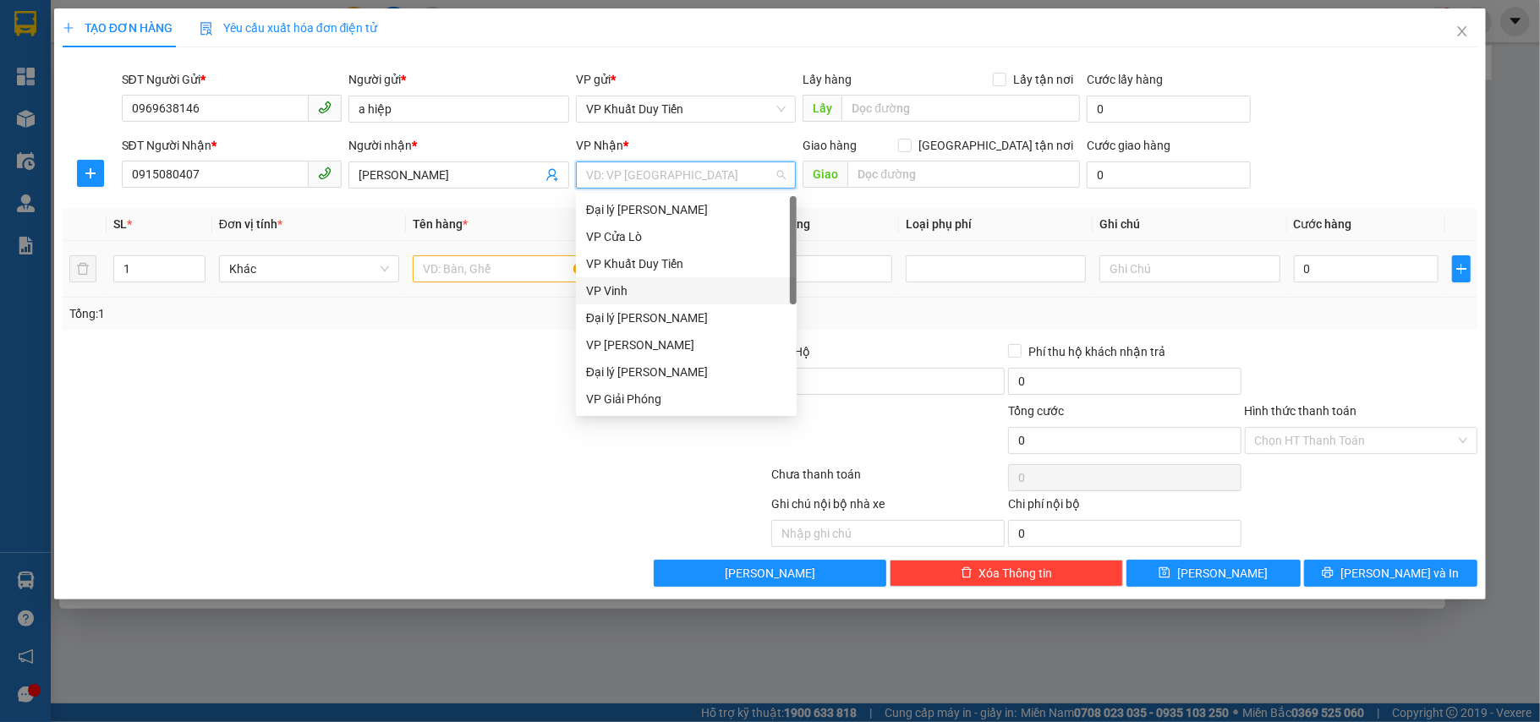
click at [668, 288] on div "VP Vinh" at bounding box center [686, 291] width 200 height 19
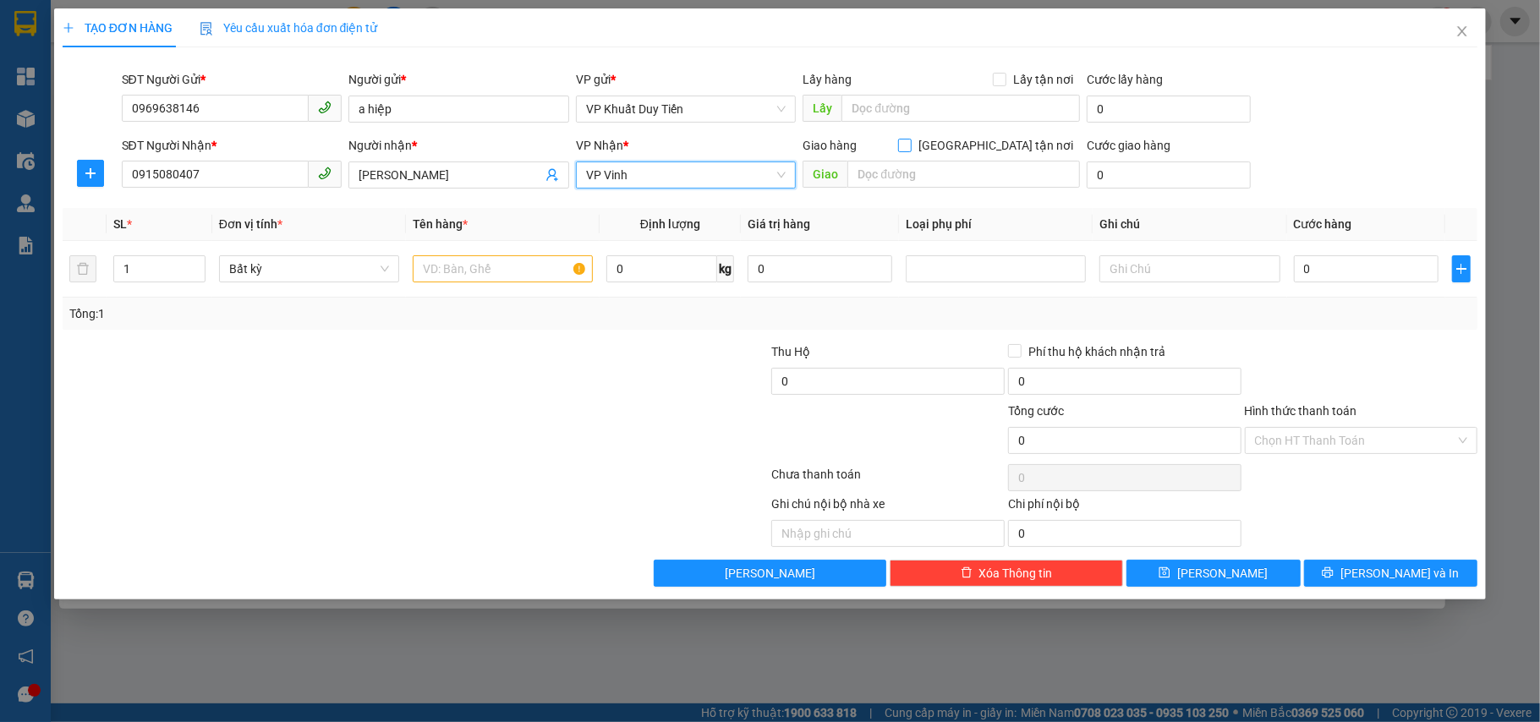
click at [1045, 144] on span "[GEOGRAPHIC_DATA] tận nơi" at bounding box center [996, 145] width 168 height 19
click at [910, 144] on input "[GEOGRAPHIC_DATA] tận nơi" at bounding box center [904, 145] width 12 height 12
checkbox input "true"
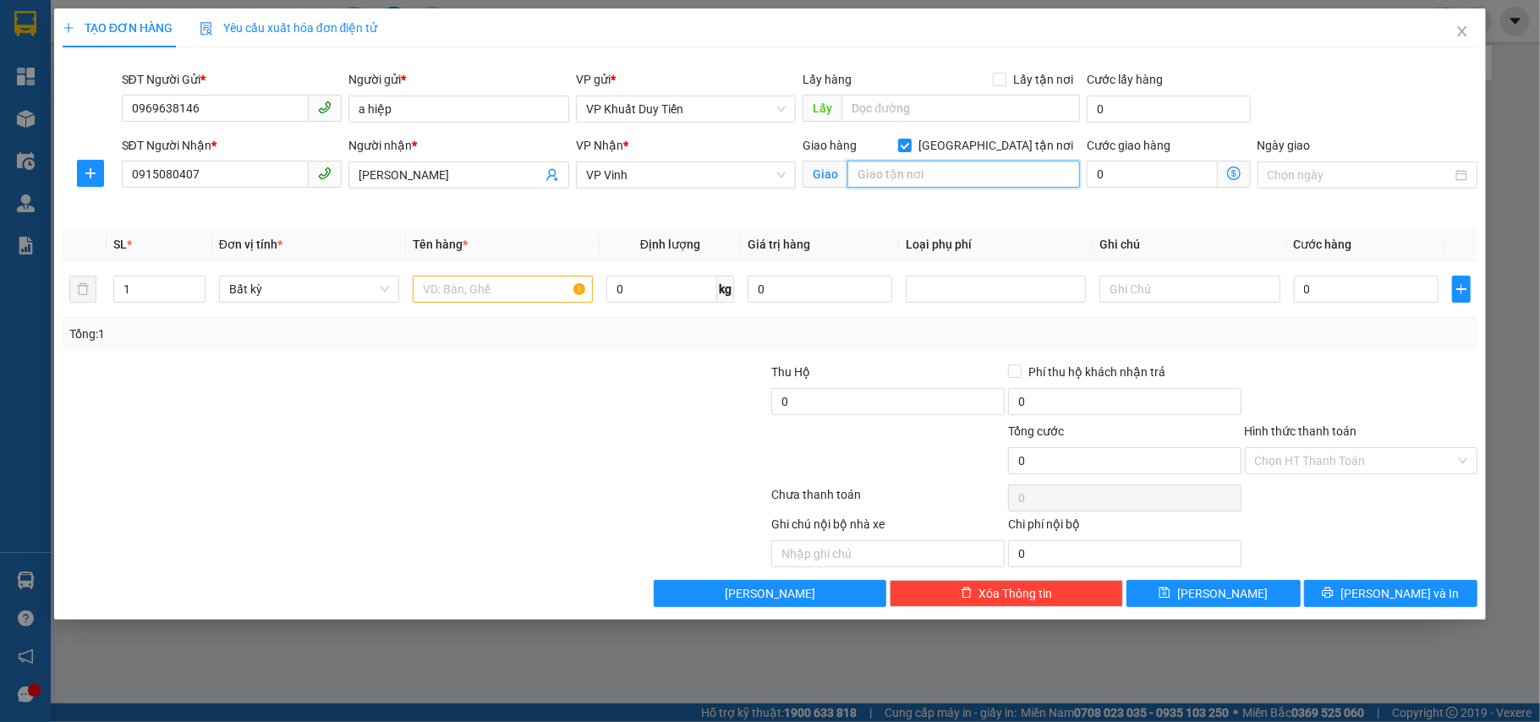
click at [1005, 174] on input "text" at bounding box center [963, 174] width 233 height 27
type input "g"
type input "Cầu Diễn Thành, [GEOGRAPHIC_DATA]"
click at [468, 288] on input "text" at bounding box center [503, 289] width 180 height 27
type input "mp"
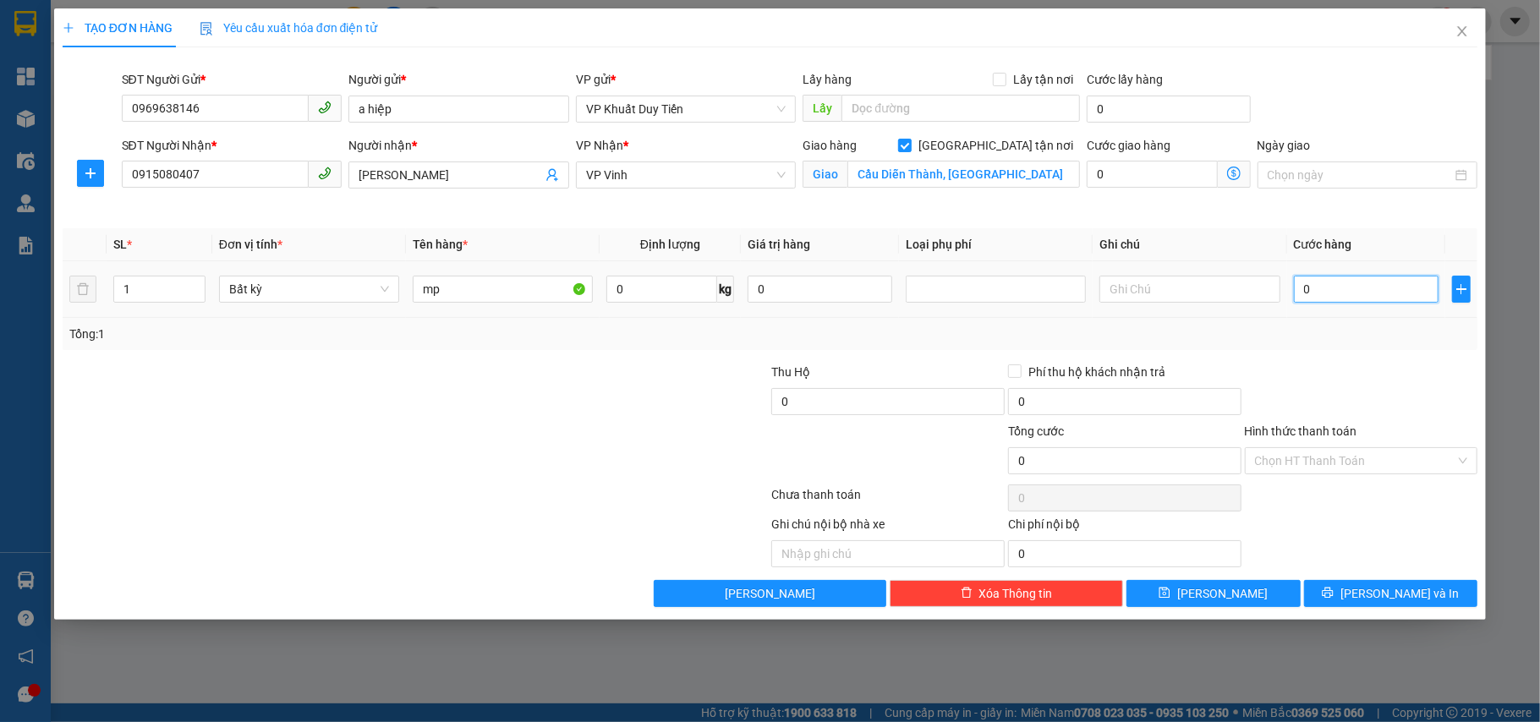
click at [1395, 293] on input "0" at bounding box center [1366, 289] width 145 height 27
type input "5"
type input "50"
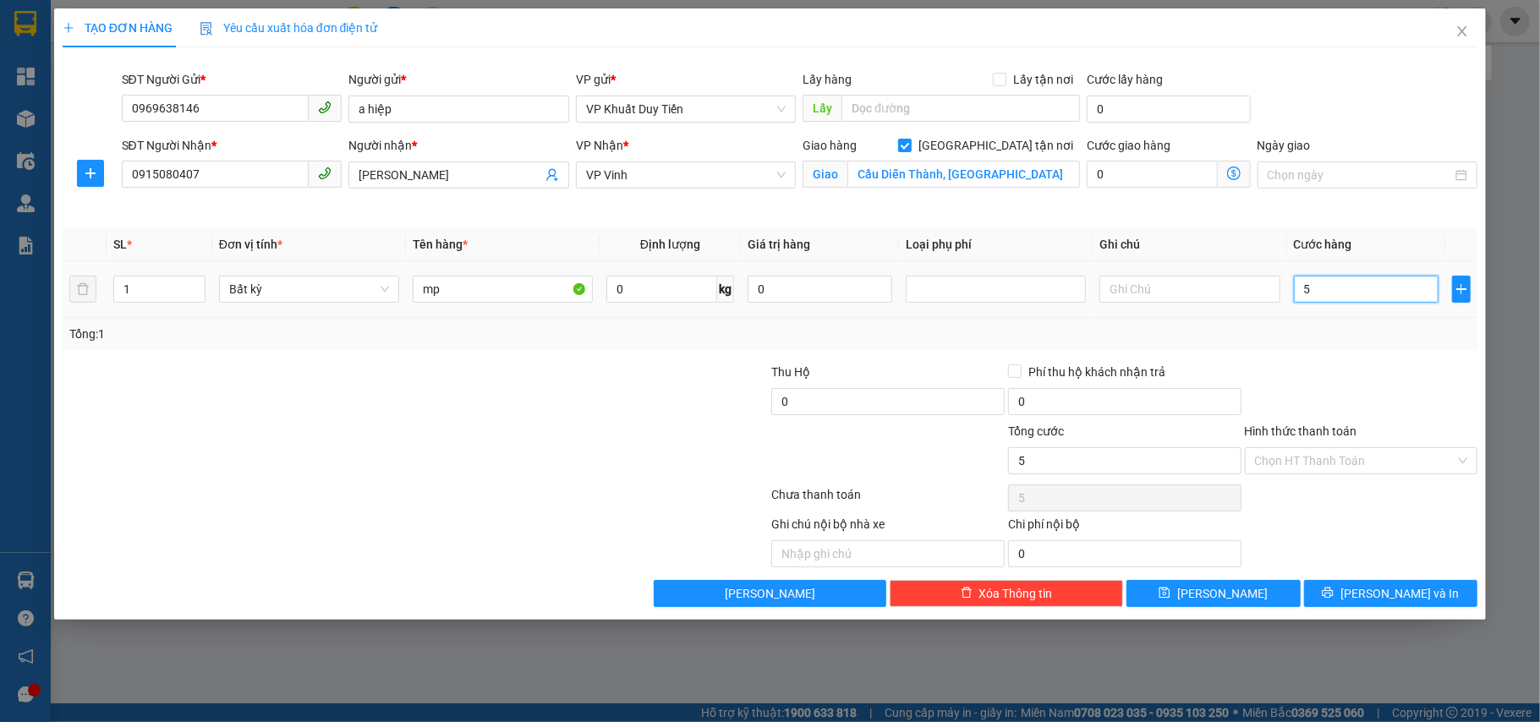
type input "50"
type input "50.000"
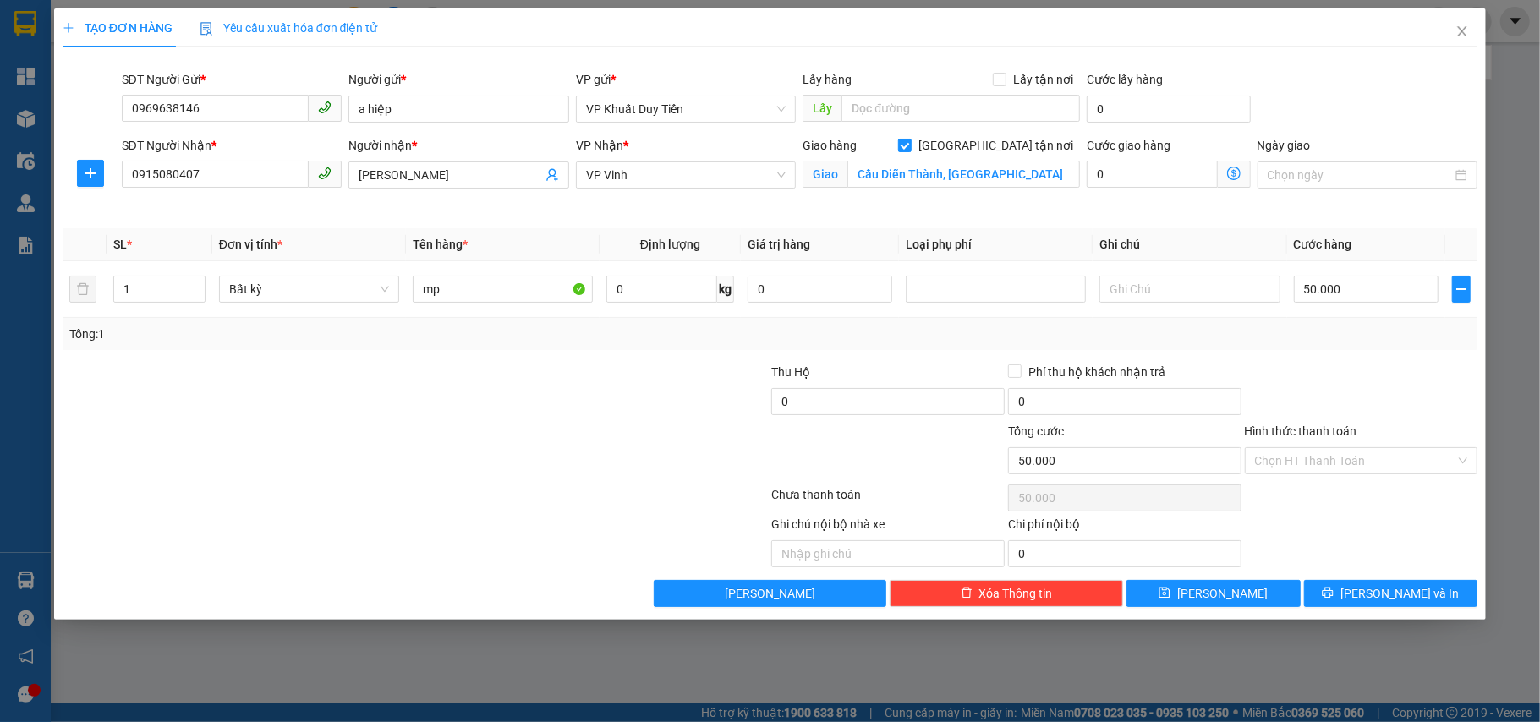
click at [1150, 339] on div "Tổng: 1" at bounding box center [770, 334] width 1402 height 19
click at [207, 186] on input "0915080407" at bounding box center [216, 174] width 188 height 27
click at [514, 288] on input "mp" at bounding box center [503, 289] width 180 height 27
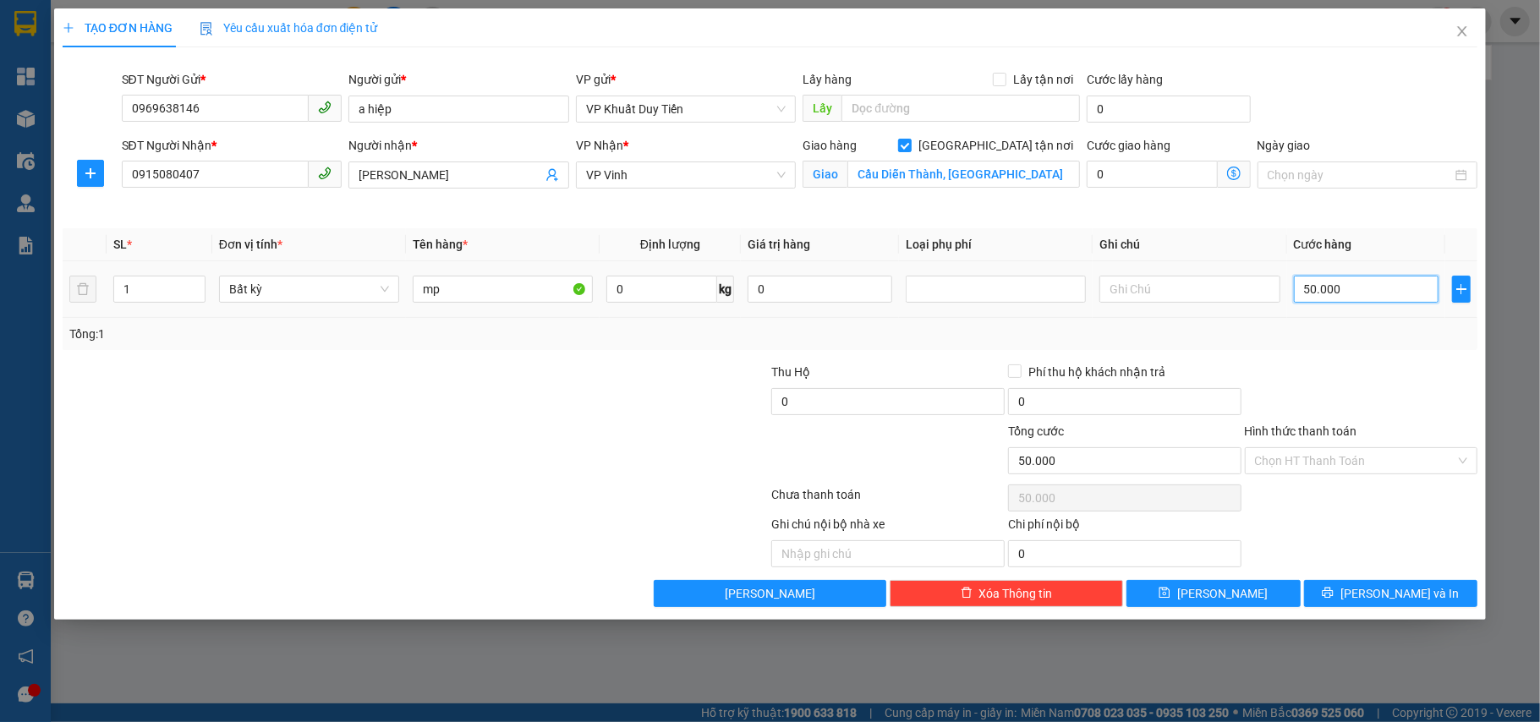
click at [1361, 291] on input "50.000" at bounding box center [1366, 289] width 145 height 27
type input "7"
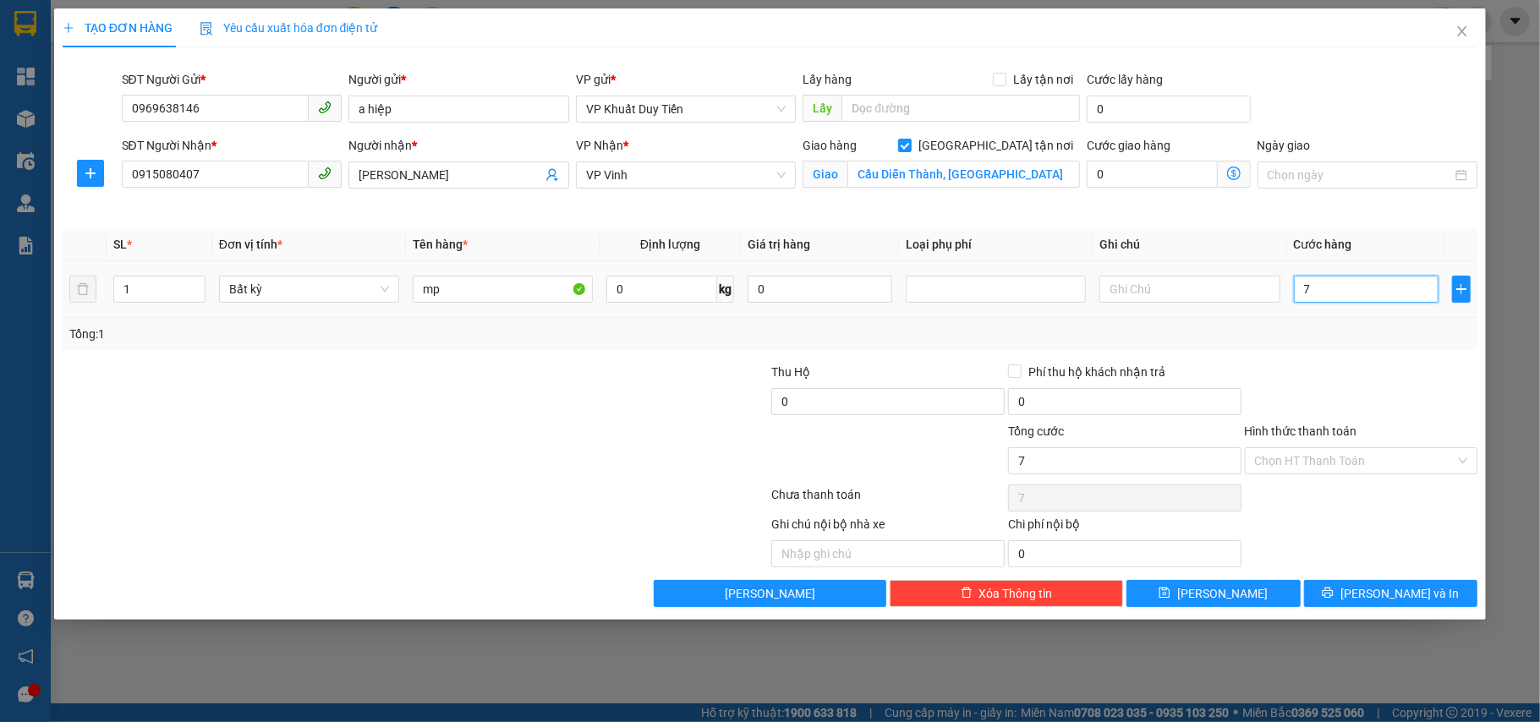
type input "70"
type input "70.000"
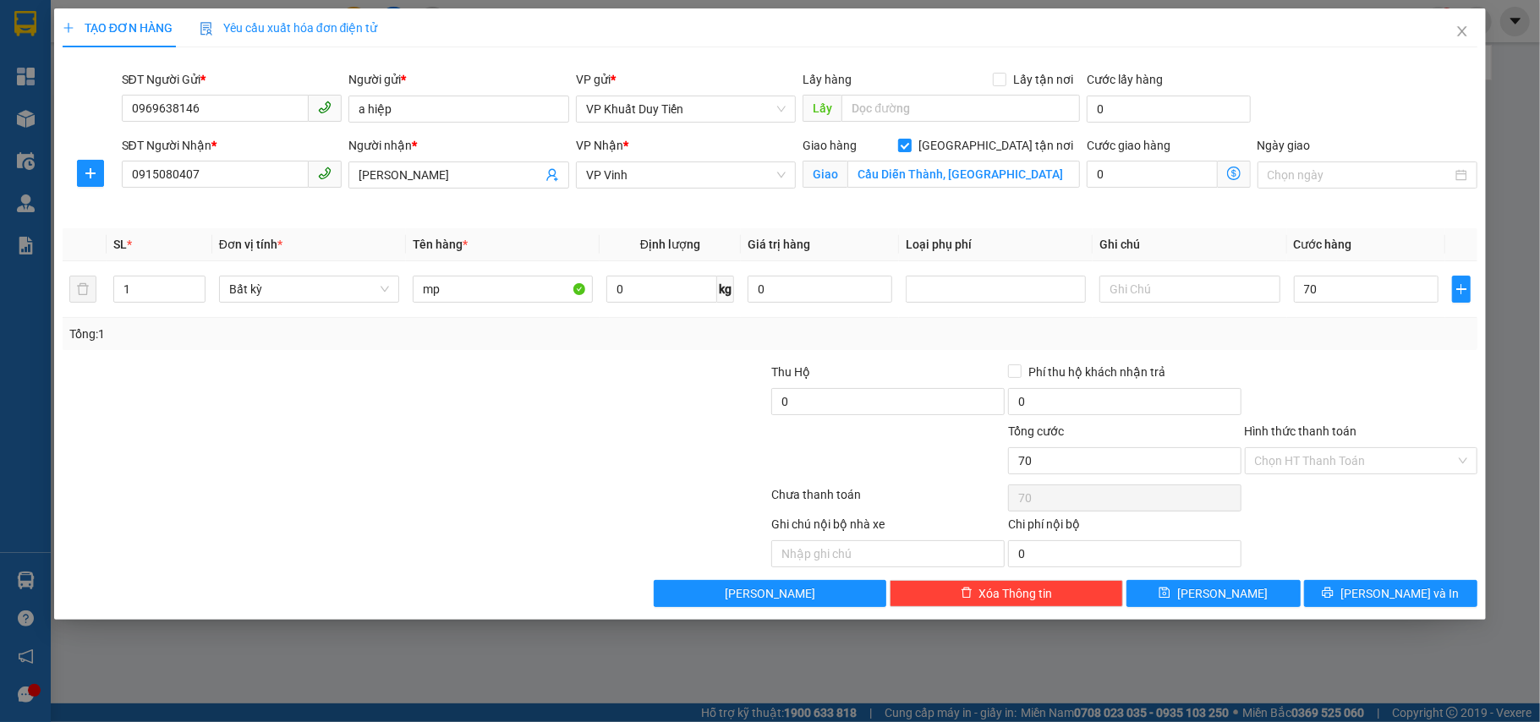
type input "70.000"
click at [1251, 430] on label "Hình thức thanh toán" at bounding box center [1301, 431] width 112 height 14
click at [1255, 448] on input "Hình thức thanh toán" at bounding box center [1355, 460] width 201 height 25
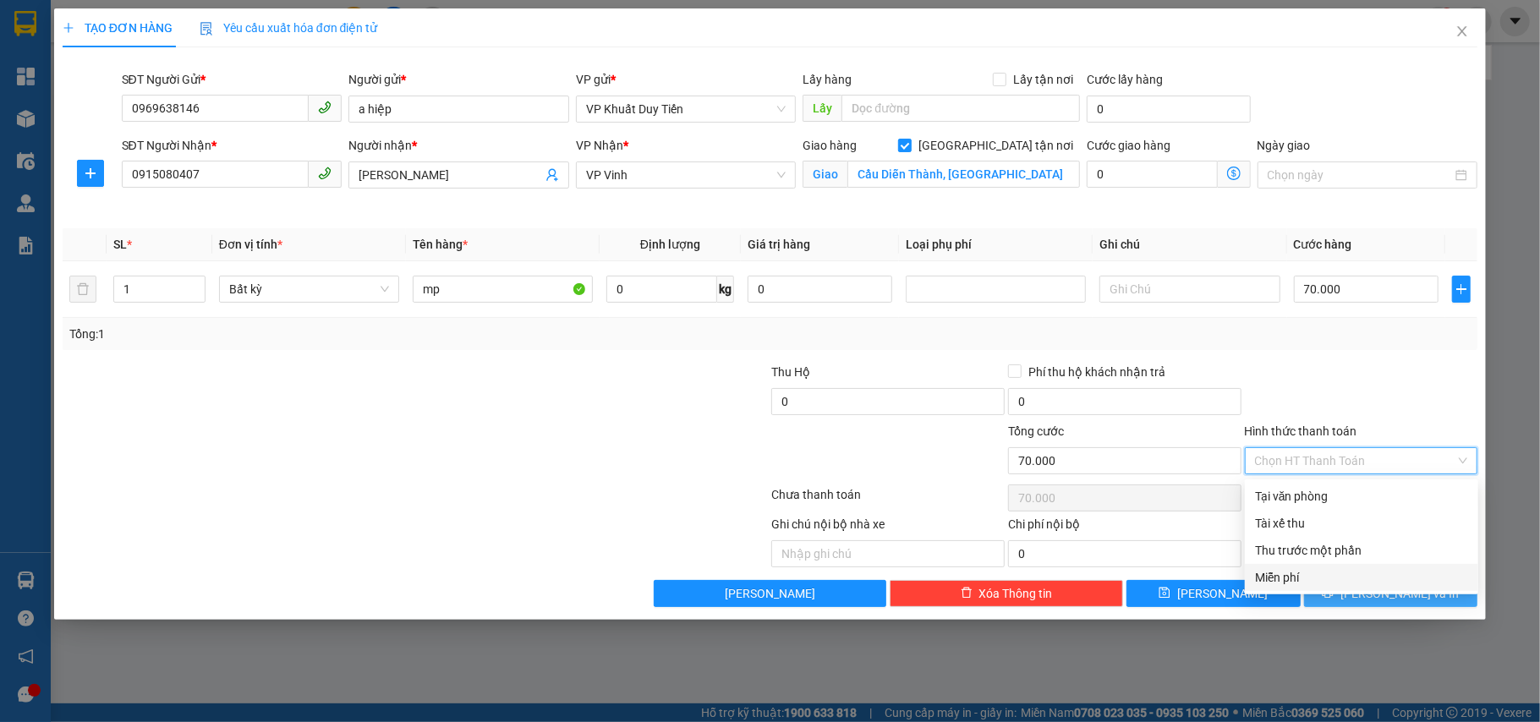
click at [1334, 599] on icon "printer" at bounding box center [1328, 593] width 12 height 12
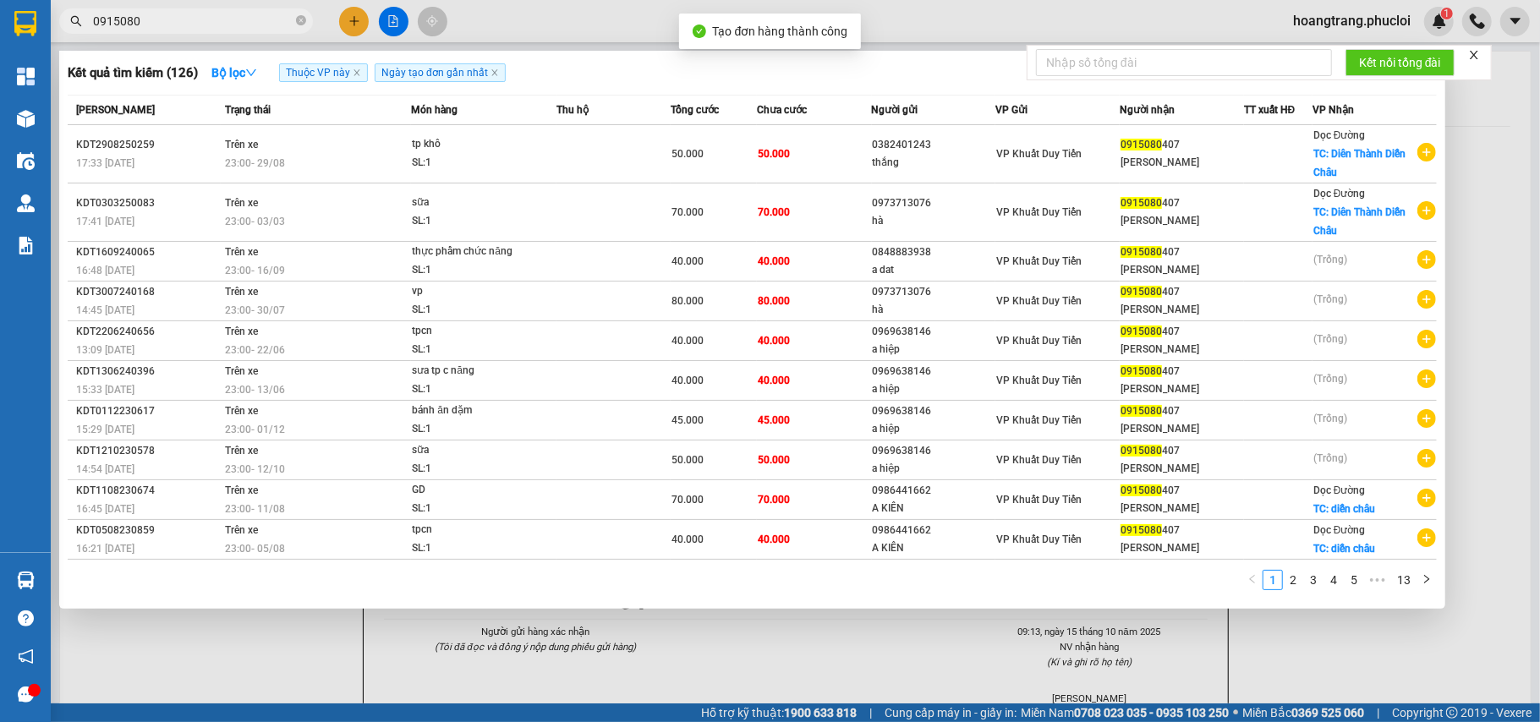
click at [1510, 249] on div at bounding box center [770, 361] width 1540 height 722
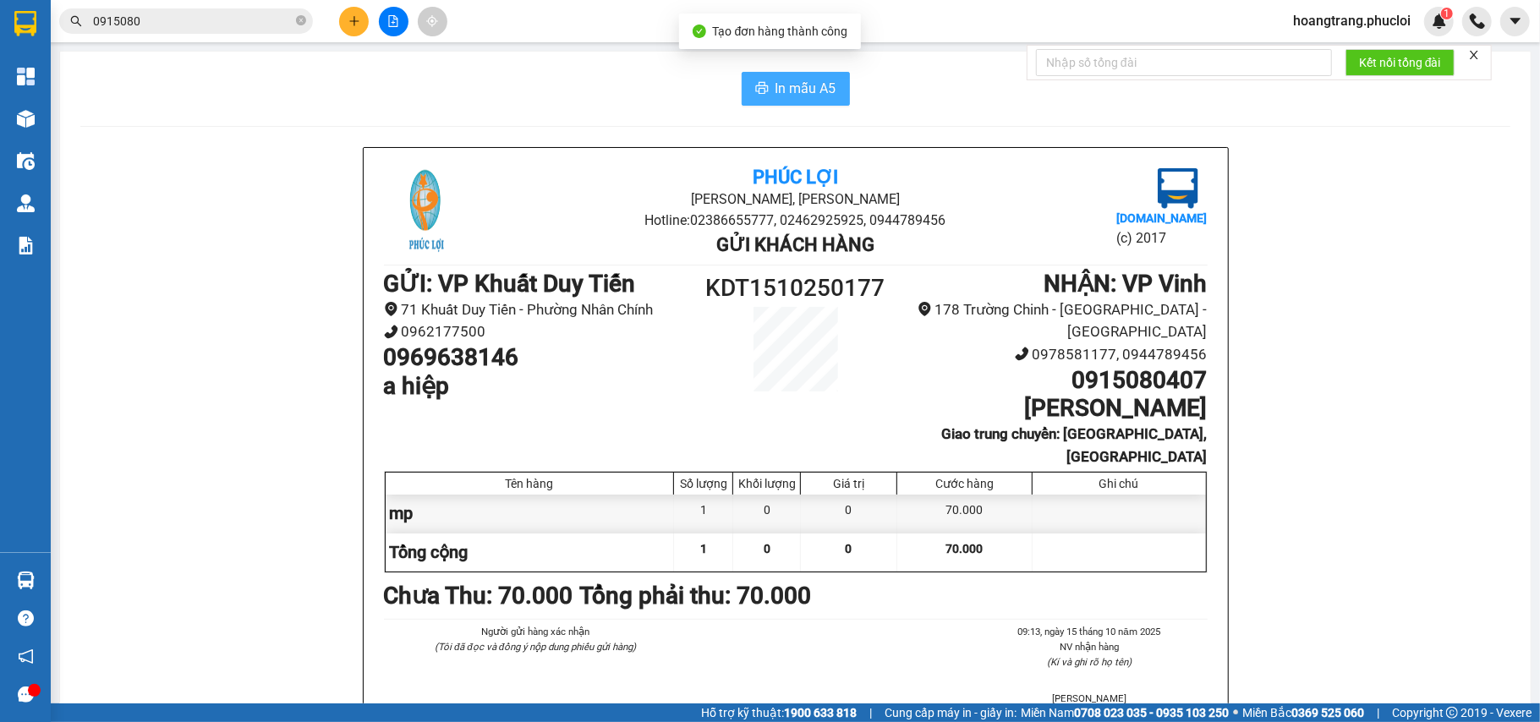
click at [819, 88] on span "In mẫu A5" at bounding box center [805, 88] width 61 height 21
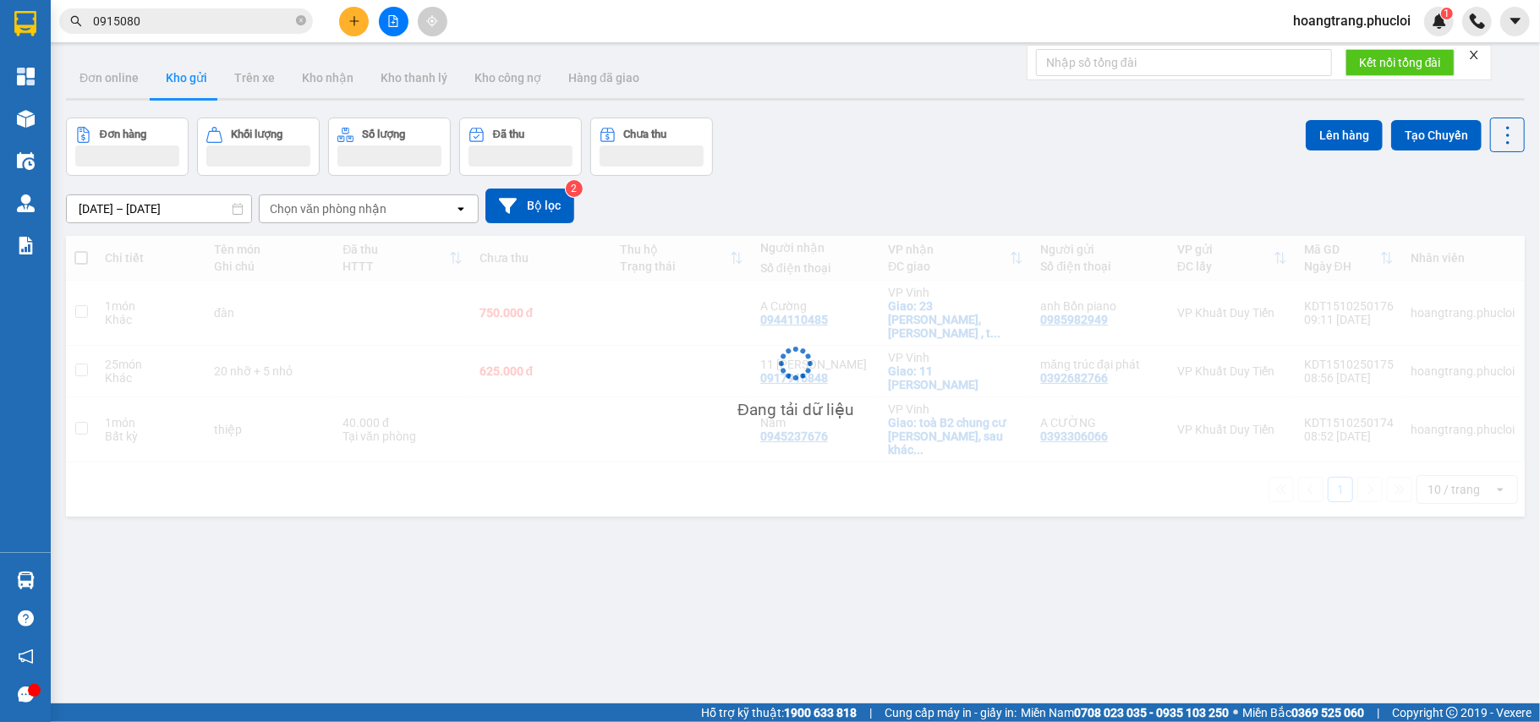
click at [1363, 518] on div "ver 1.8.147 Đơn online Kho gửi Trên xe Kho nhận Kho thanh lý Kho công nợ Hàng đ…" at bounding box center [795, 412] width 1472 height 722
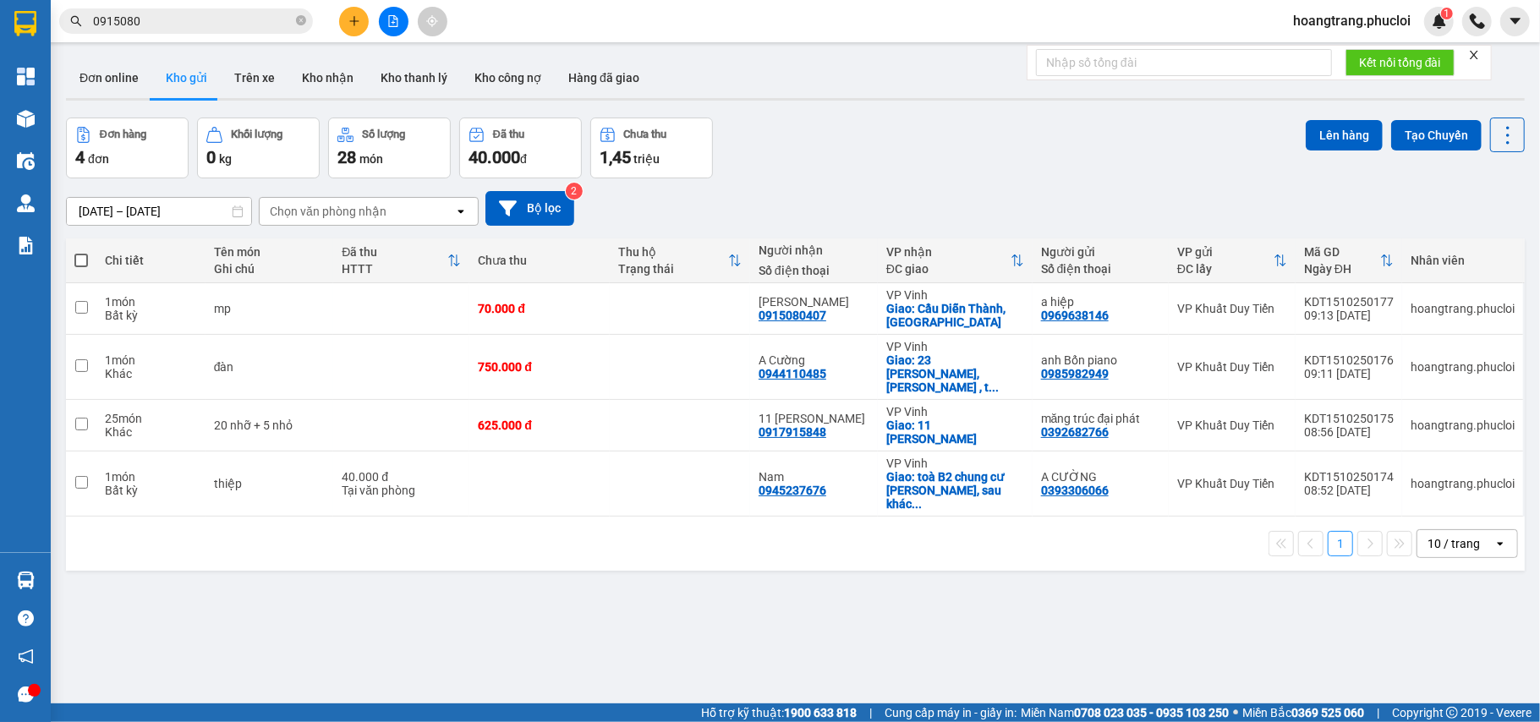
click at [1299, 517] on div "1 10 / trang open" at bounding box center [795, 544] width 1459 height 54
click at [1295, 517] on div "1 10 / trang open" at bounding box center [795, 544] width 1459 height 54
click at [215, 25] on input "0915080" at bounding box center [193, 21] width 200 height 19
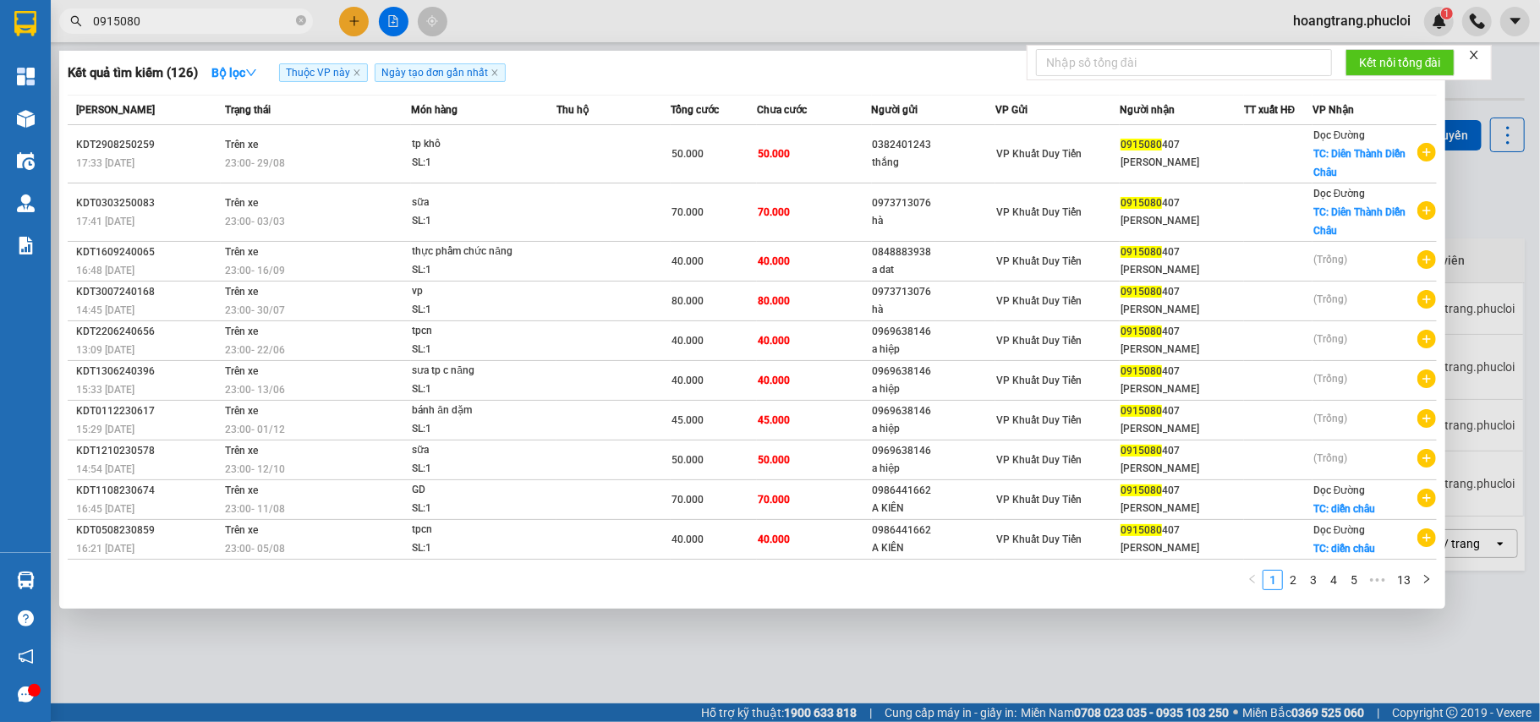
click at [215, 25] on input "0915080" at bounding box center [193, 21] width 200 height 19
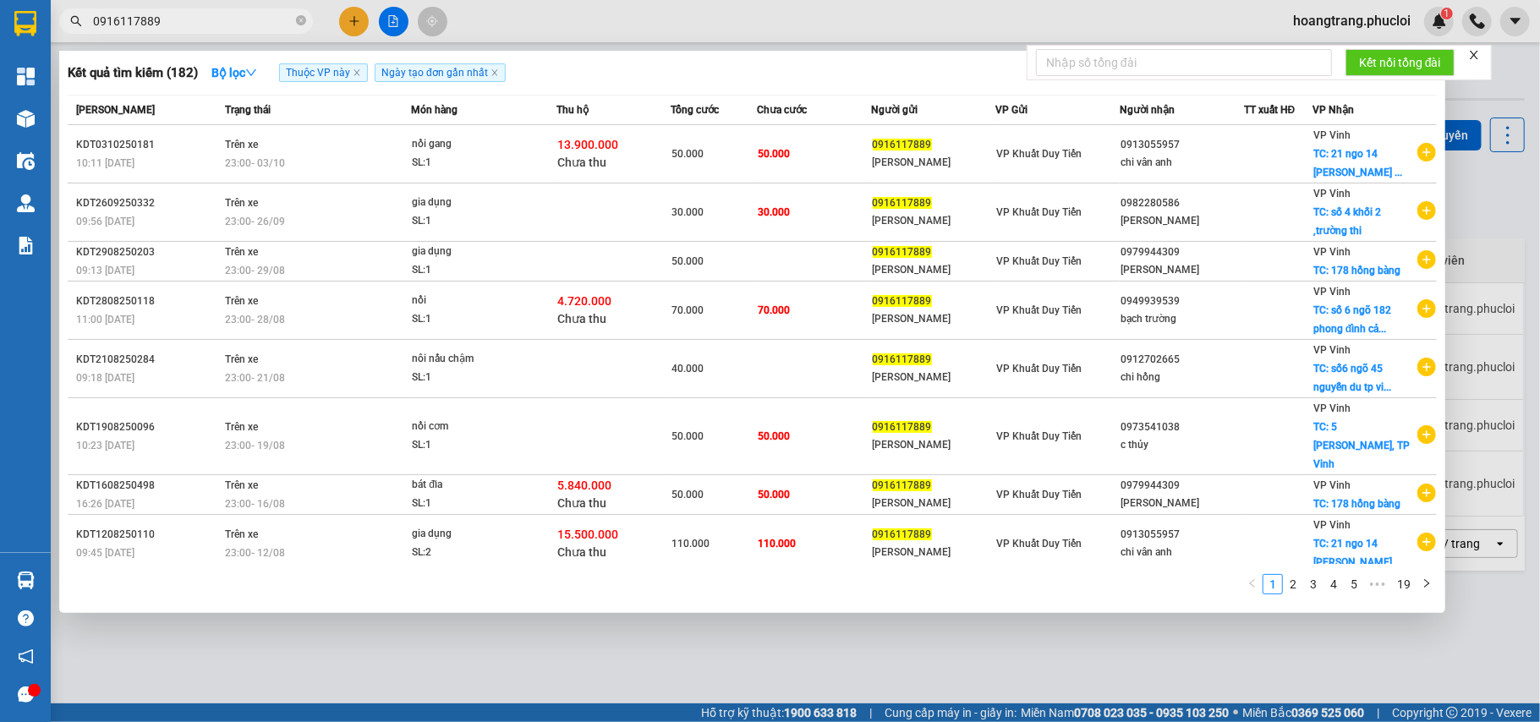
type input "0916117889"
click at [355, 25] on div at bounding box center [770, 361] width 1540 height 722
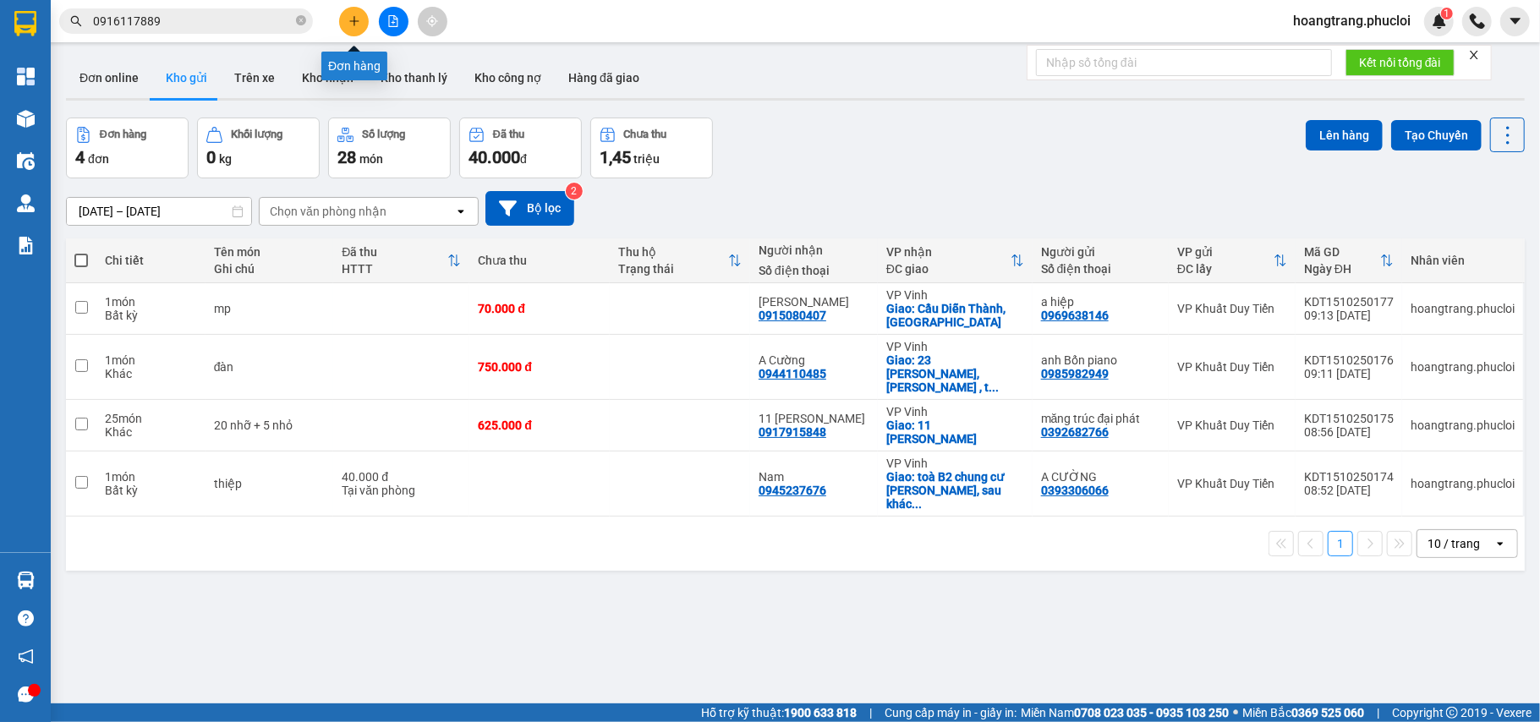
click at [355, 25] on icon "plus" at bounding box center [354, 21] width 12 height 12
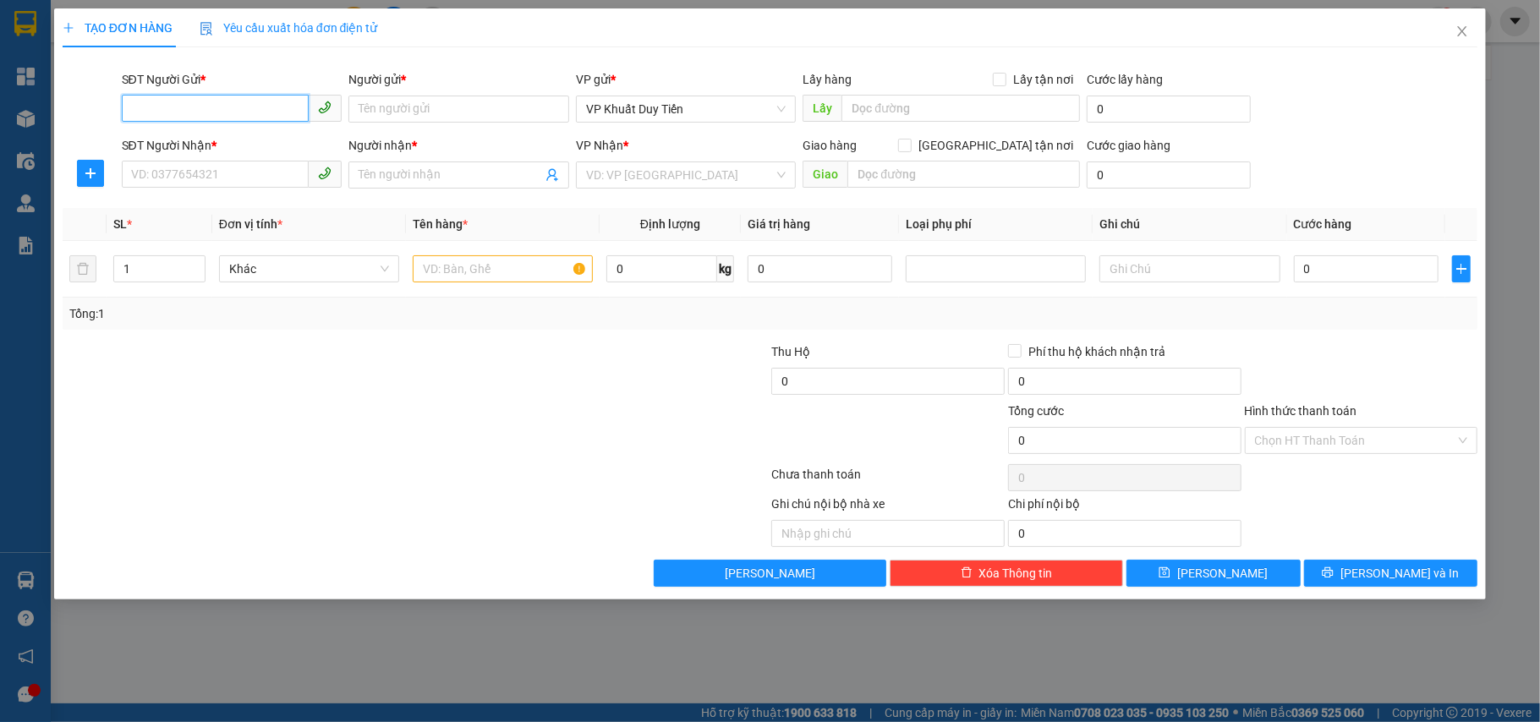
paste input "0916117889"
type input "0916117889"
click at [279, 142] on div "0916117889 - [PERSON_NAME]" at bounding box center [232, 143] width 200 height 19
type input "[PERSON_NAME]"
type input "0916117889"
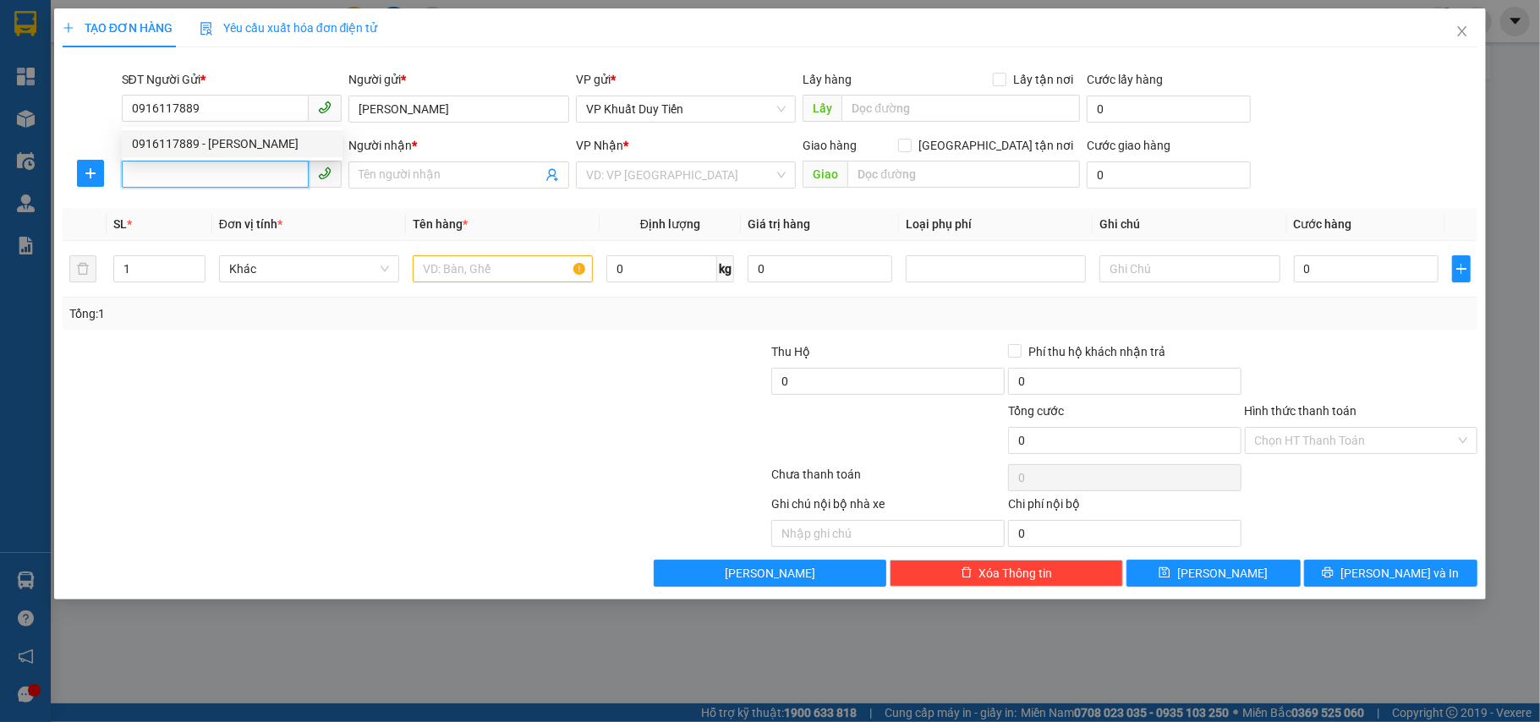
click at [260, 169] on input "SĐT Người Nhận *" at bounding box center [216, 174] width 188 height 27
type input "0946625268"
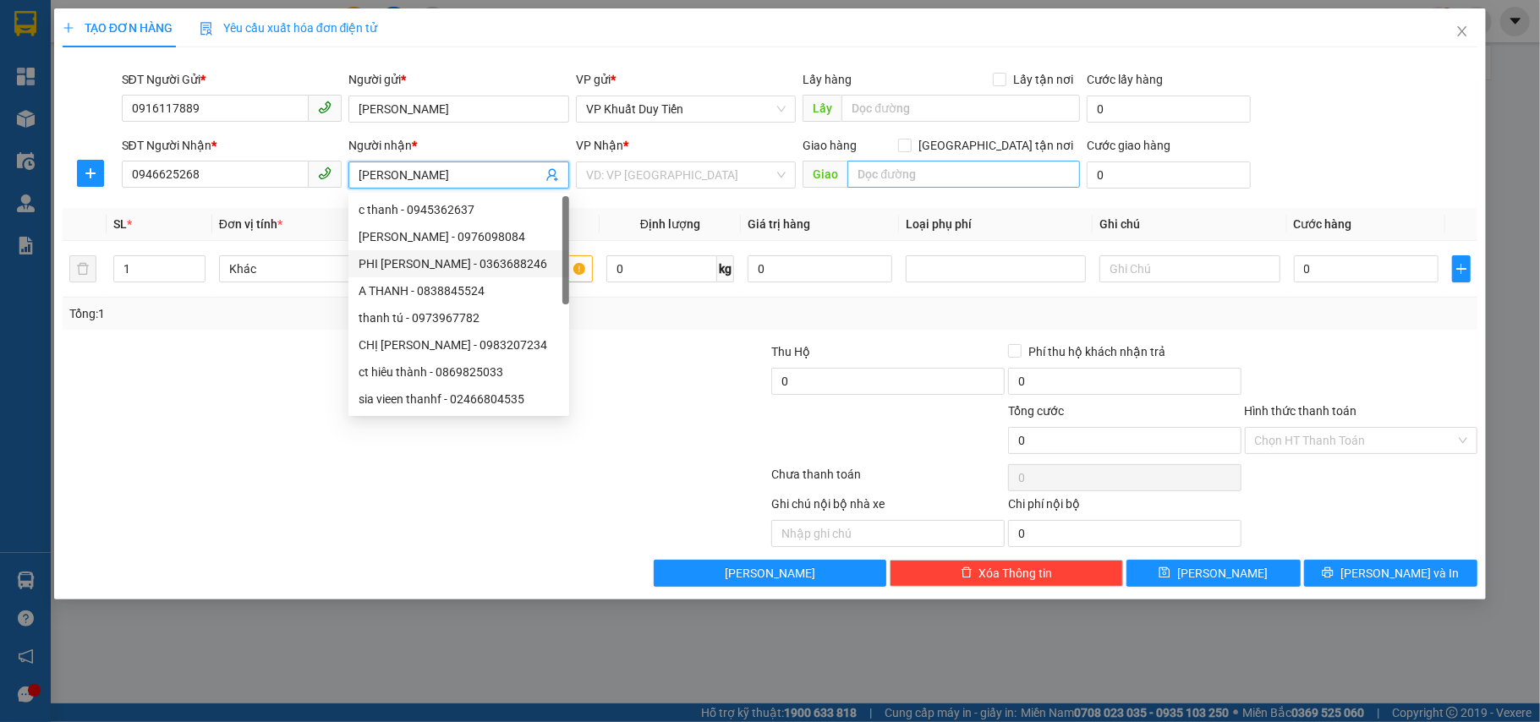
type input "[PERSON_NAME]"
click at [867, 170] on input "text" at bounding box center [963, 174] width 233 height 27
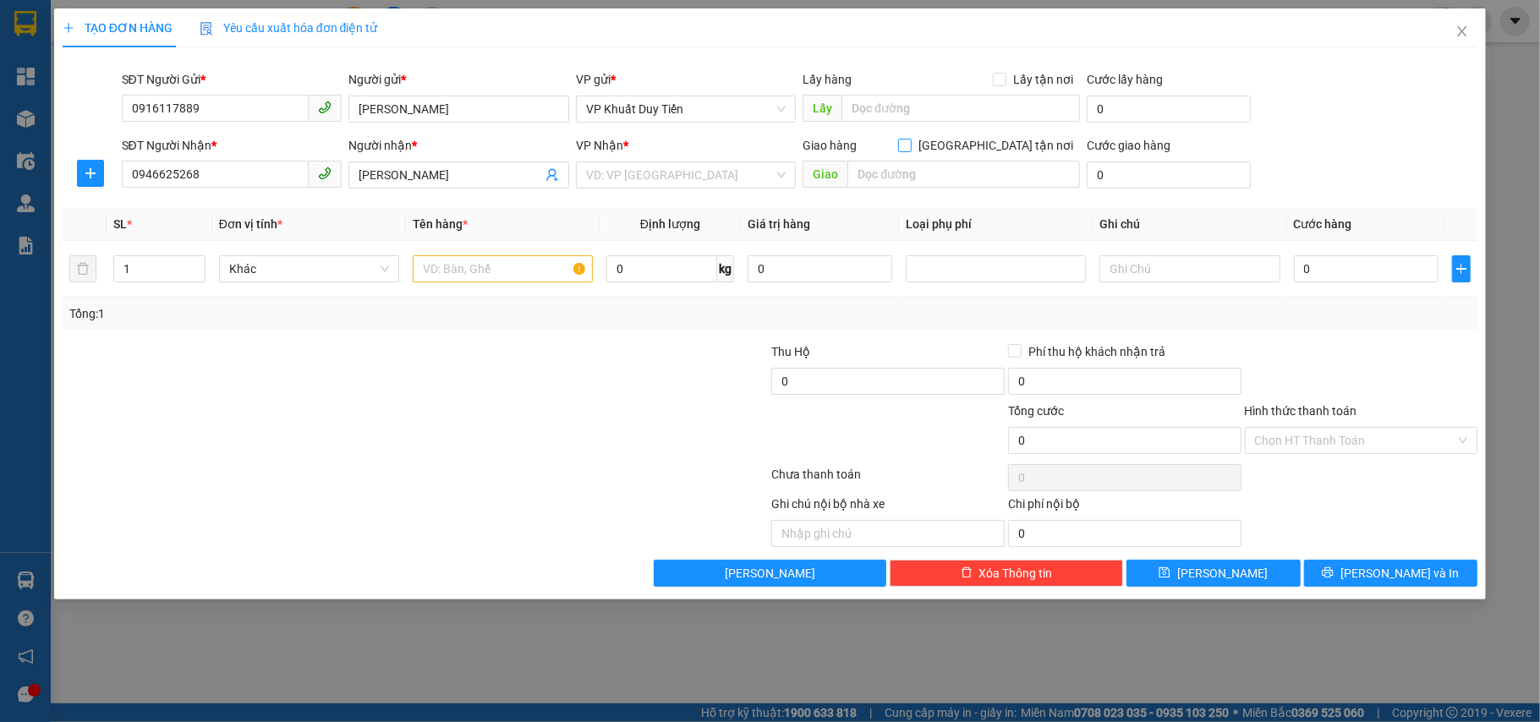
click at [910, 140] on input "[GEOGRAPHIC_DATA] tận nơi" at bounding box center [904, 145] width 12 height 12
checkbox input "true"
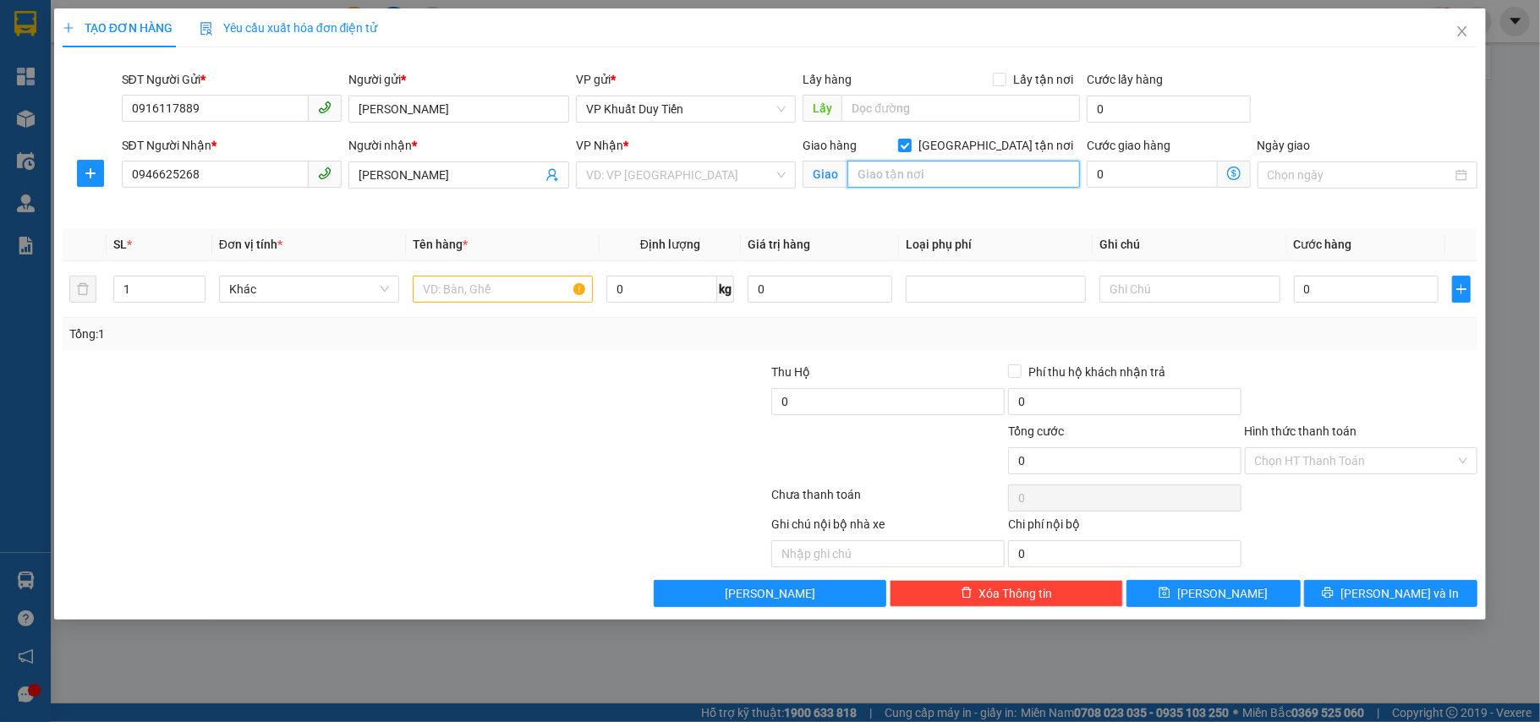
click at [979, 162] on input "text" at bounding box center [963, 174] width 233 height 27
type input "87 [PERSON_NAME]"
click at [559, 169] on span "[PERSON_NAME]" at bounding box center [458, 175] width 221 height 27
click at [583, 167] on div "VD: VP [GEOGRAPHIC_DATA]" at bounding box center [686, 175] width 221 height 27
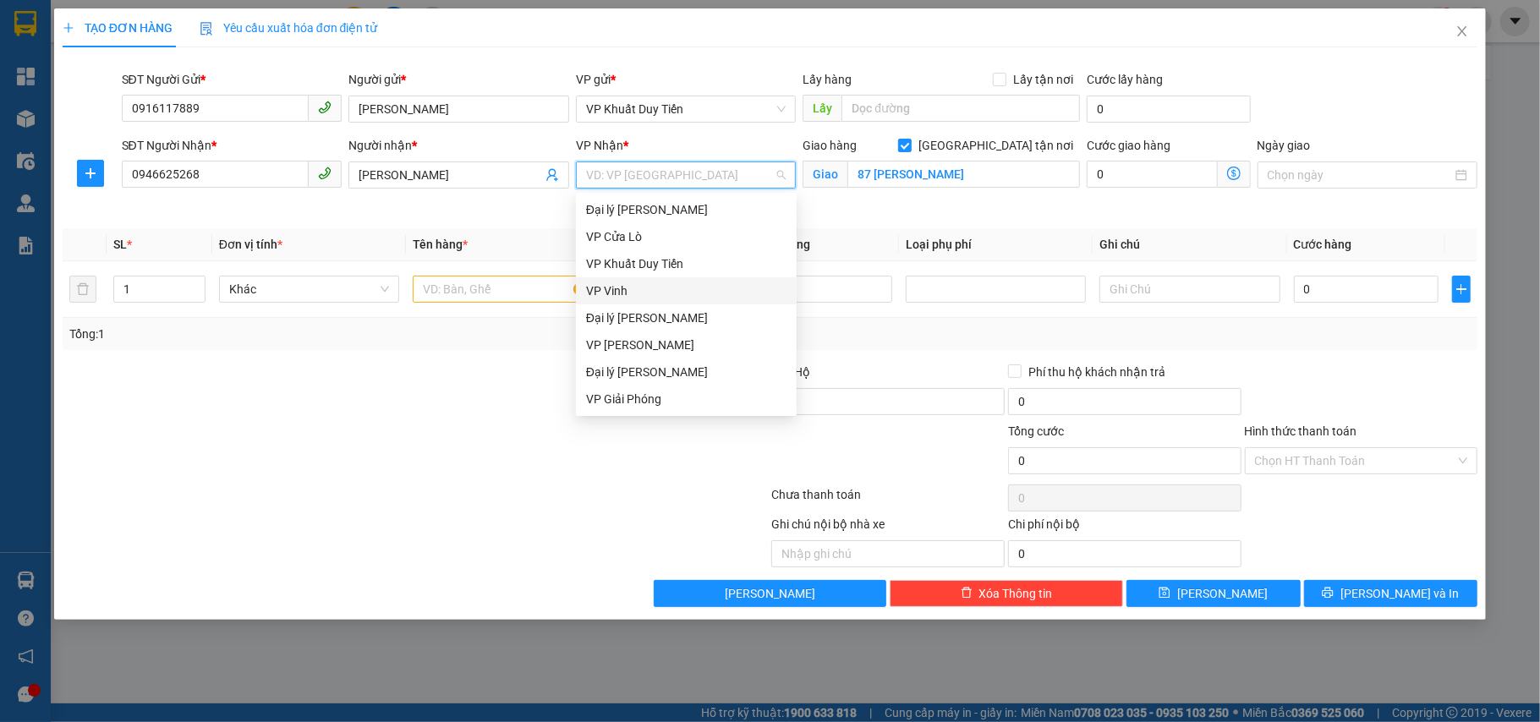
click at [687, 301] on div "VP Vinh" at bounding box center [686, 290] width 221 height 27
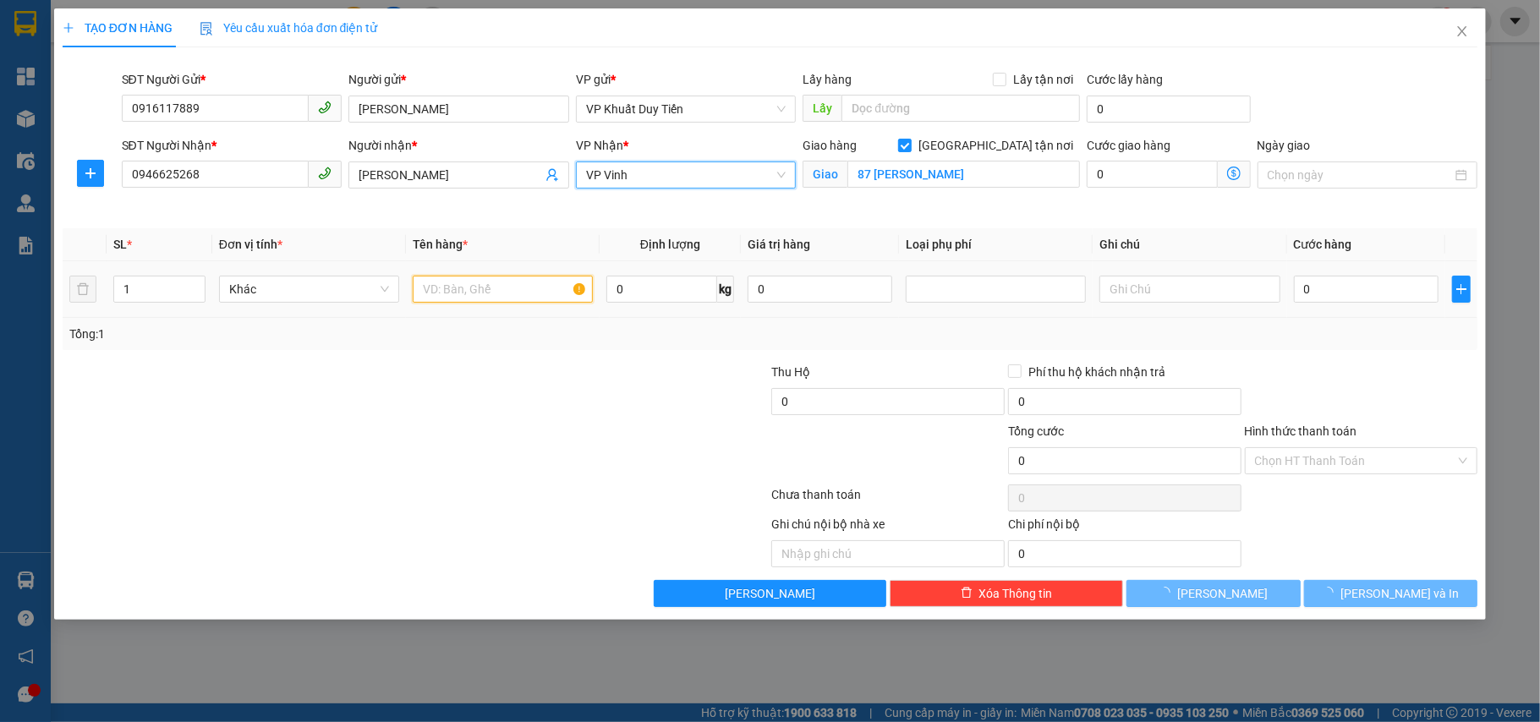
click at [559, 288] on input "text" at bounding box center [503, 289] width 180 height 27
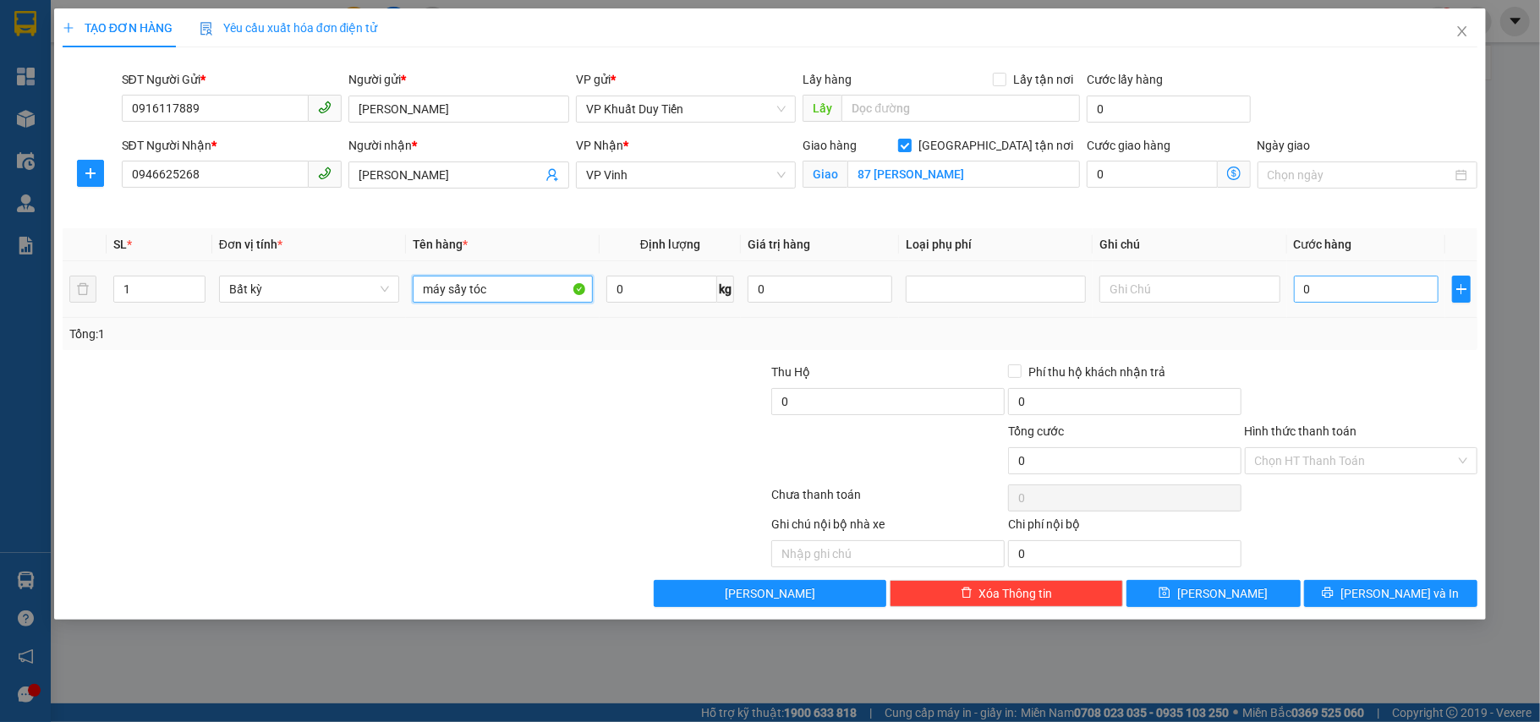
type input "máy sấy tóc"
click at [1366, 279] on input "0" at bounding box center [1366, 289] width 145 height 27
type input "4"
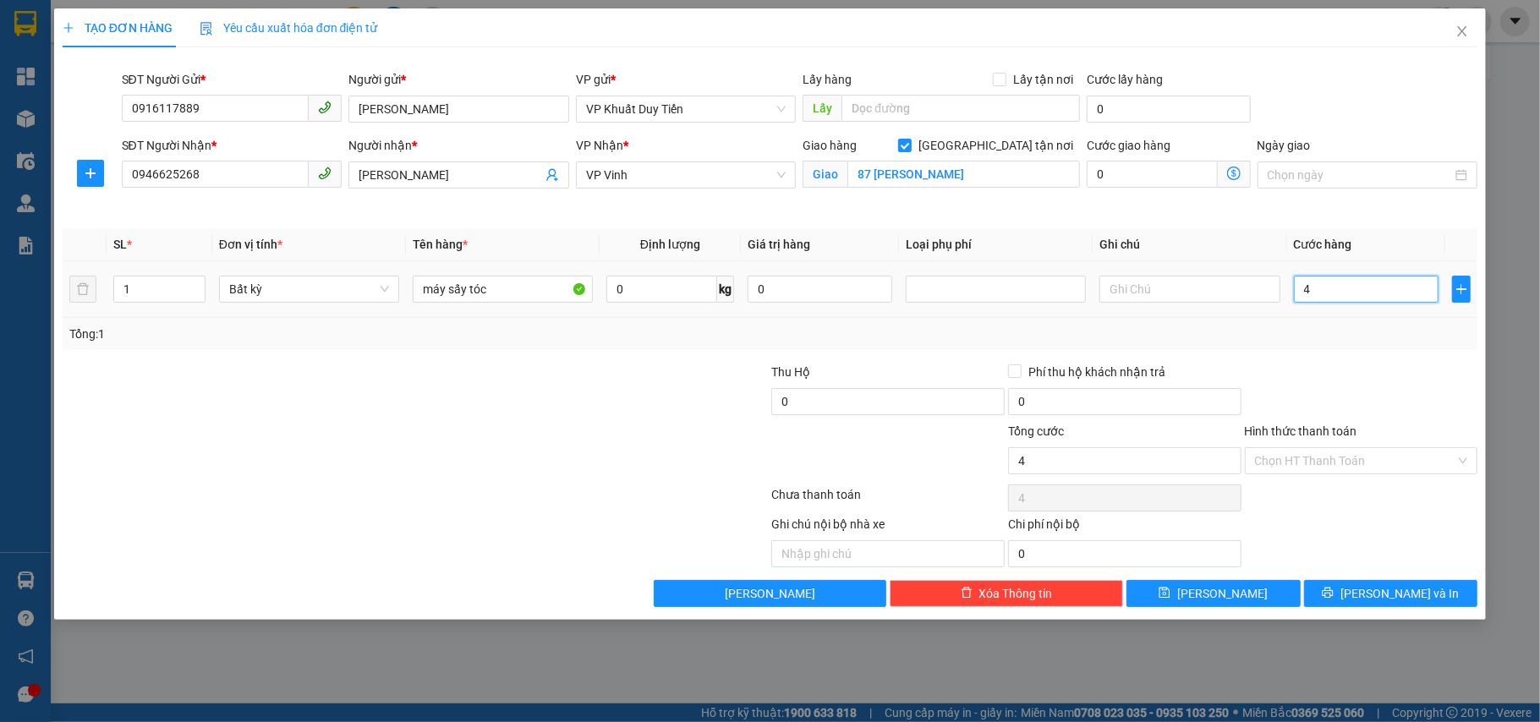
type input "40"
type input "40.000"
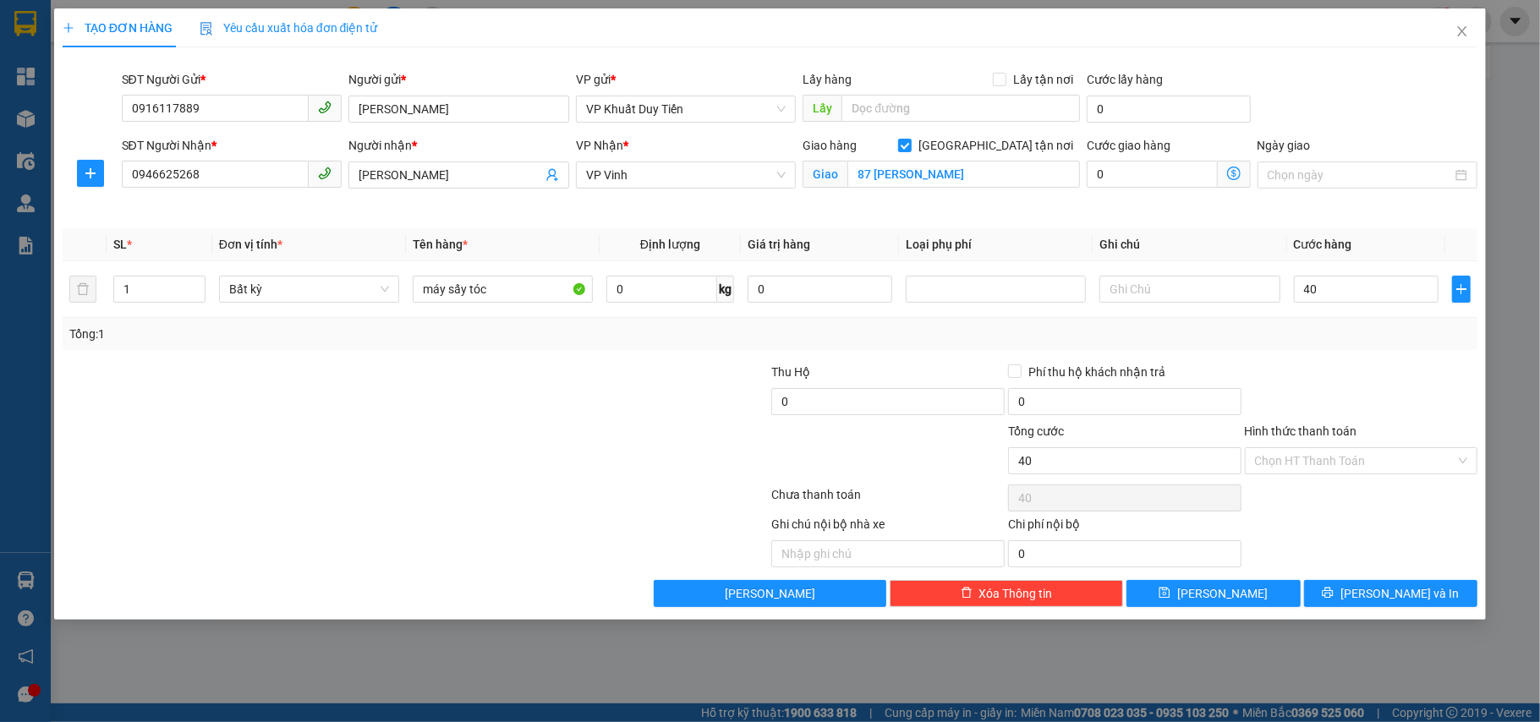
type input "40.000"
click at [1350, 366] on div at bounding box center [1361, 392] width 237 height 59
click at [905, 394] on input "0" at bounding box center [887, 401] width 233 height 27
type input "6.900.000"
click at [914, 365] on div "Thu Hộ" at bounding box center [887, 372] width 233 height 19
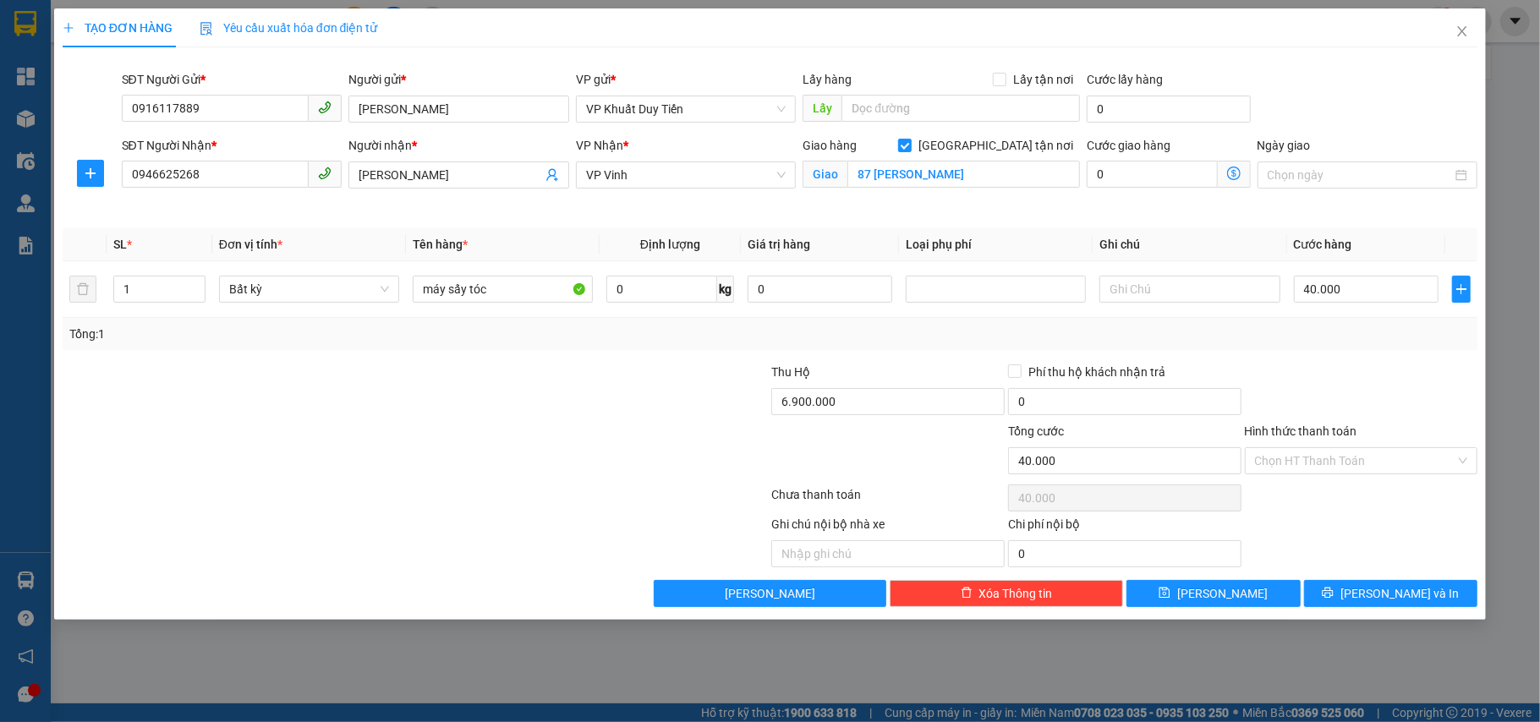
click at [1316, 401] on div at bounding box center [1361, 392] width 237 height 59
click at [1351, 602] on button "[PERSON_NAME] và In" at bounding box center [1391, 593] width 174 height 27
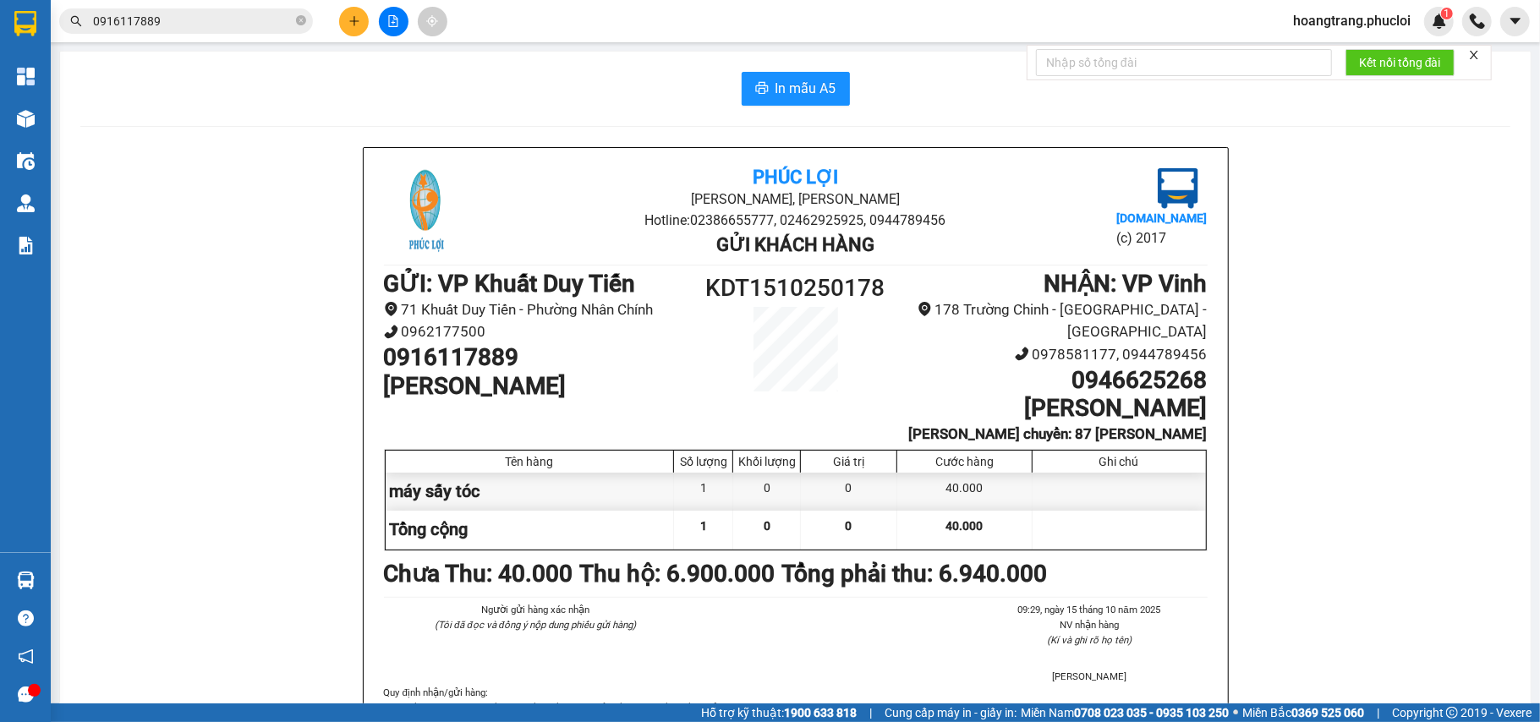
click at [1356, 654] on div "[GEOGRAPHIC_DATA][PERSON_NAME], Phường Nghi Hương Hotline: 02386655777, 0246292…" at bounding box center [795, 498] width 1430 height 702
click at [779, 85] on span "In mẫu A5" at bounding box center [805, 88] width 61 height 21
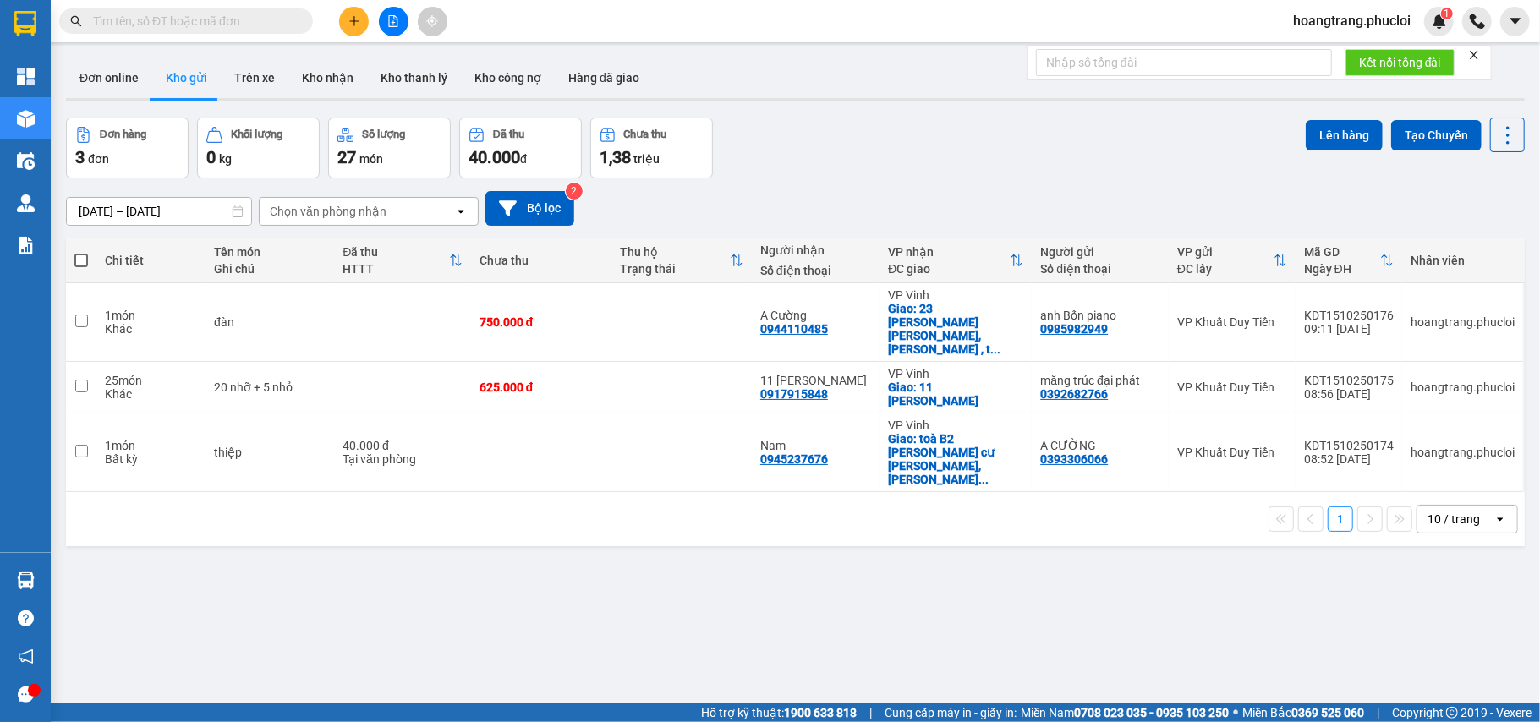
click at [238, 15] on input "text" at bounding box center [193, 21] width 200 height 19
paste input "0915080407"
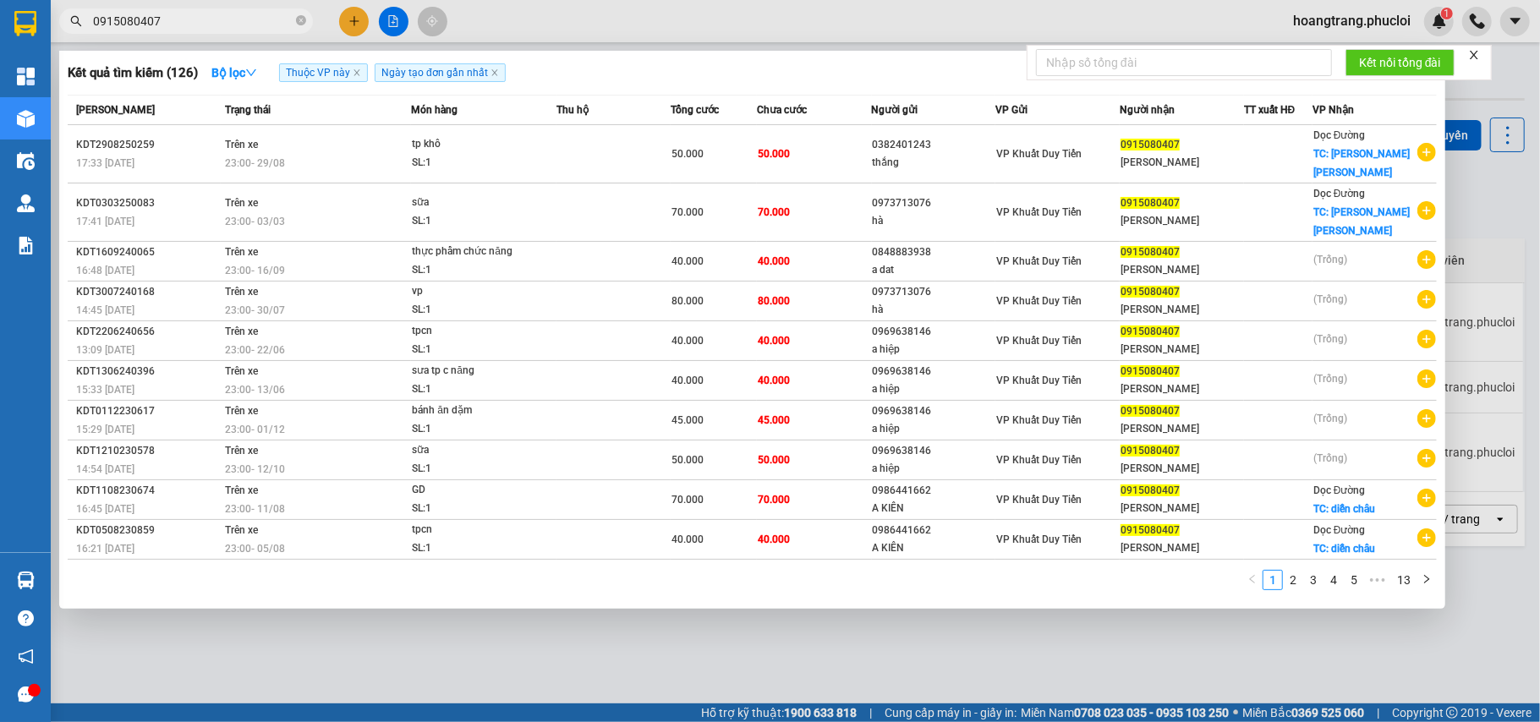
type input "0915080407"
